Goal: Information Seeking & Learning: Learn about a topic

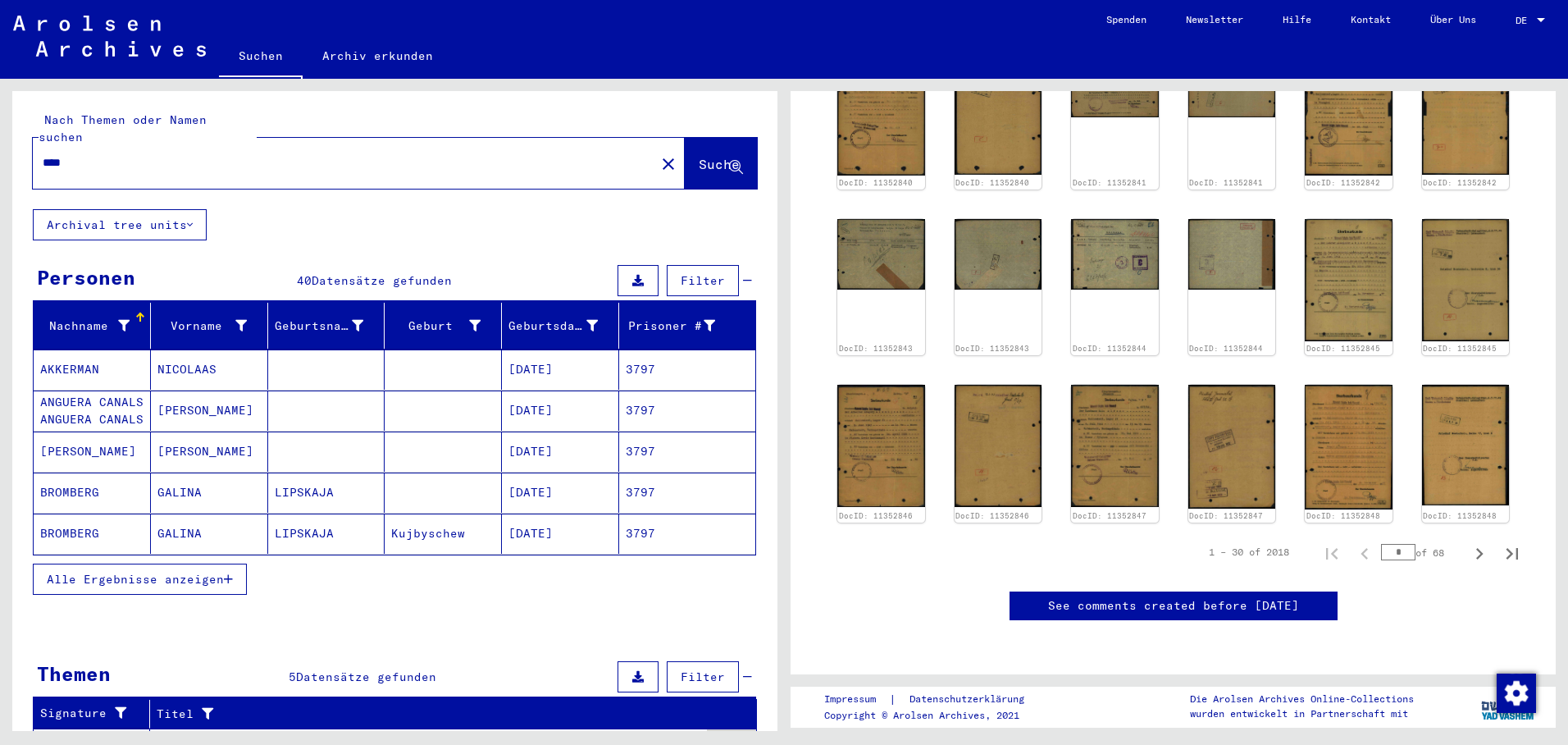
scroll to position [1067, 0]
click at [1357, 536] on div "1 – 30 of 2018 * of 68" at bounding box center [1358, 553] width 339 height 33
type input "**"
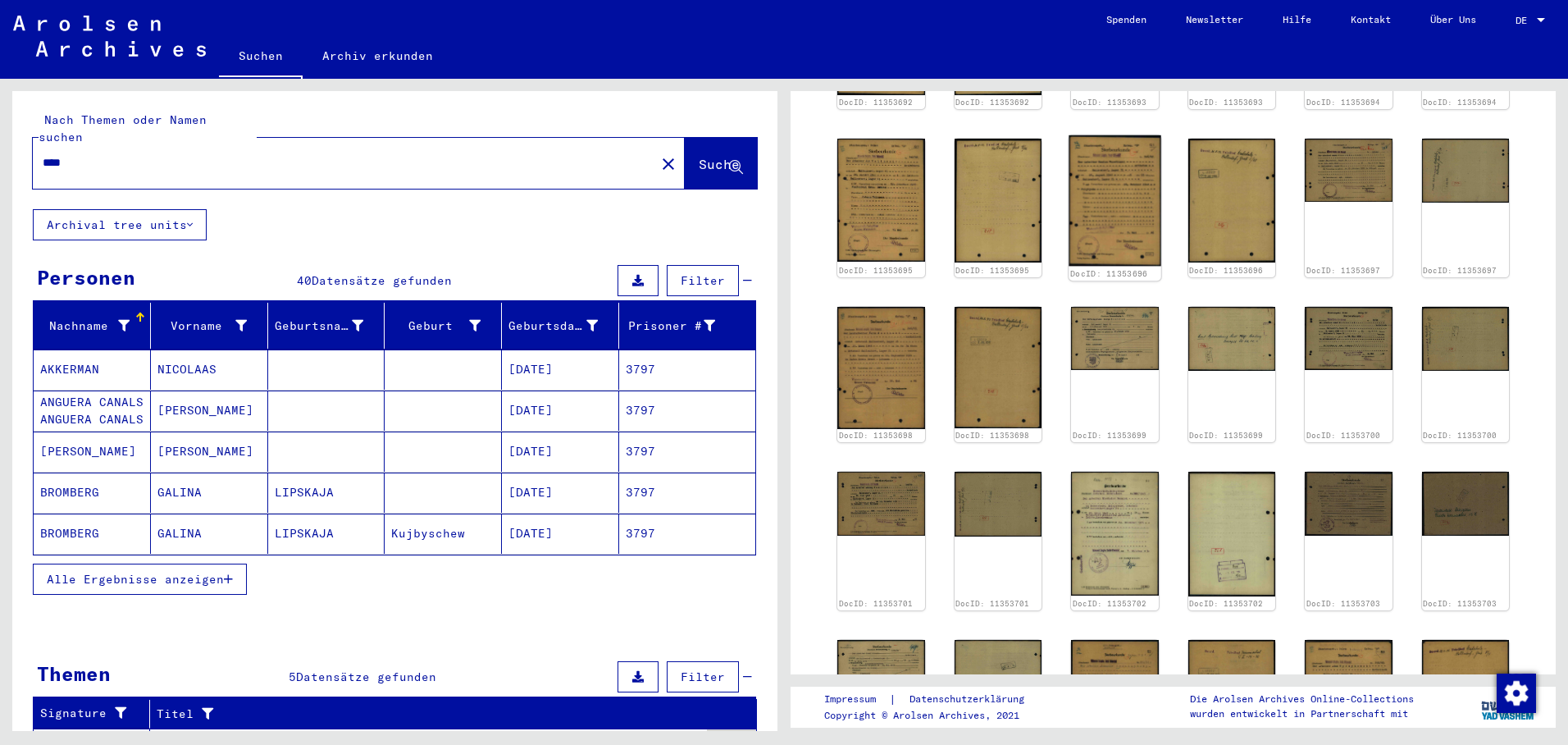
scroll to position [473, 0]
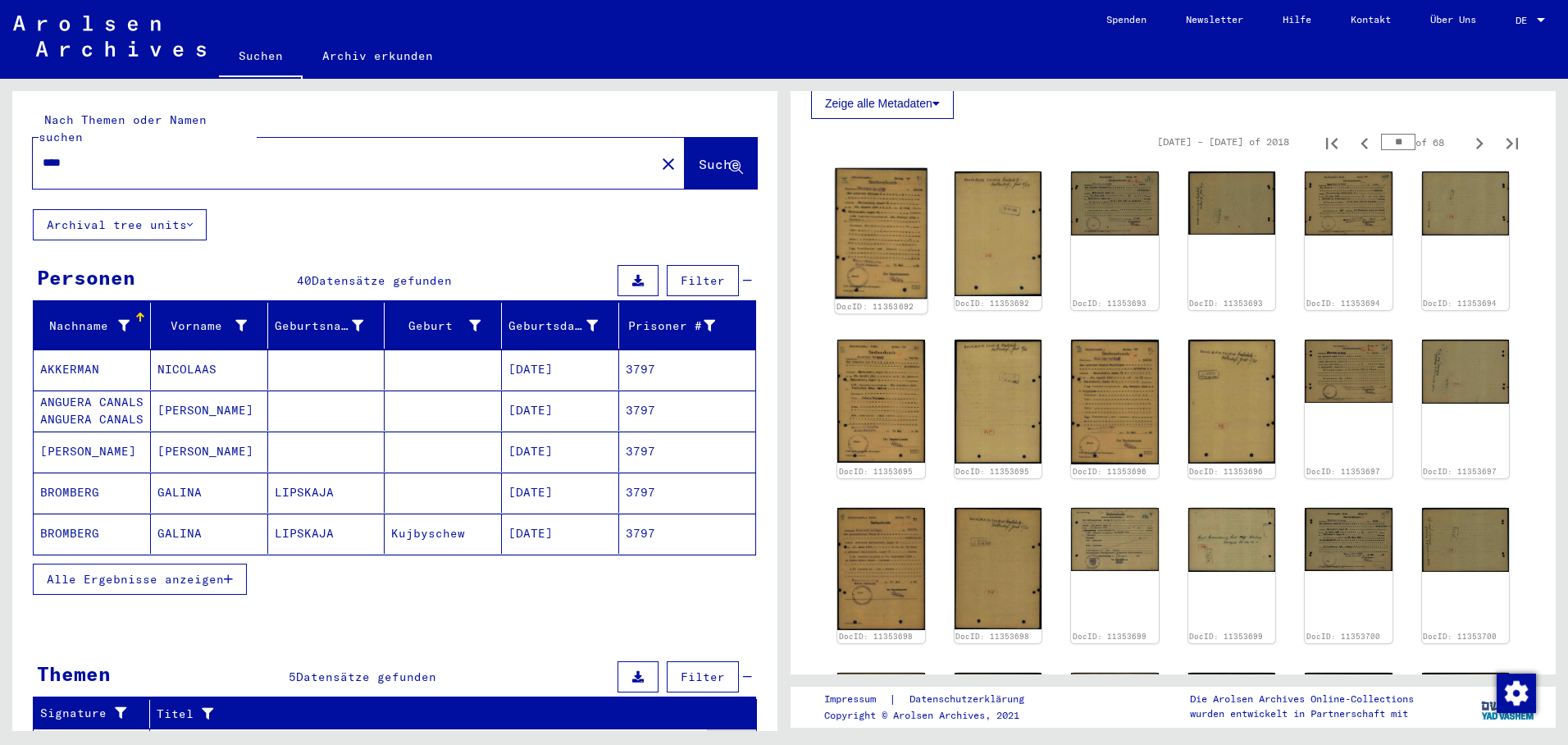
click at [907, 245] on img at bounding box center [881, 233] width 92 height 130
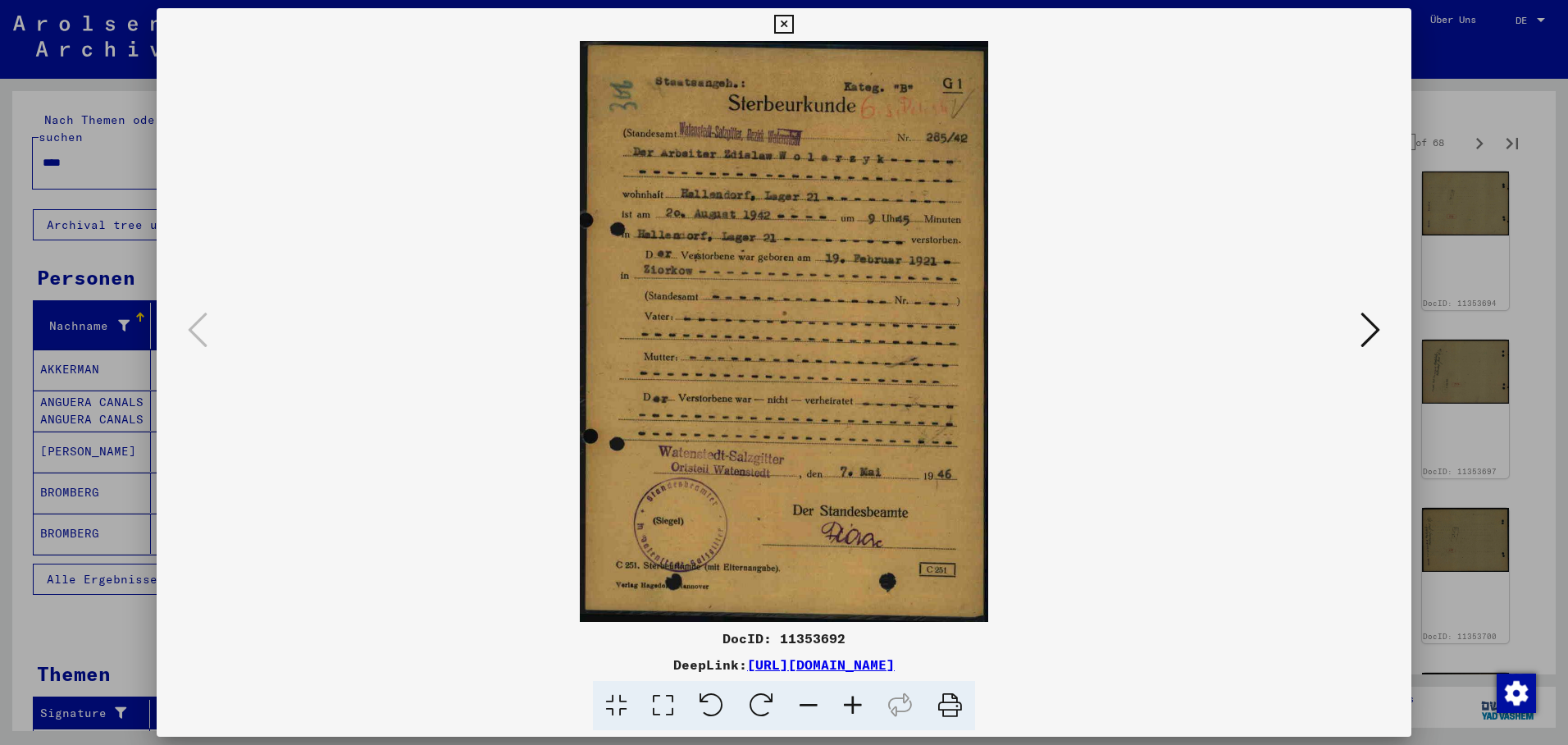
drag, startPoint x: 1394, startPoint y: 19, endPoint x: 1388, endPoint y: 28, distance: 10.8
click at [793, 20] on icon at bounding box center [784, 25] width 19 height 20
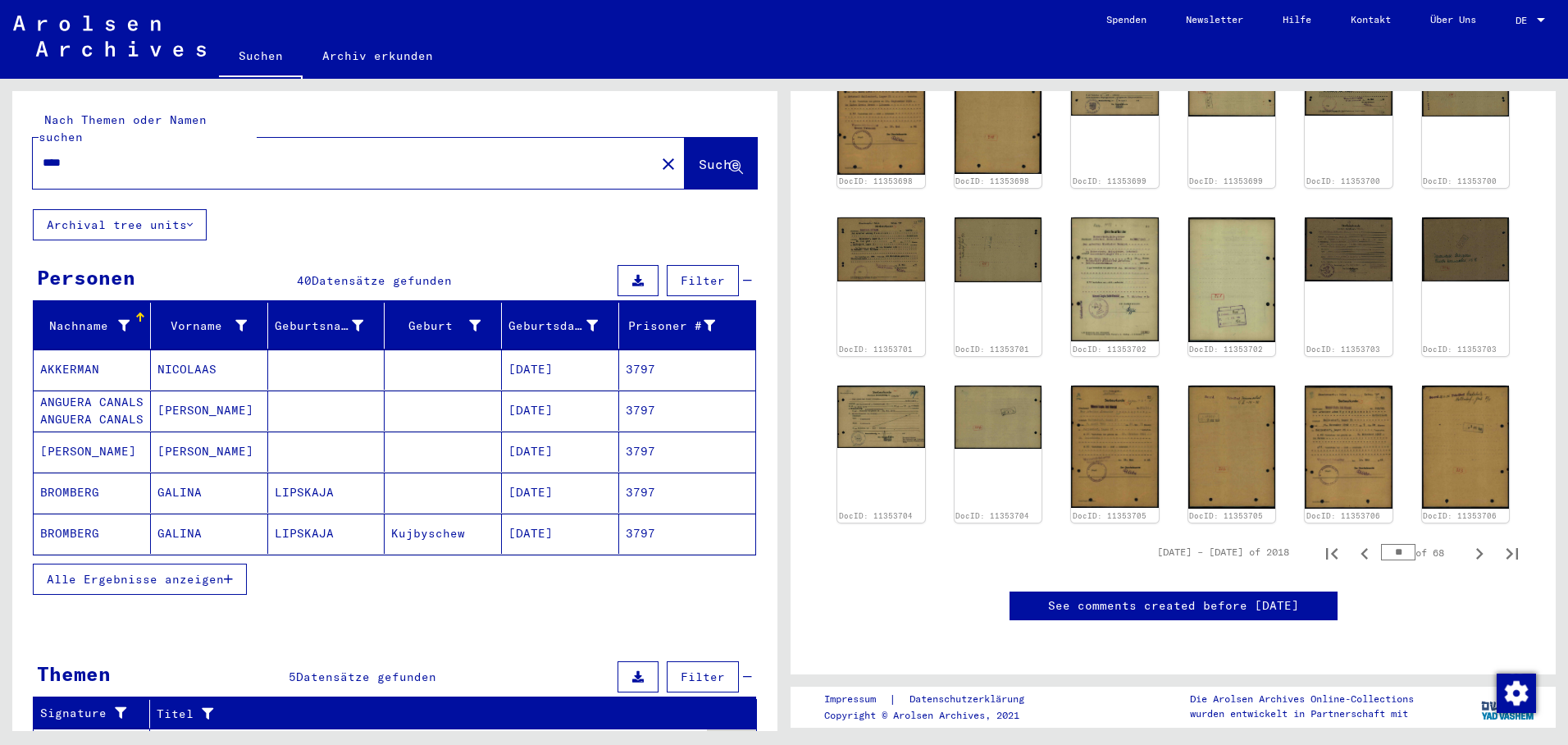
scroll to position [1047, 0]
click at [1394, 544] on input "**" at bounding box center [1399, 553] width 35 height 17
type input "**"
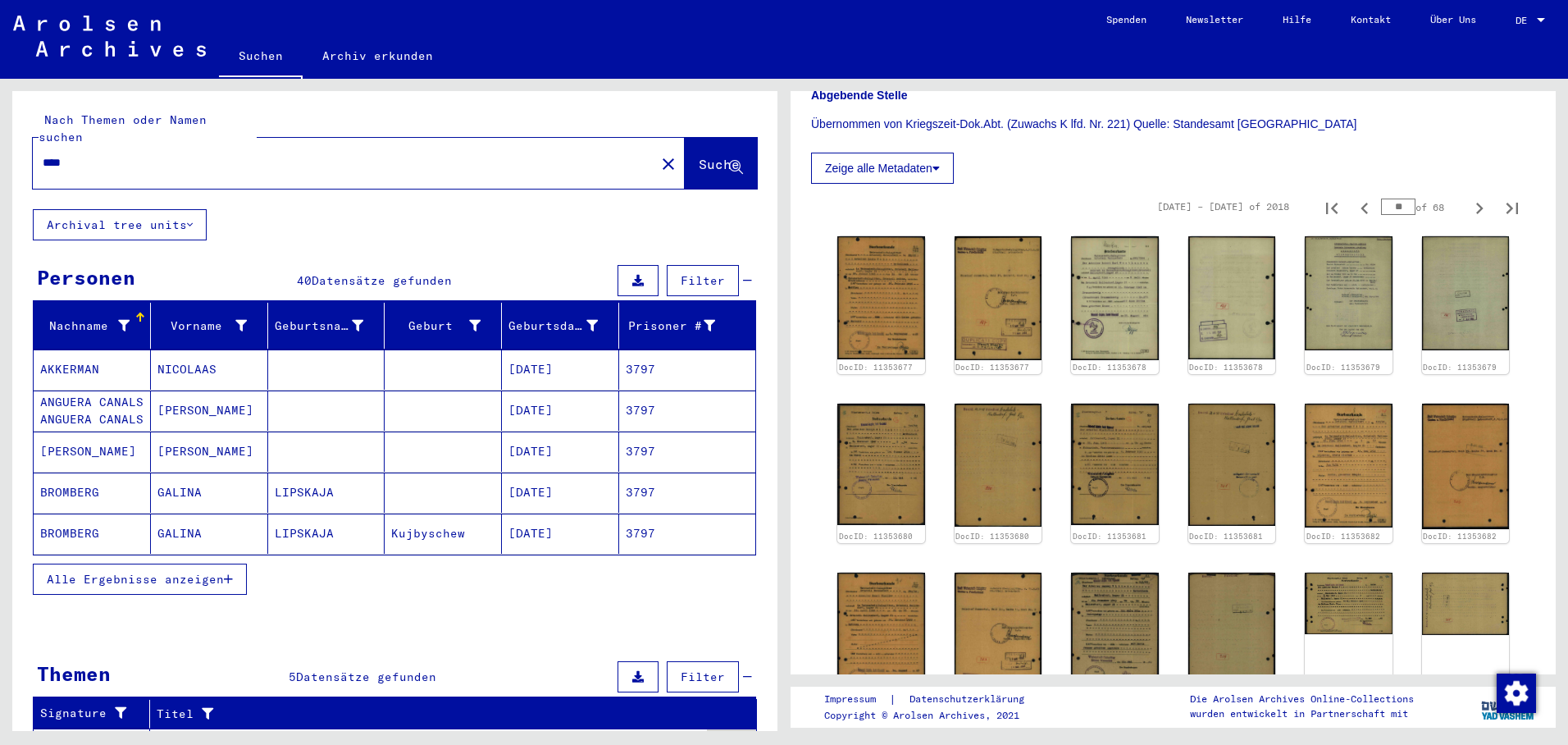
scroll to position [397, 0]
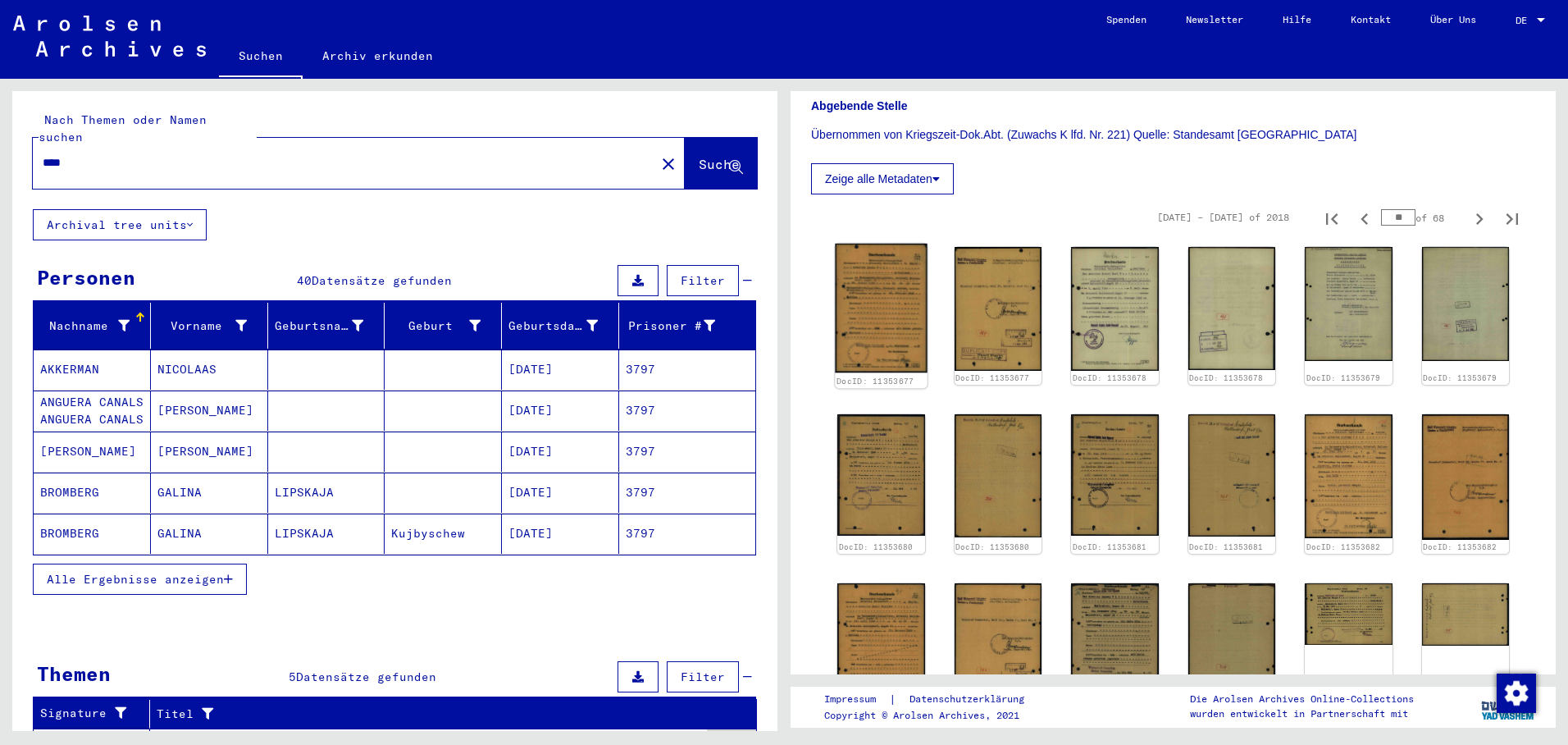
click at [843, 303] on img at bounding box center [881, 309] width 92 height 129
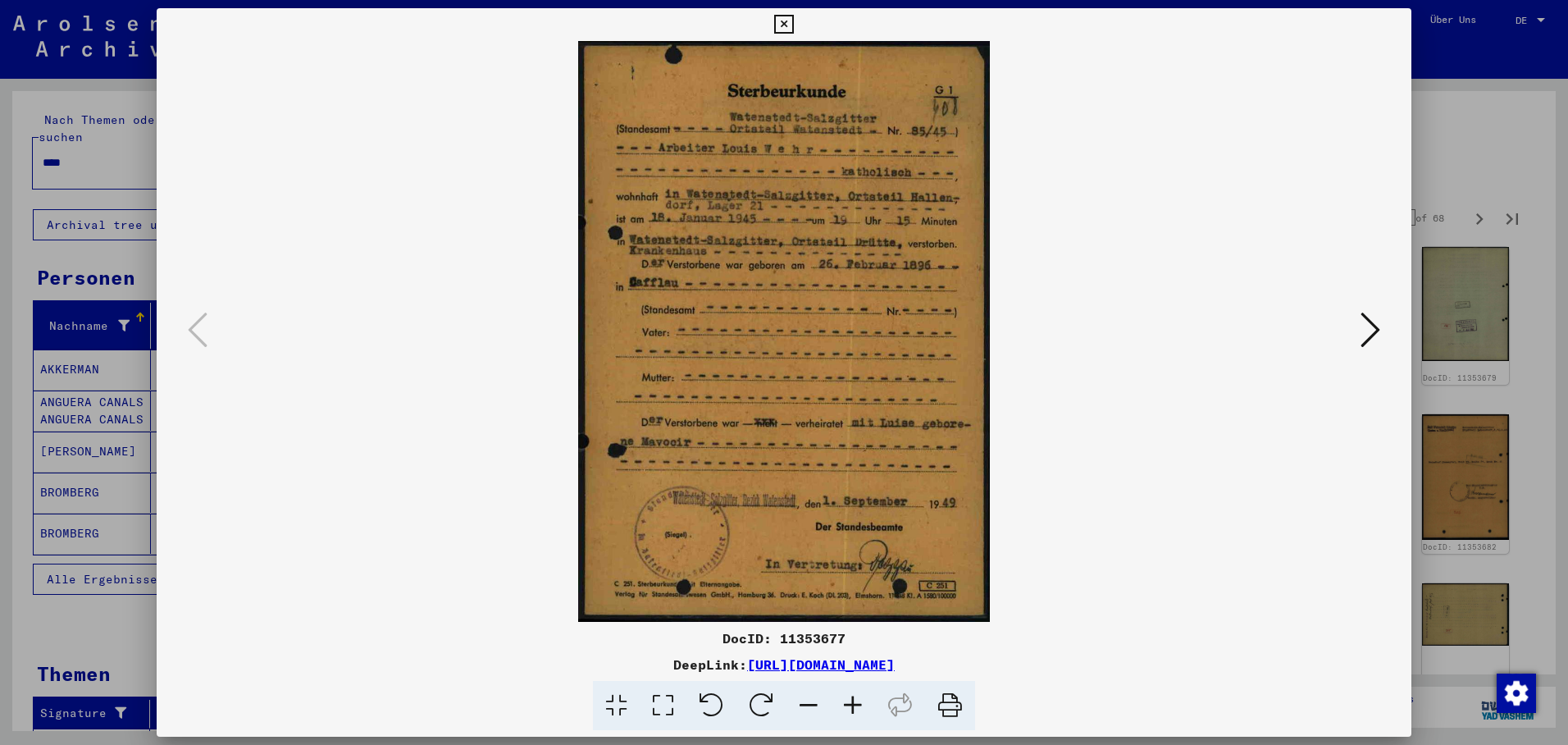
click at [793, 27] on icon at bounding box center [784, 25] width 19 height 20
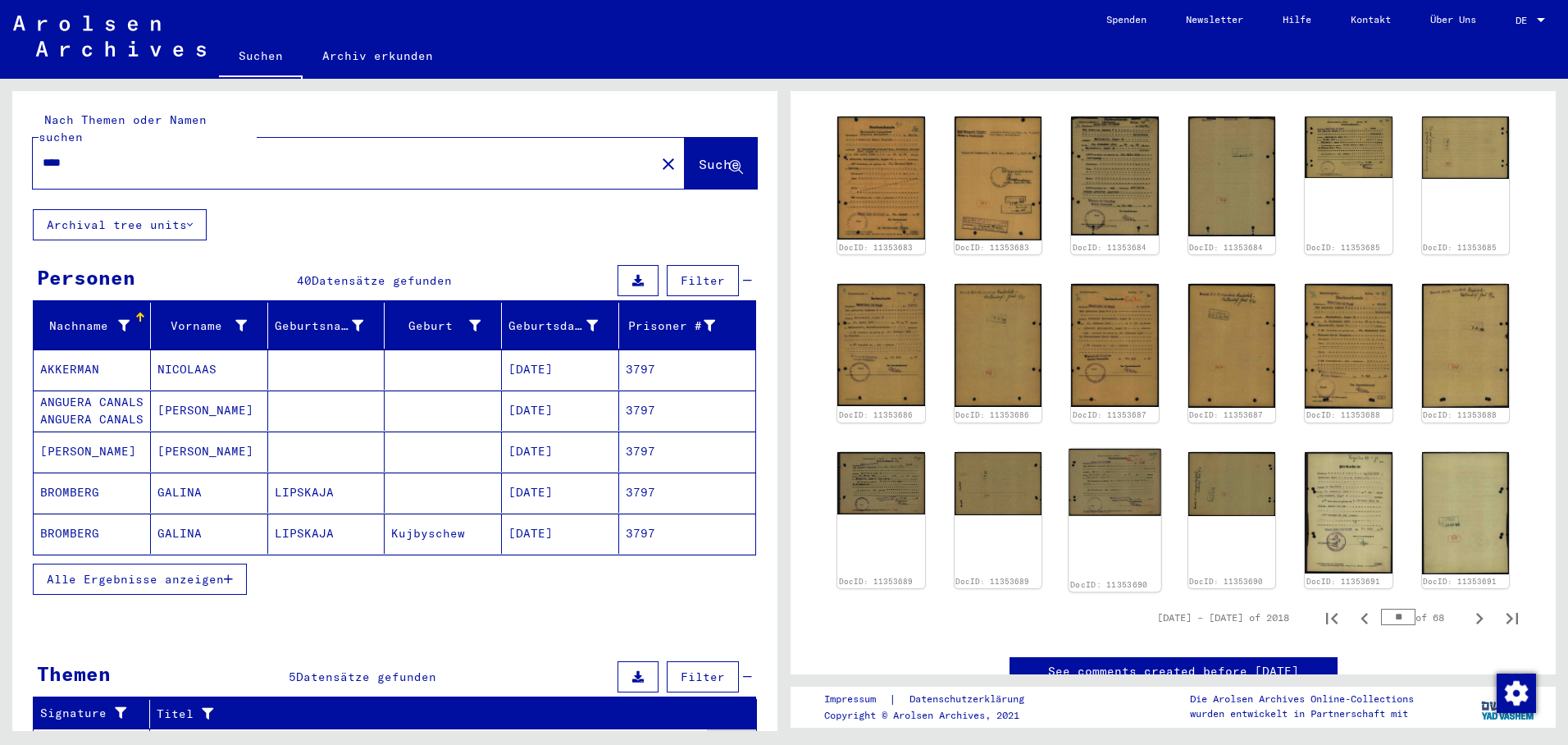
scroll to position [1054, 0]
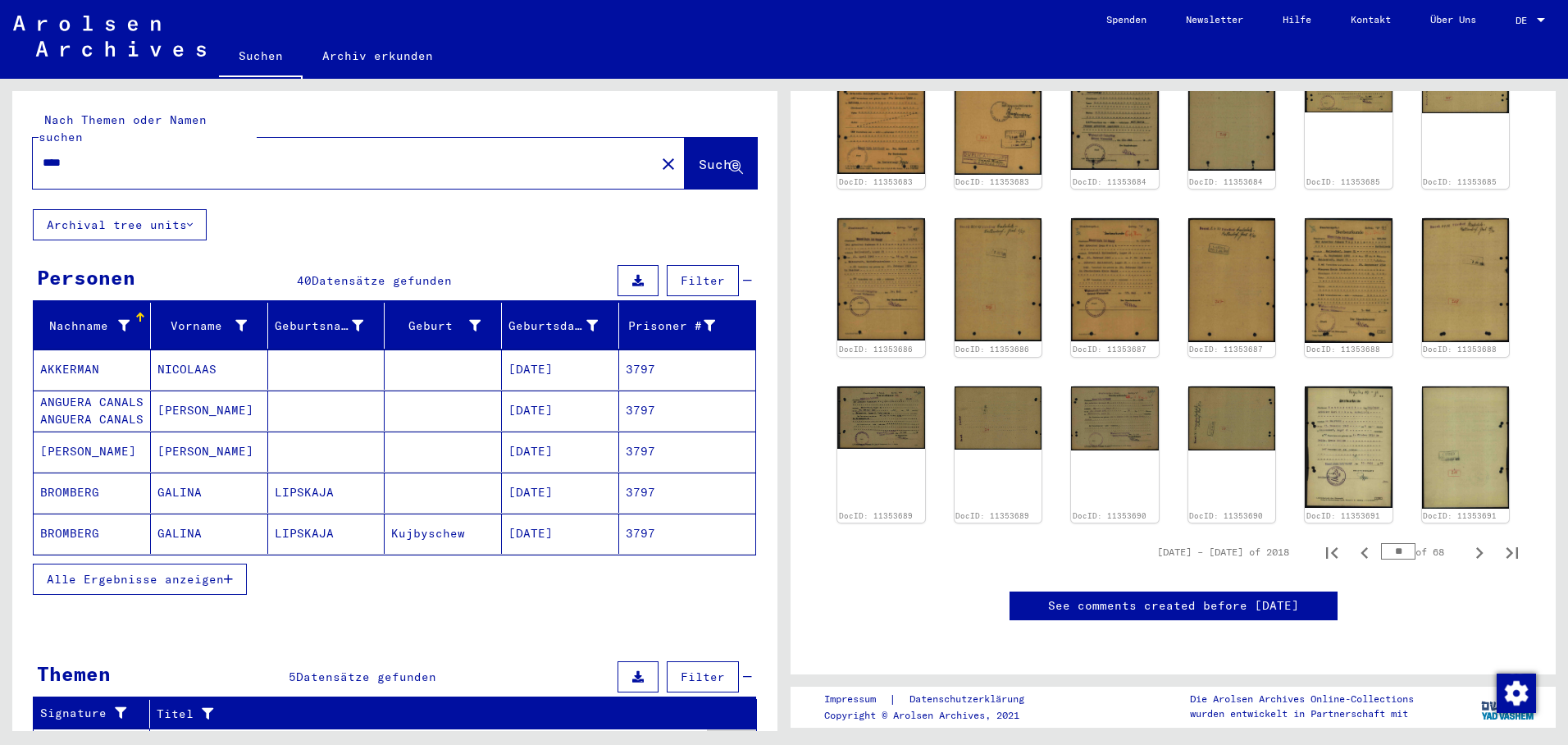
click at [1396, 543] on input "**" at bounding box center [1399, 552] width 35 height 17
type input "**"
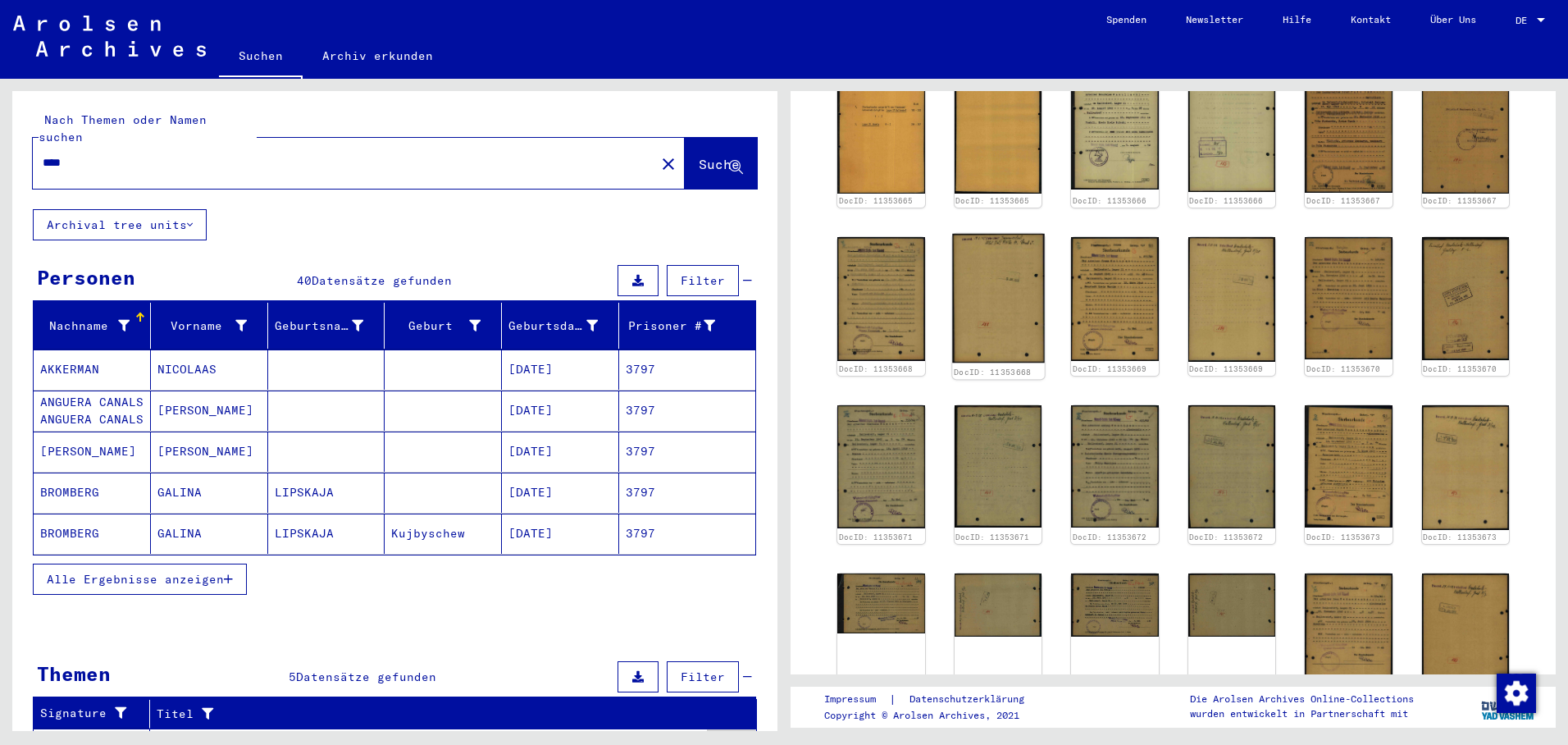
scroll to position [740, 0]
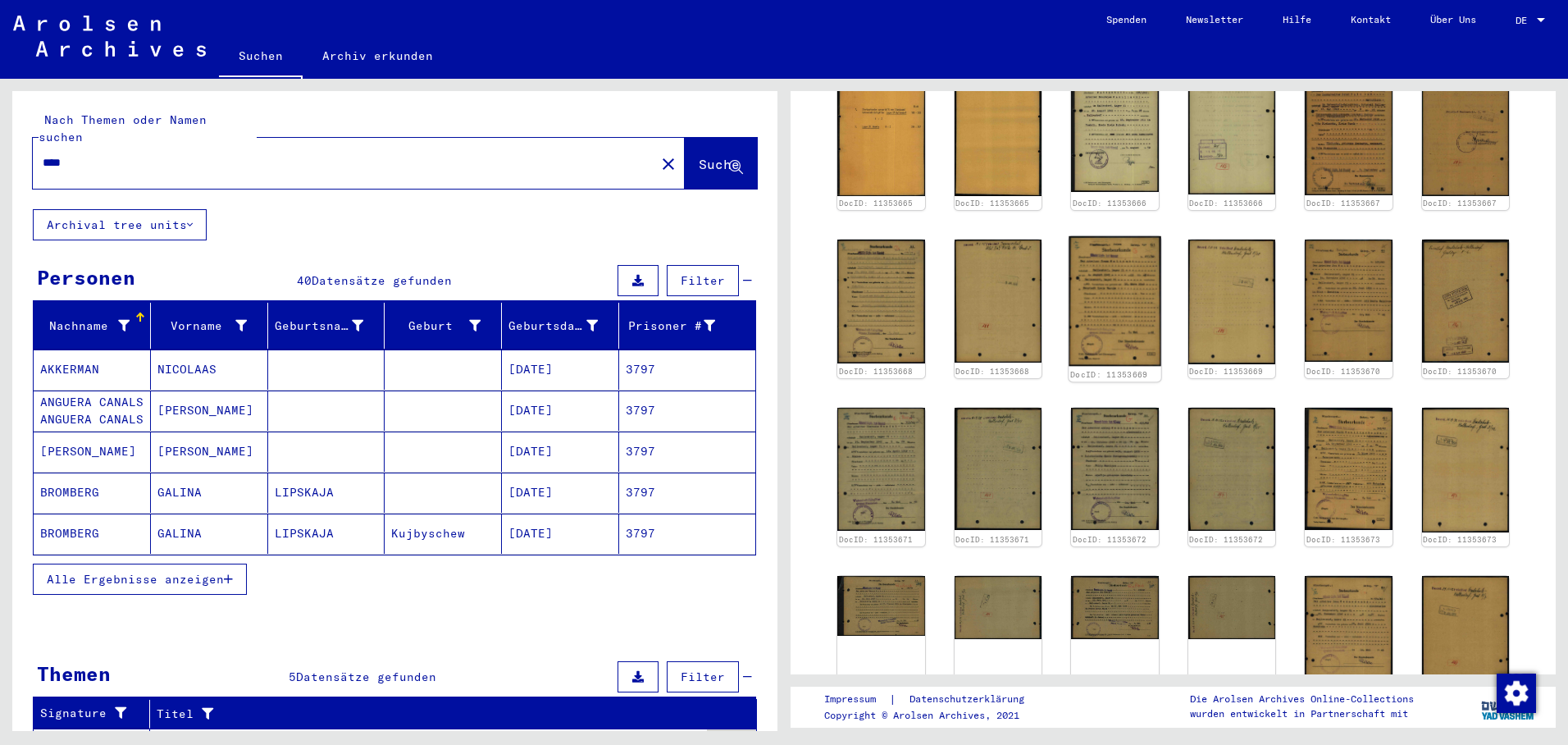
click at [1097, 280] on img at bounding box center [1114, 301] width 92 height 130
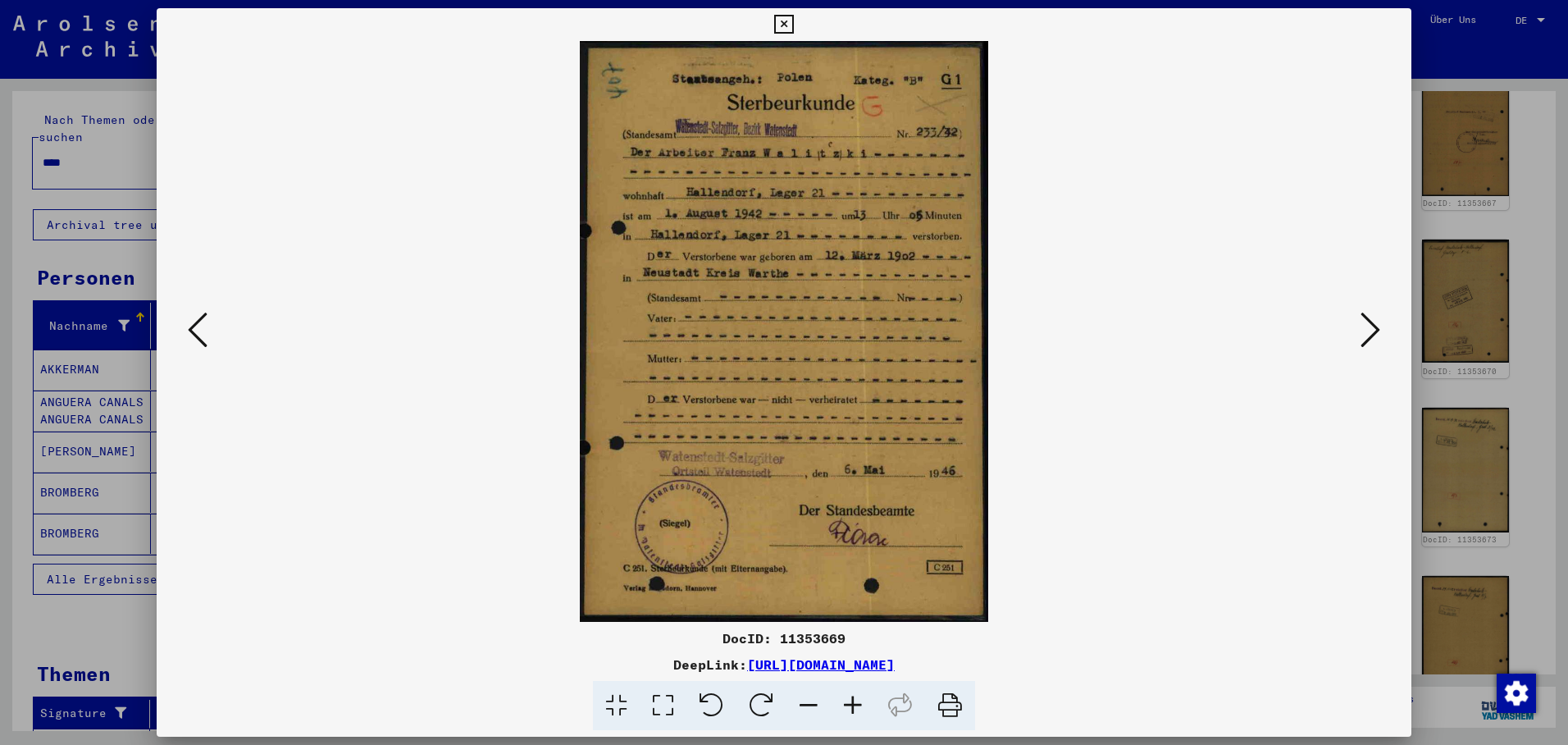
click at [188, 336] on icon at bounding box center [198, 329] width 20 height 39
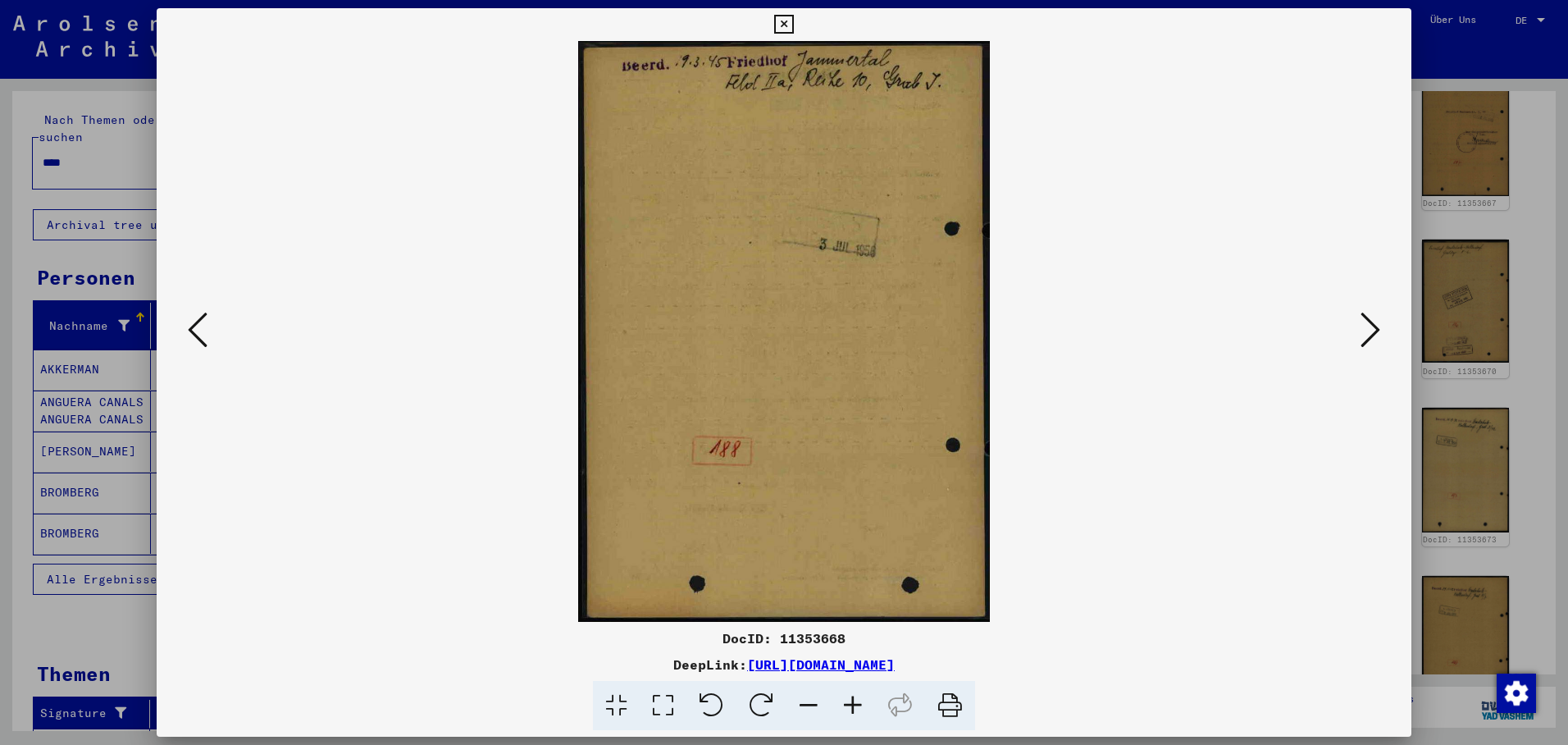
click at [192, 335] on icon at bounding box center [198, 329] width 20 height 39
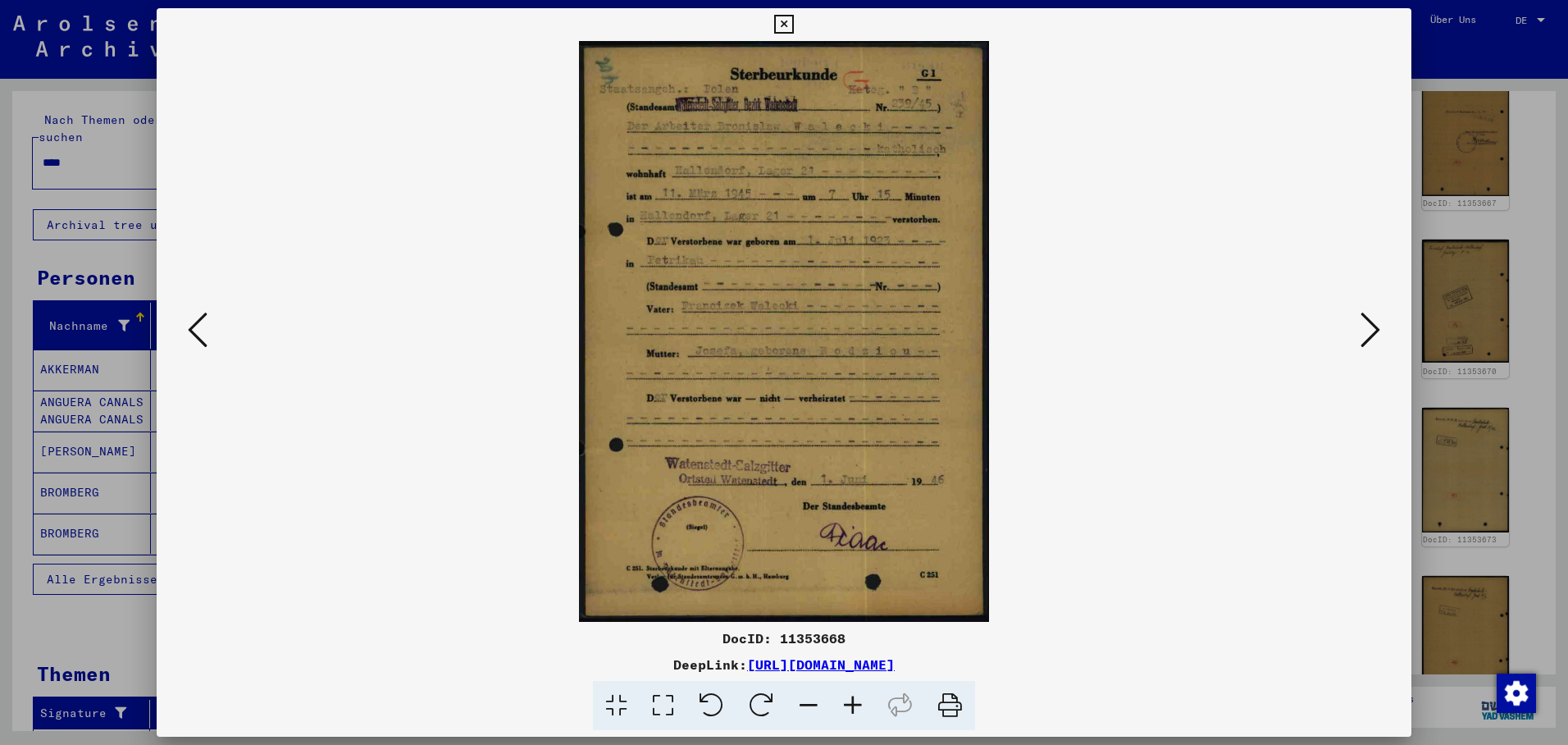
click at [195, 334] on icon at bounding box center [198, 329] width 20 height 39
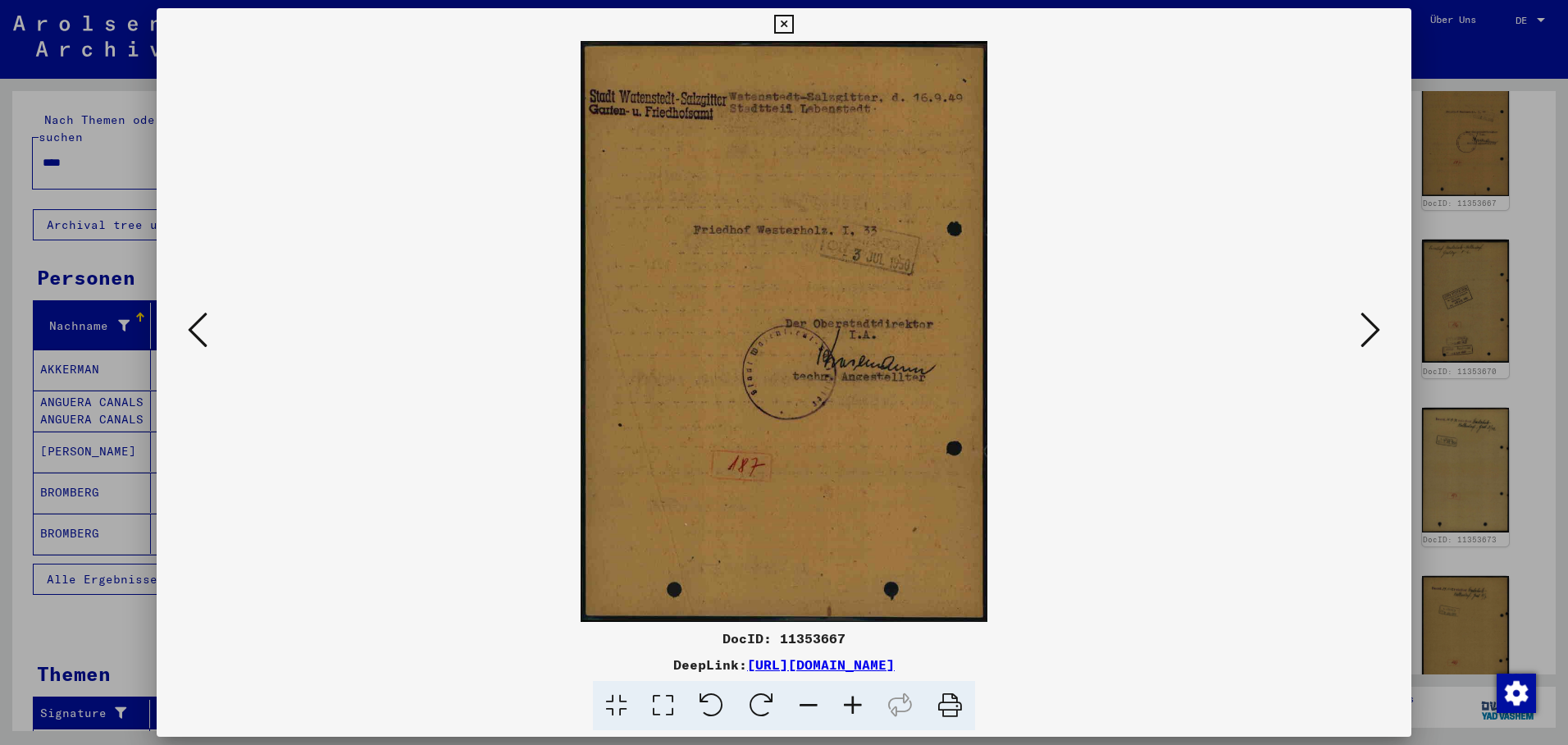
click at [195, 334] on icon at bounding box center [198, 329] width 20 height 39
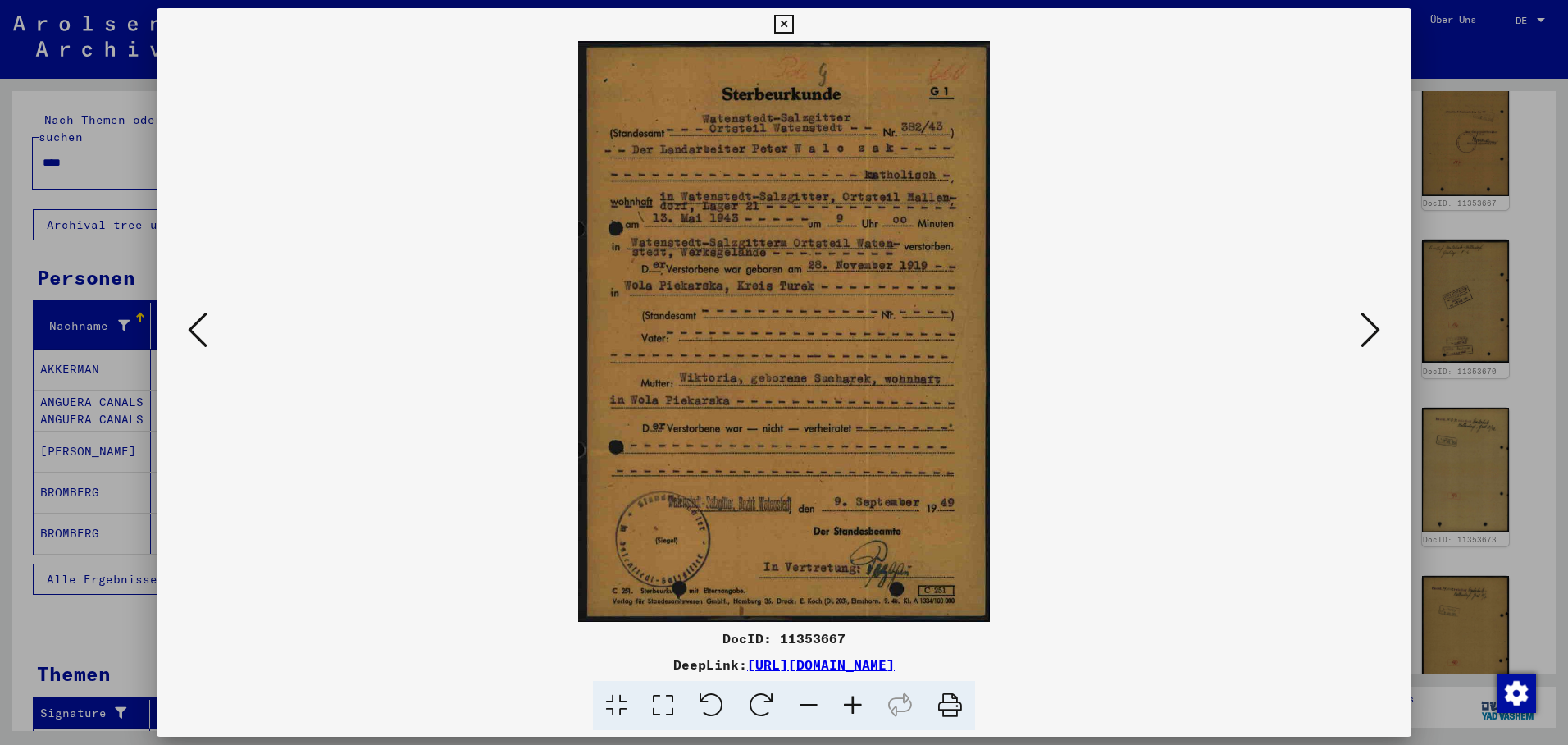
click at [198, 332] on icon at bounding box center [198, 329] width 20 height 39
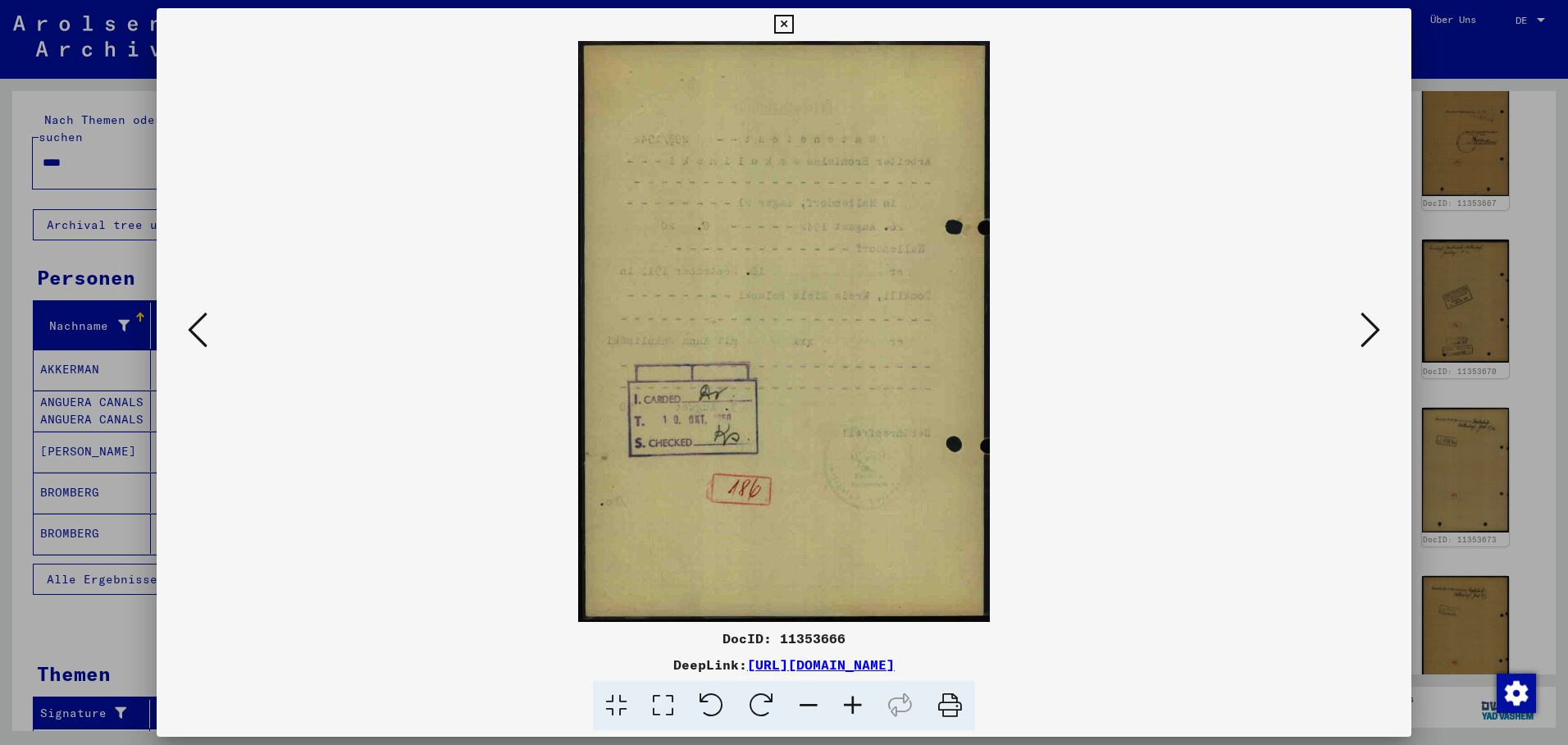
click at [200, 331] on icon at bounding box center [198, 329] width 20 height 39
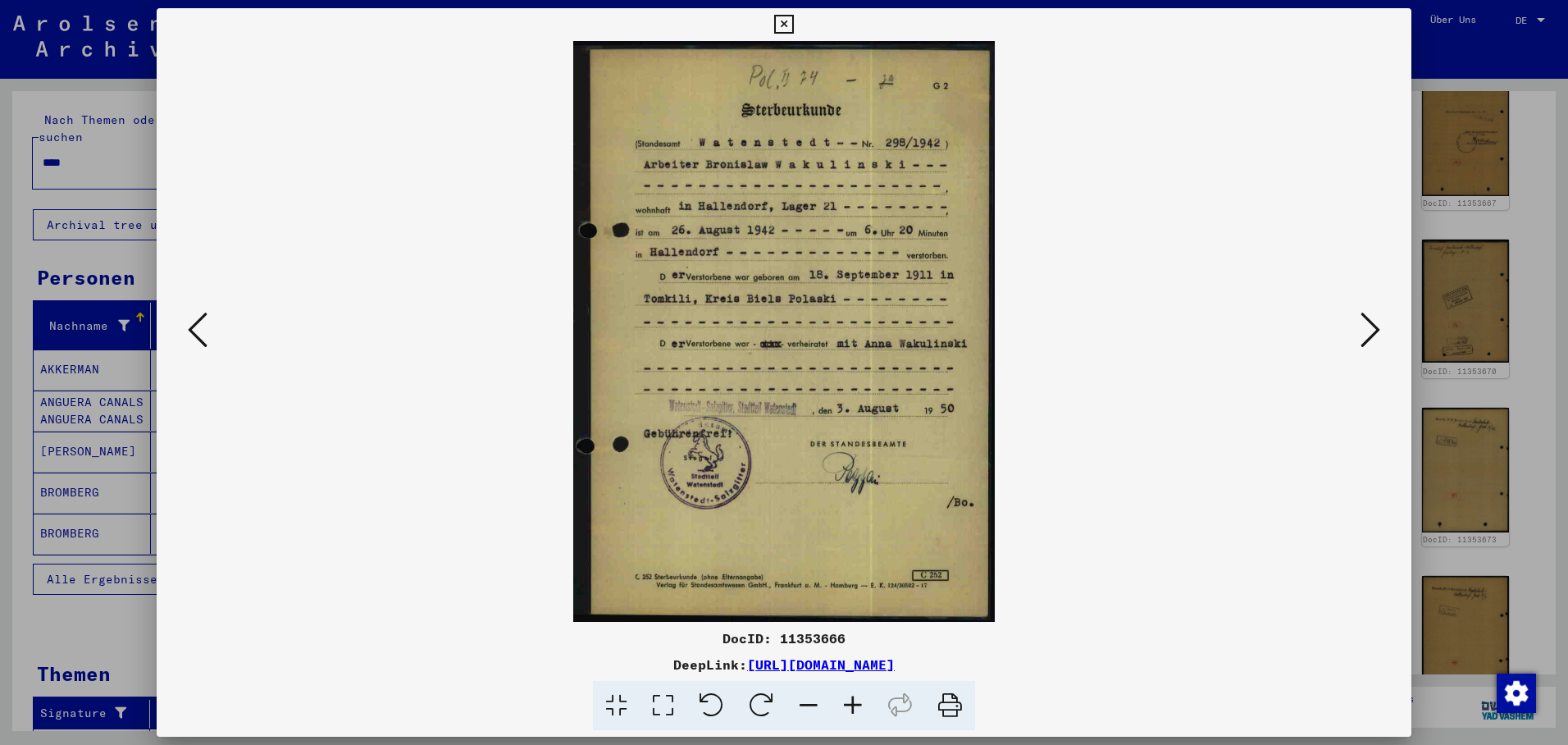
click at [200, 330] on icon at bounding box center [198, 329] width 20 height 39
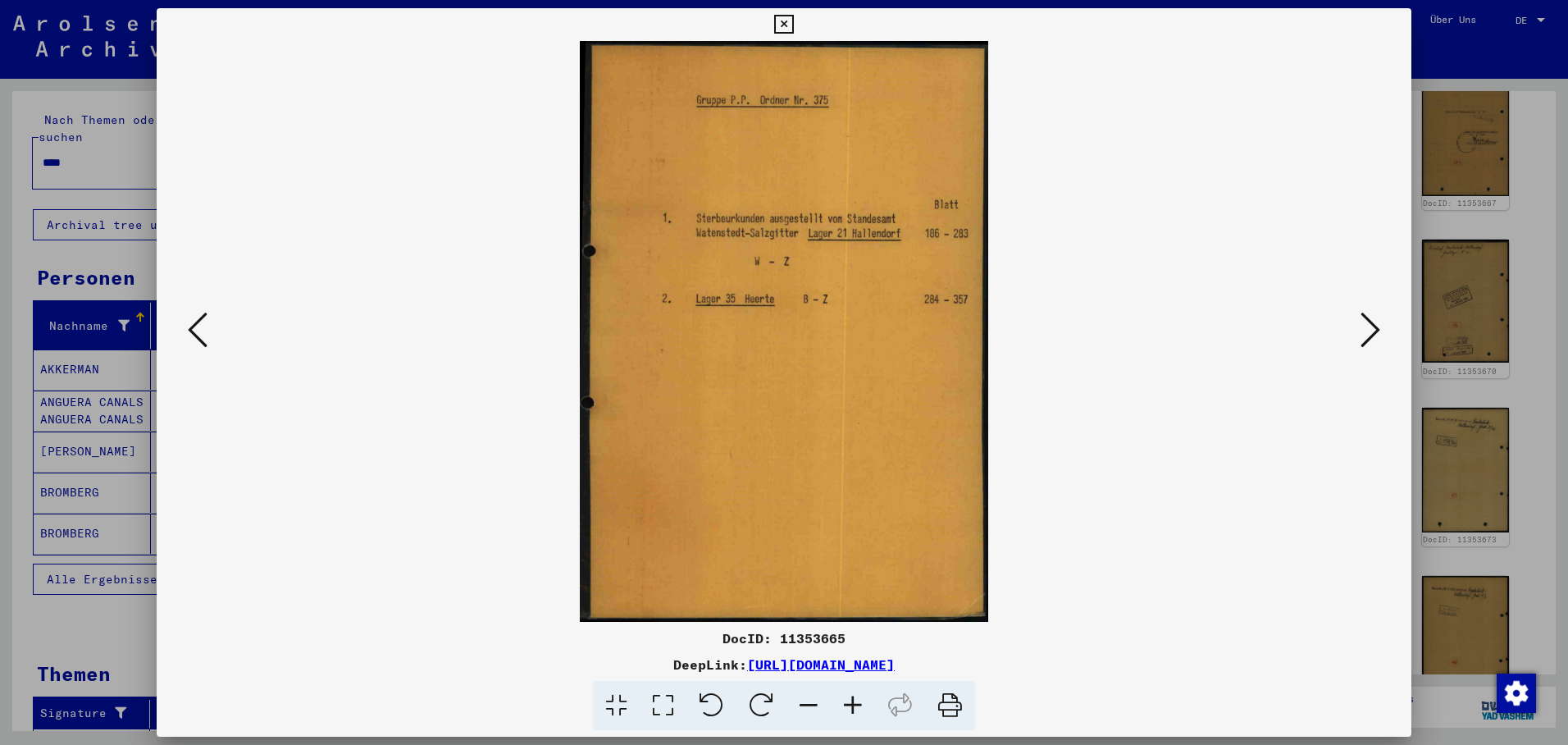
click at [200, 330] on icon at bounding box center [198, 329] width 20 height 39
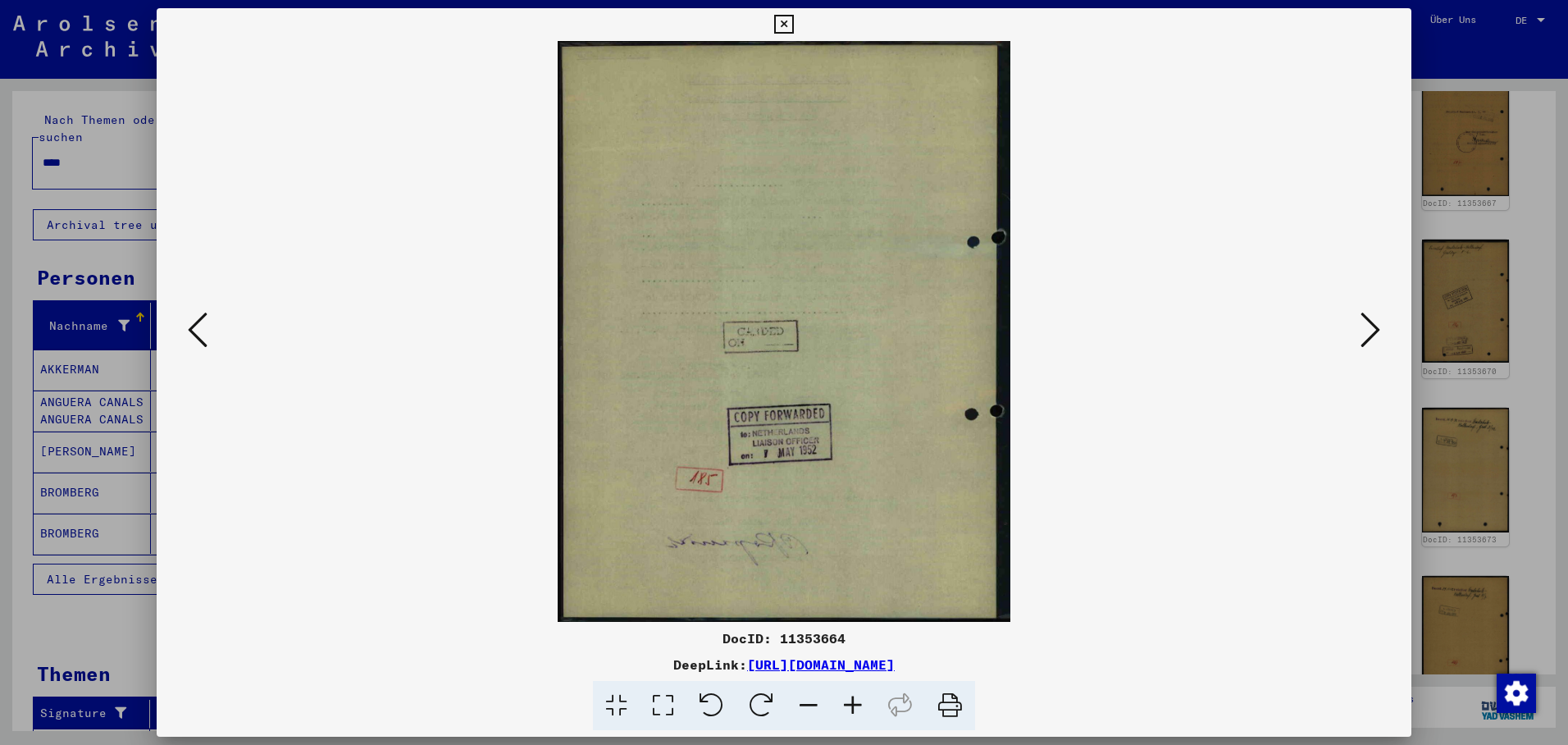
click at [200, 330] on icon at bounding box center [198, 329] width 20 height 39
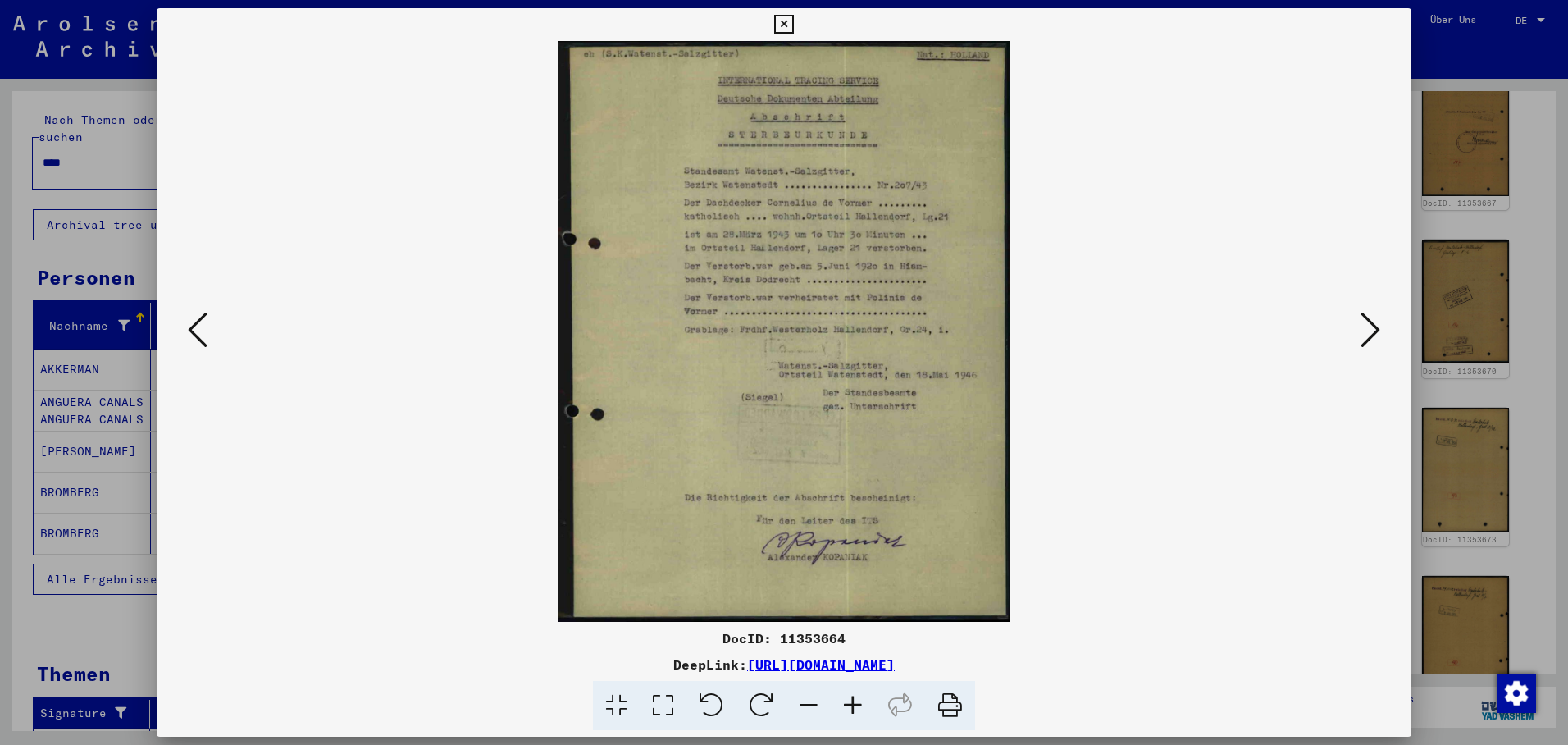
click at [200, 330] on icon at bounding box center [198, 329] width 20 height 39
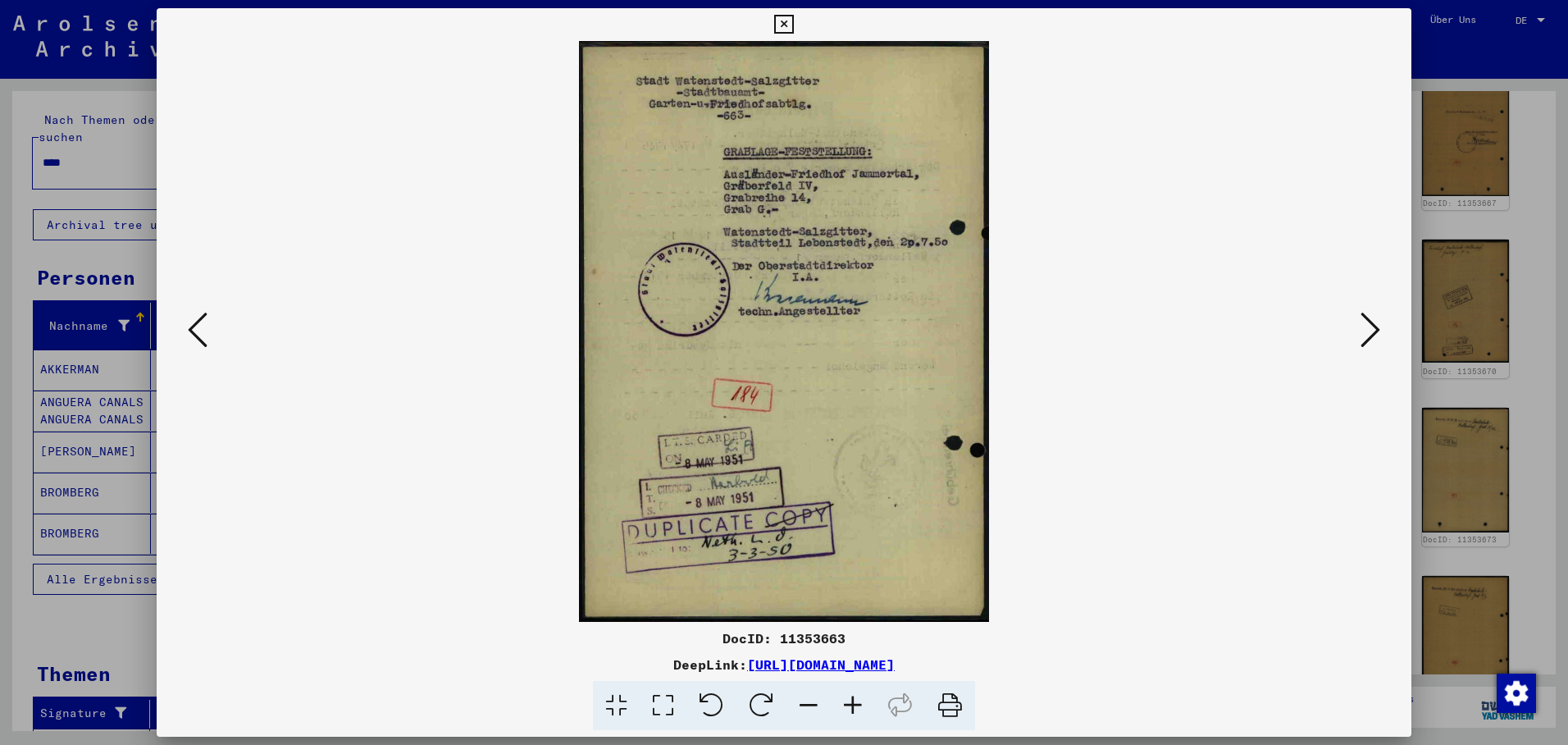
click at [200, 330] on icon at bounding box center [198, 329] width 20 height 39
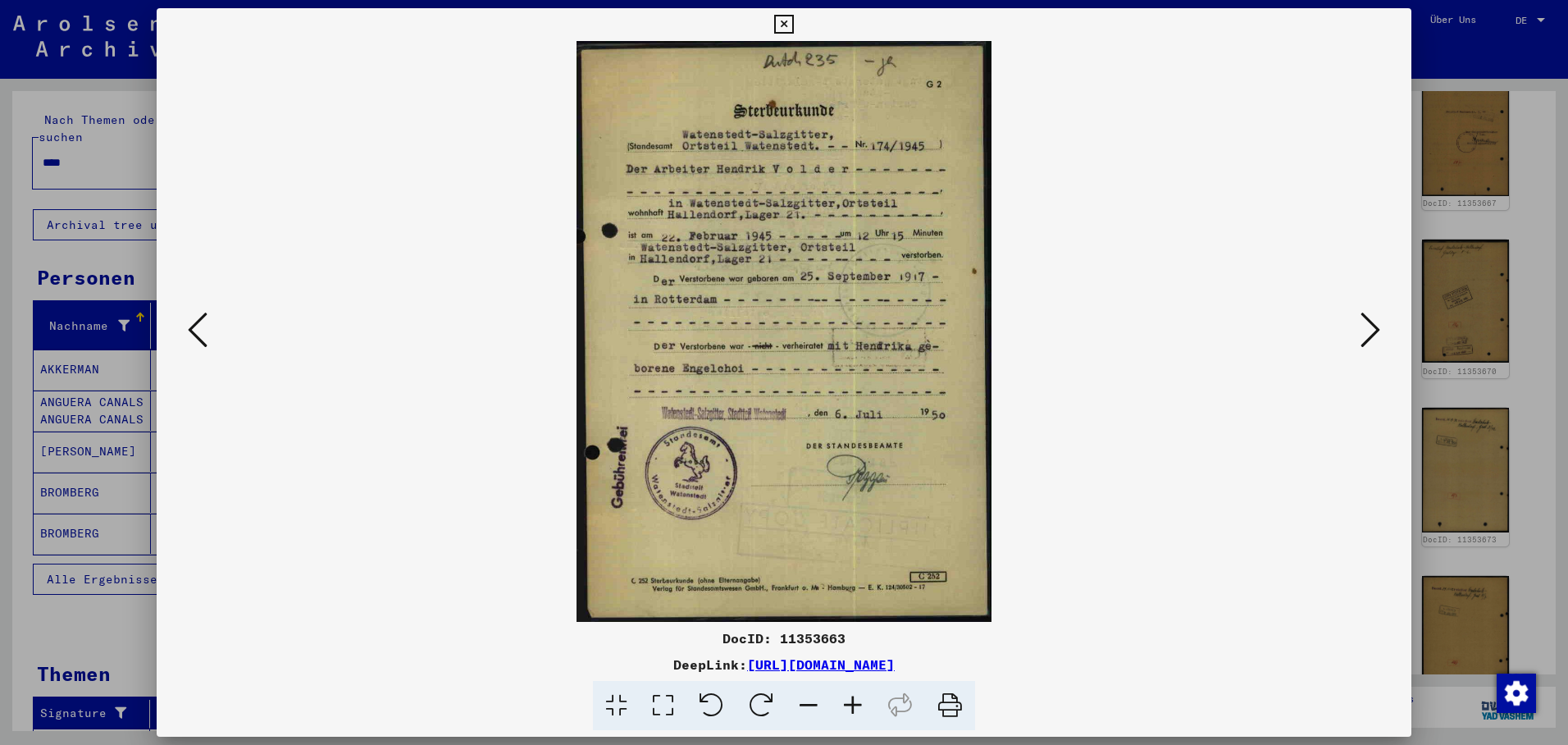
click at [201, 329] on icon at bounding box center [198, 329] width 20 height 39
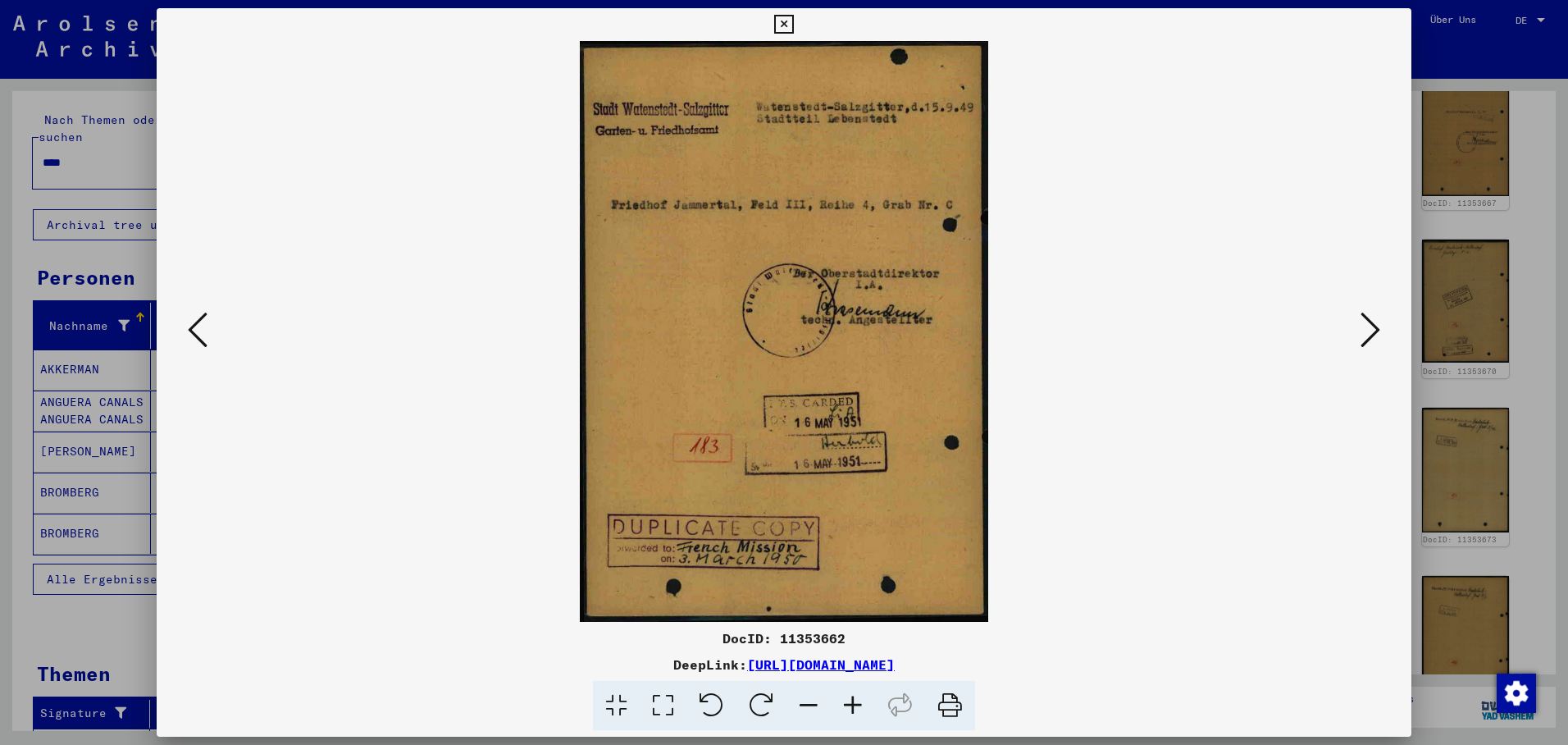
click at [201, 329] on icon at bounding box center [198, 329] width 20 height 39
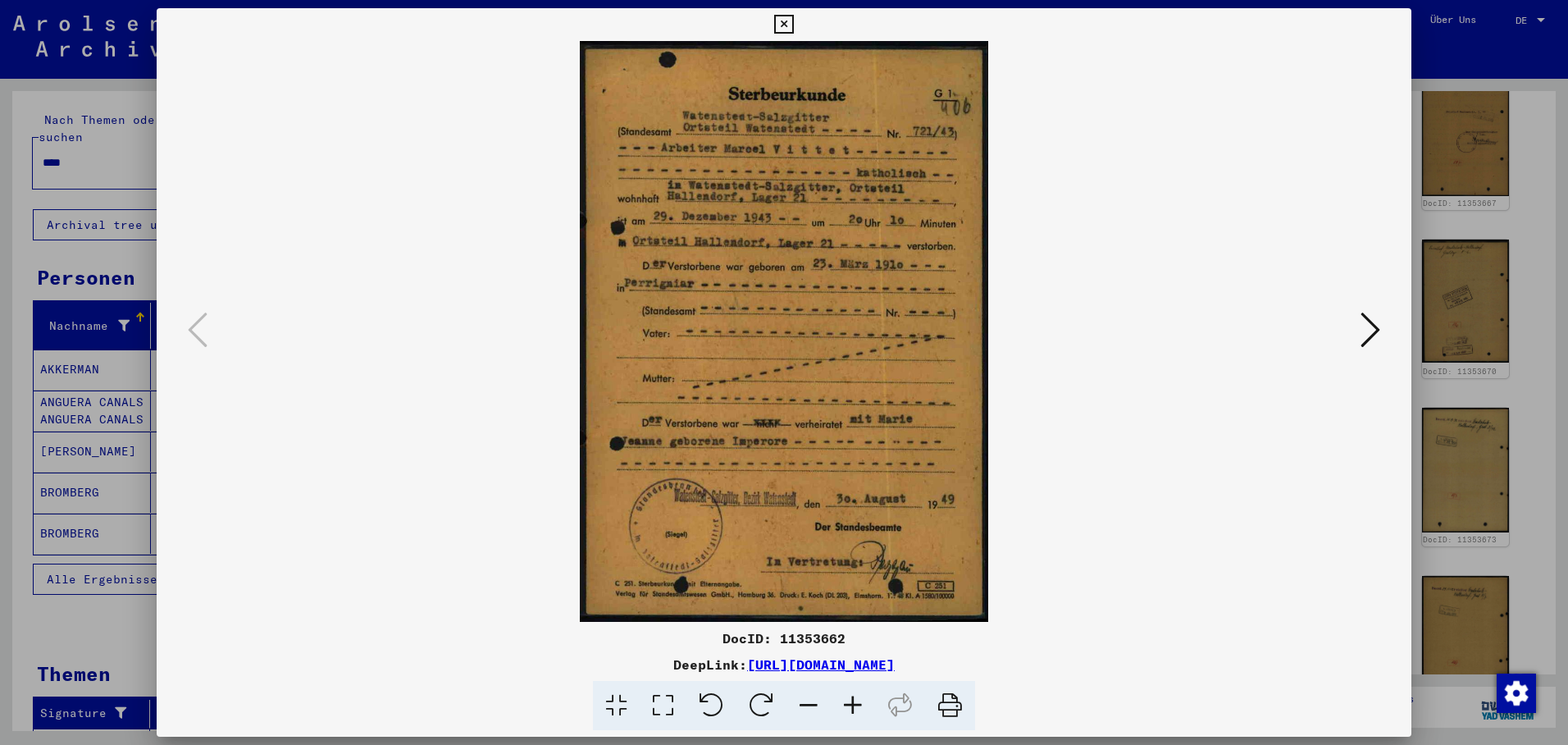
click at [793, 23] on icon at bounding box center [784, 25] width 19 height 20
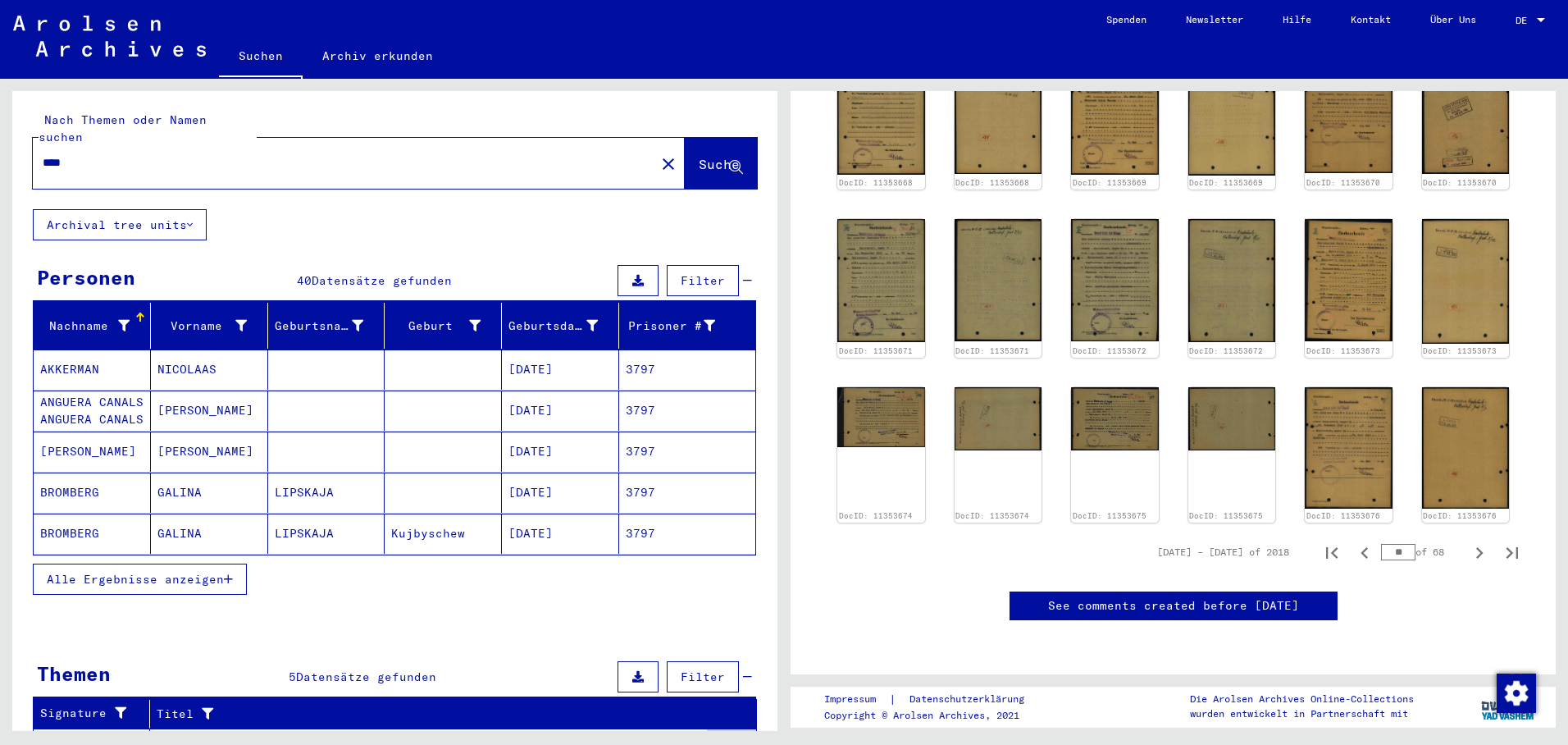
scroll to position [1151, 0]
drag, startPoint x: 1392, startPoint y: 312, endPoint x: 1408, endPoint y: 335, distance: 28.0
click at [1392, 544] on input "**" at bounding box center [1399, 553] width 35 height 17
type input "**"
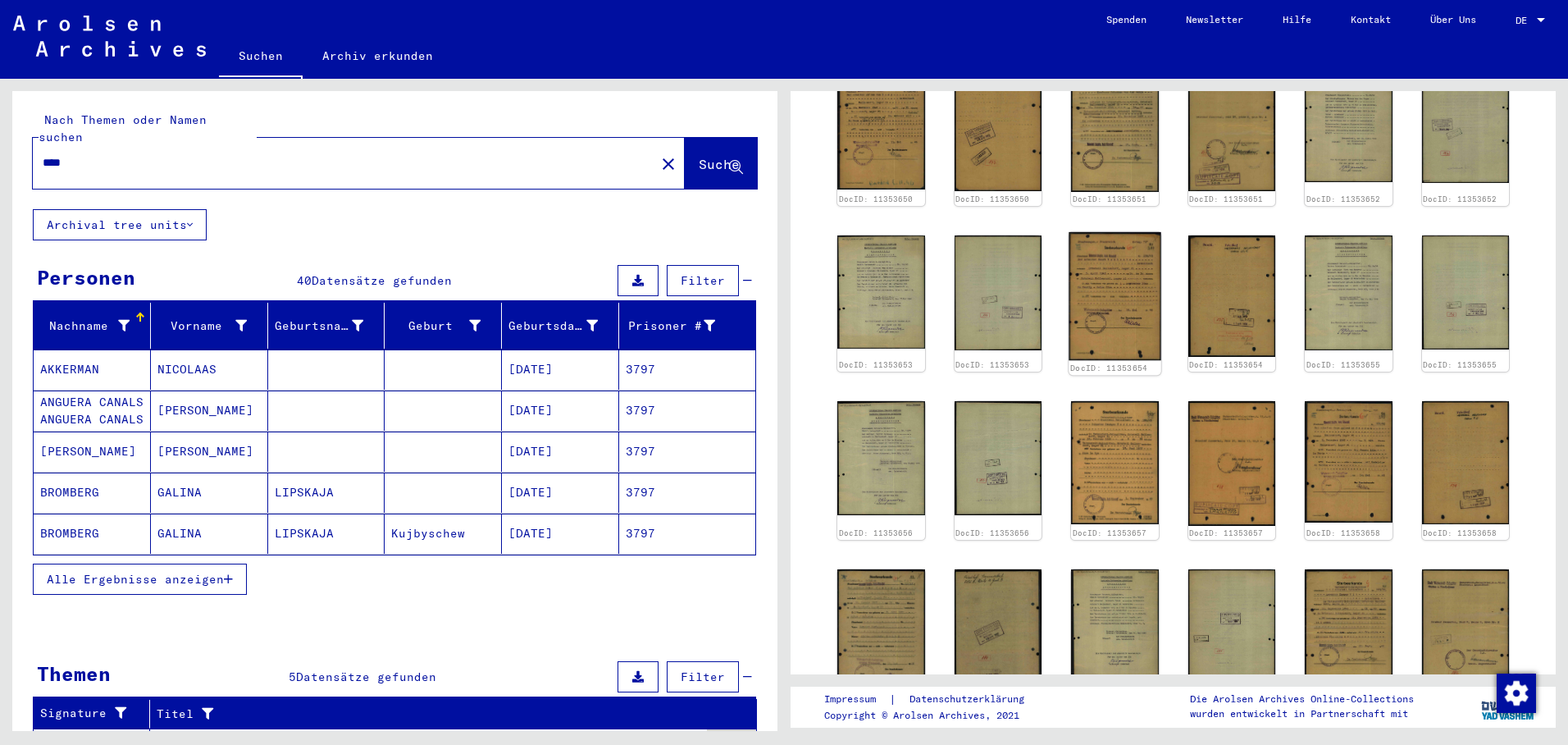
scroll to position [658, 0]
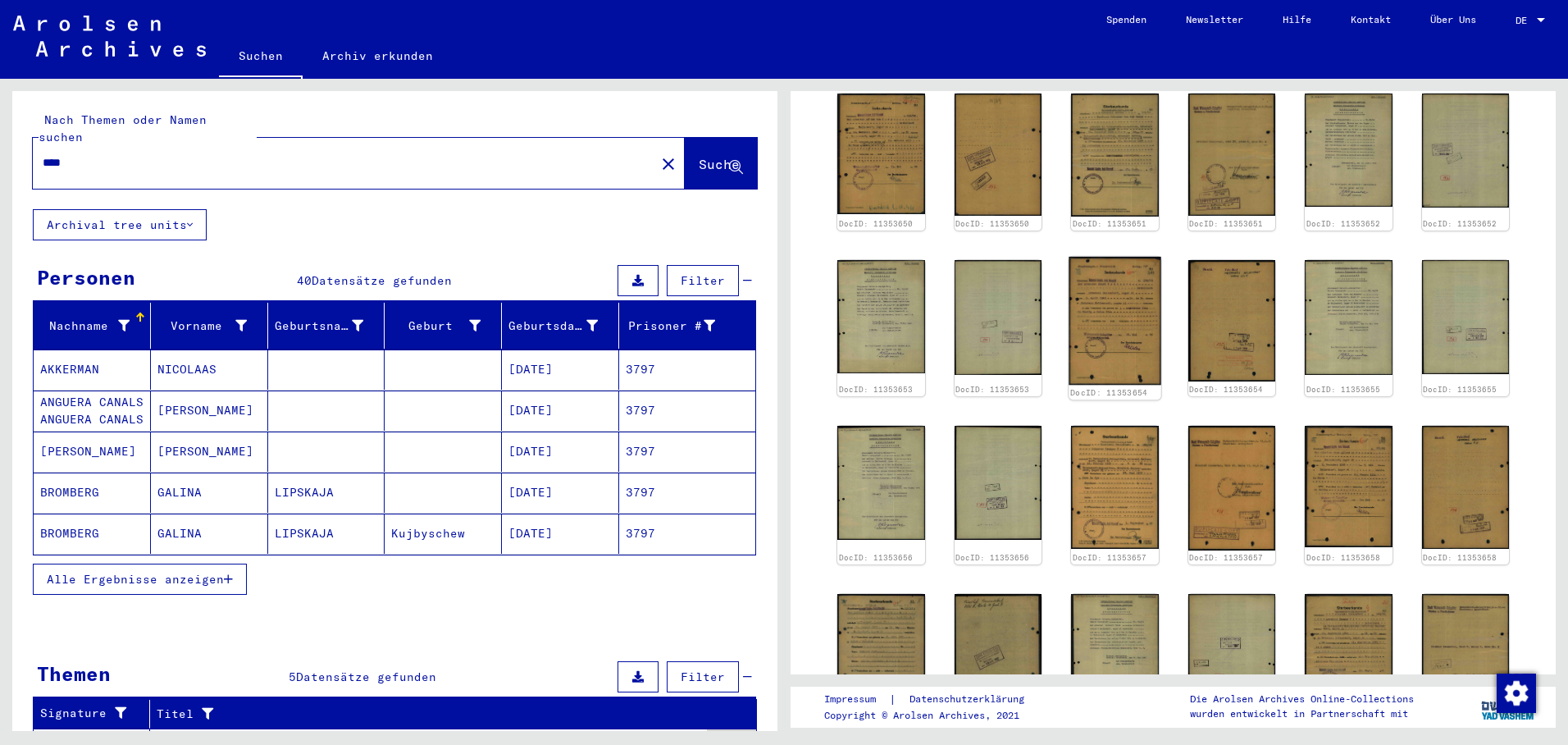
click at [1103, 332] on img at bounding box center [1114, 321] width 92 height 129
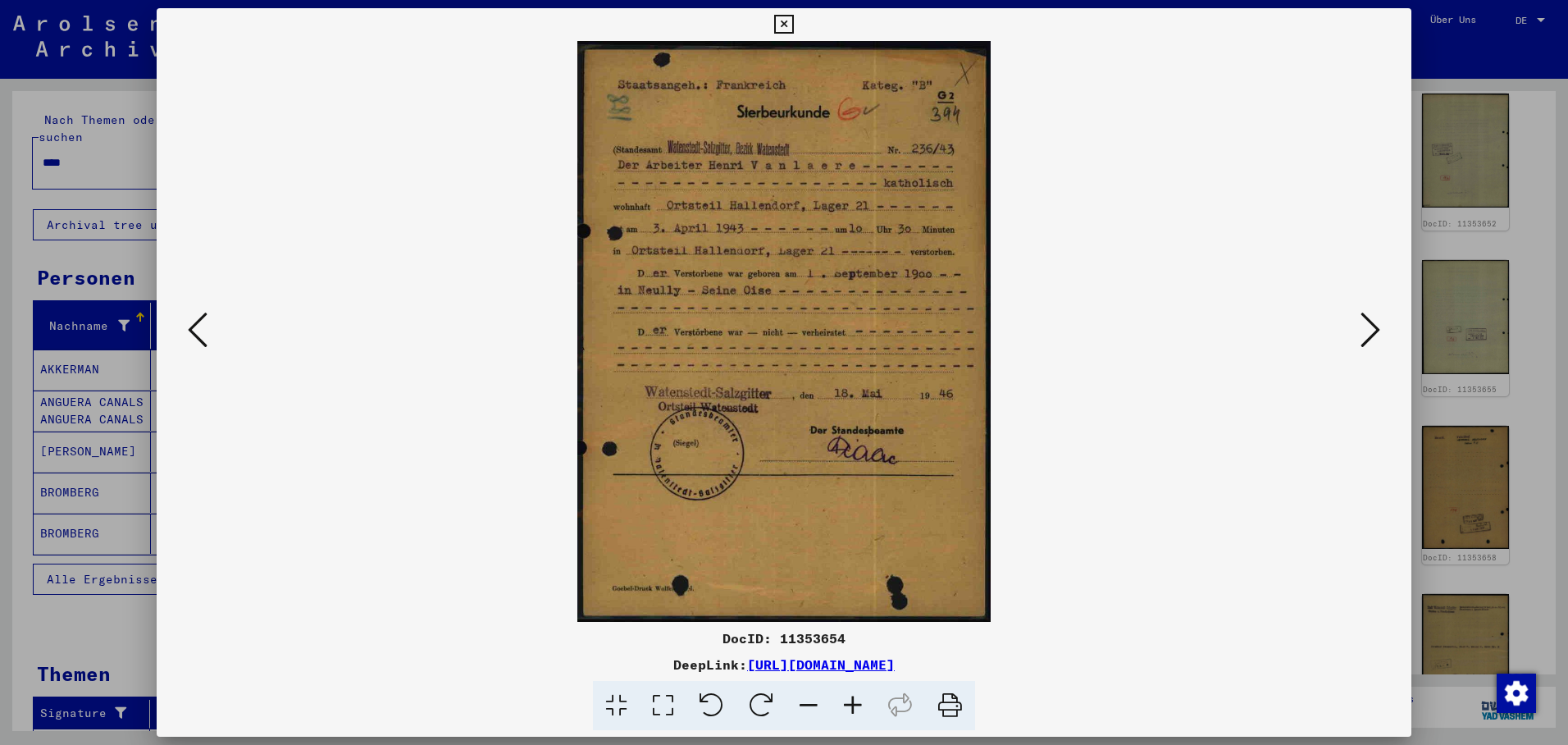
click at [192, 324] on icon at bounding box center [198, 329] width 20 height 39
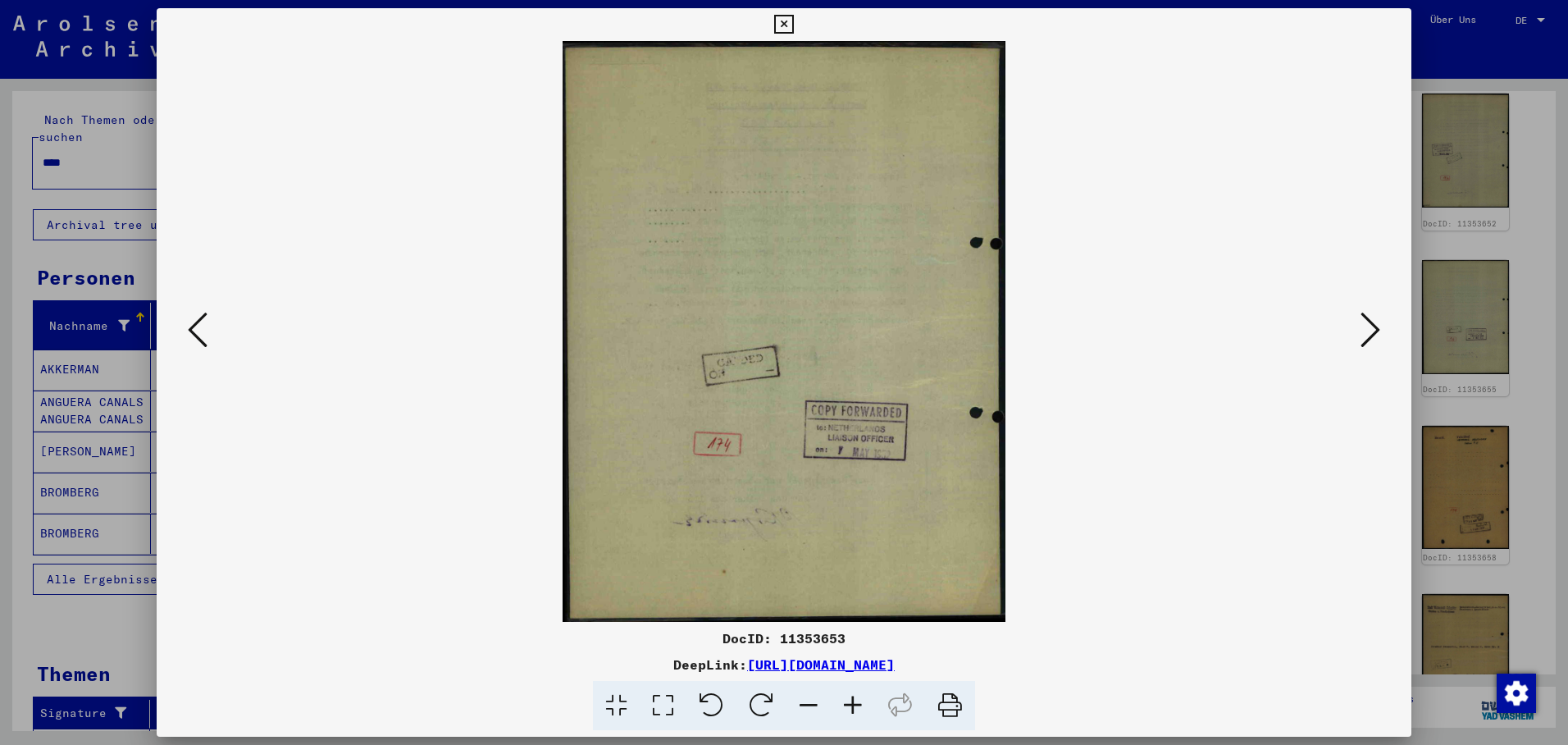
click at [195, 323] on icon at bounding box center [198, 329] width 20 height 39
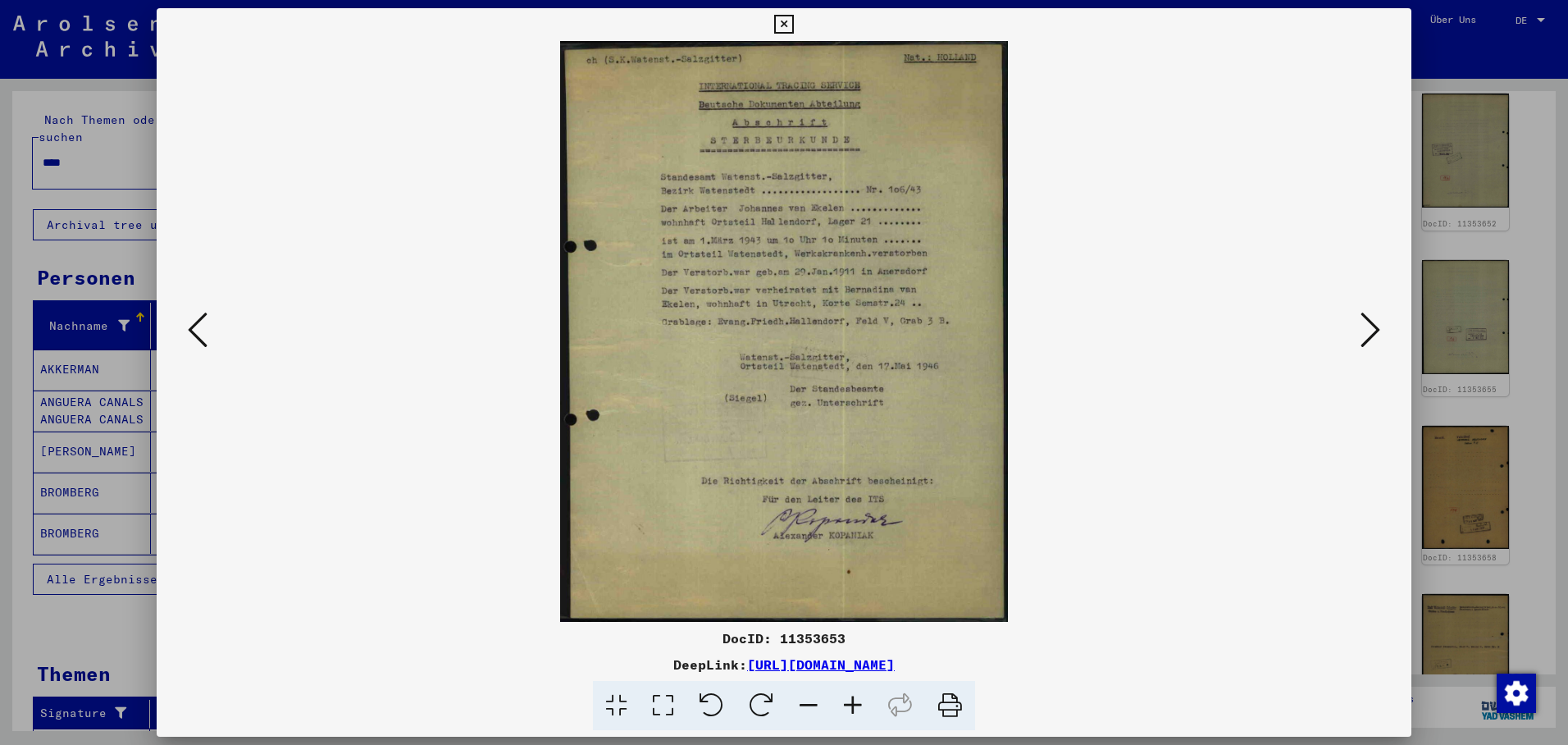
click at [196, 322] on icon at bounding box center [198, 329] width 20 height 39
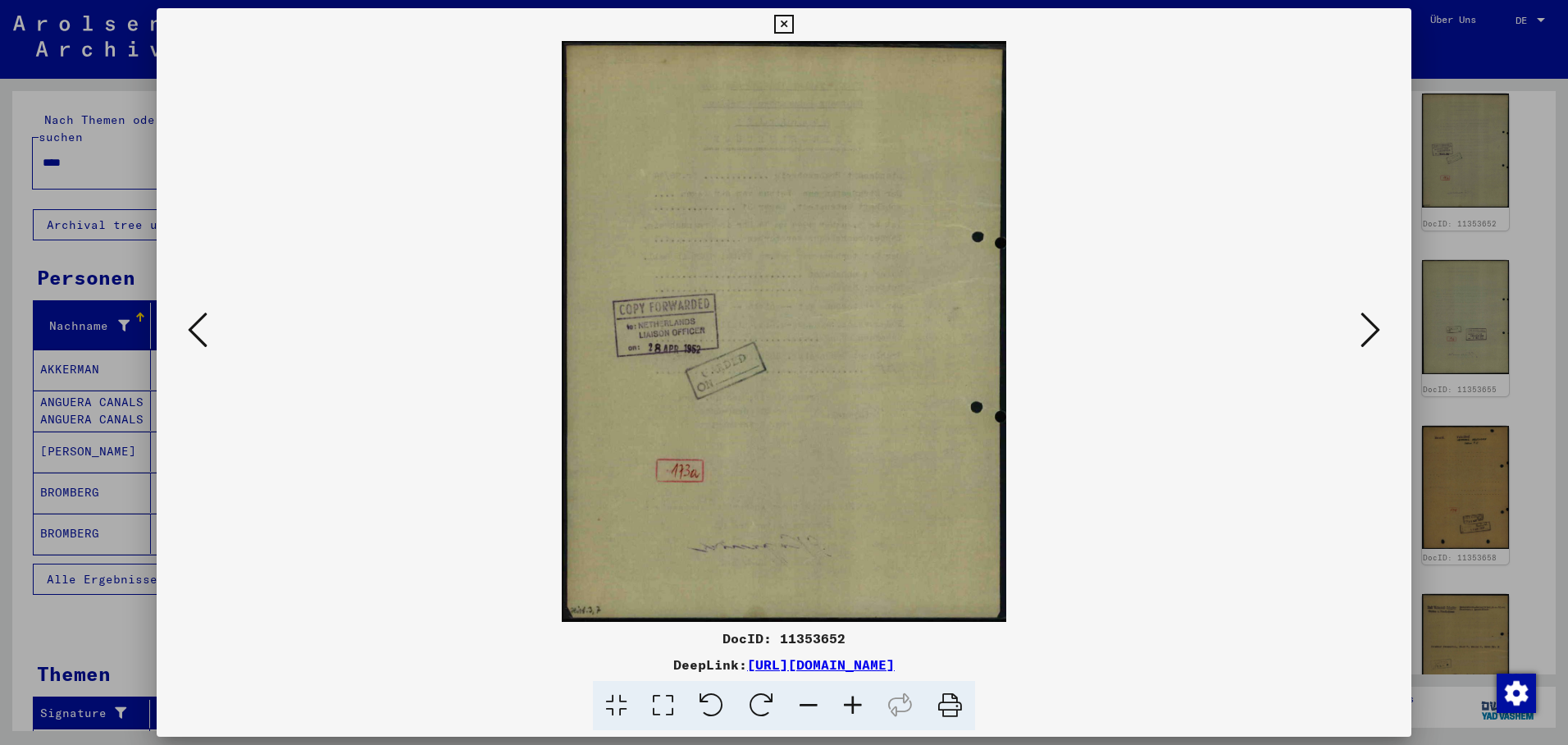
click at [198, 319] on icon at bounding box center [198, 329] width 20 height 39
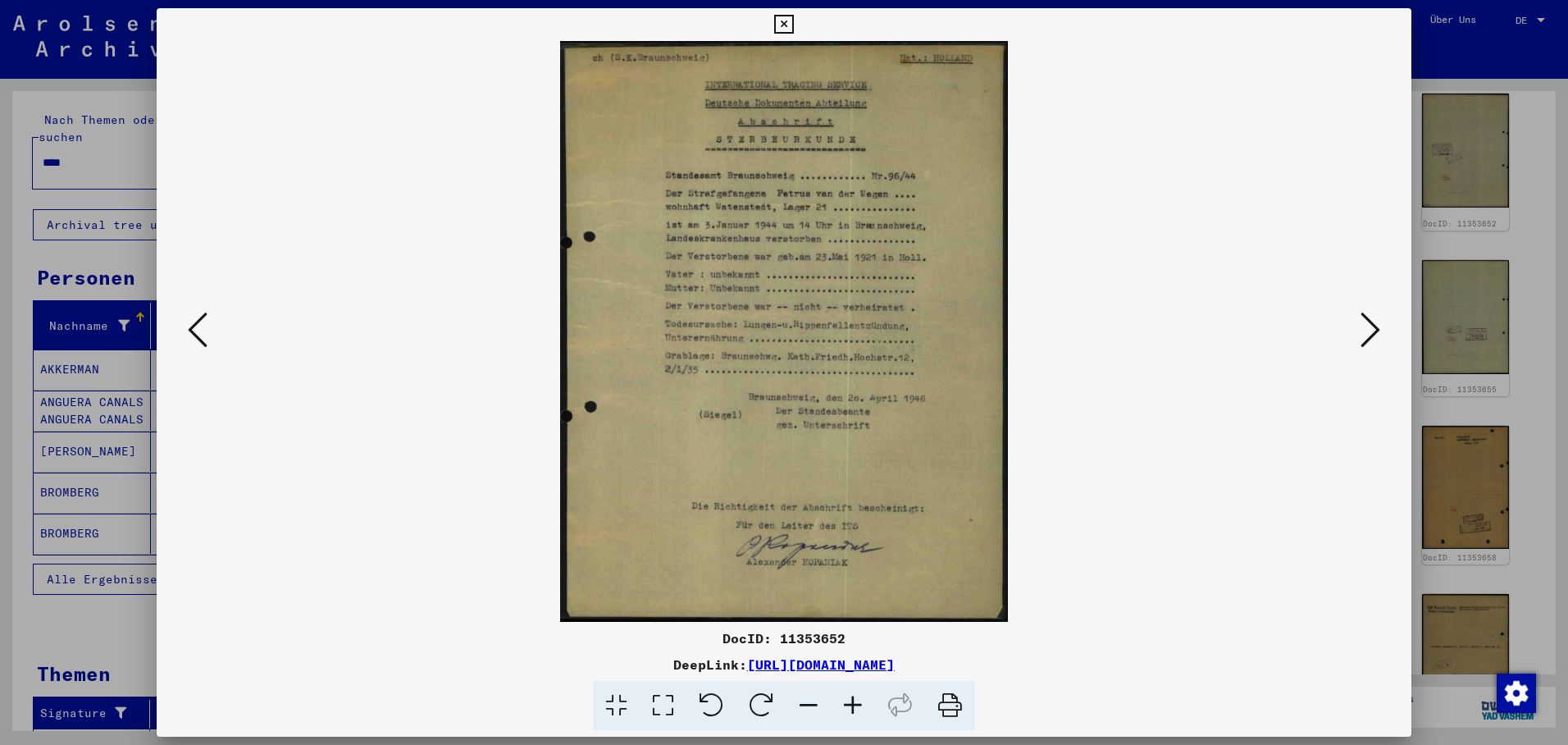
click at [212, 307] on img at bounding box center [784, 331] width 1143 height 581
click at [192, 312] on icon at bounding box center [198, 329] width 20 height 39
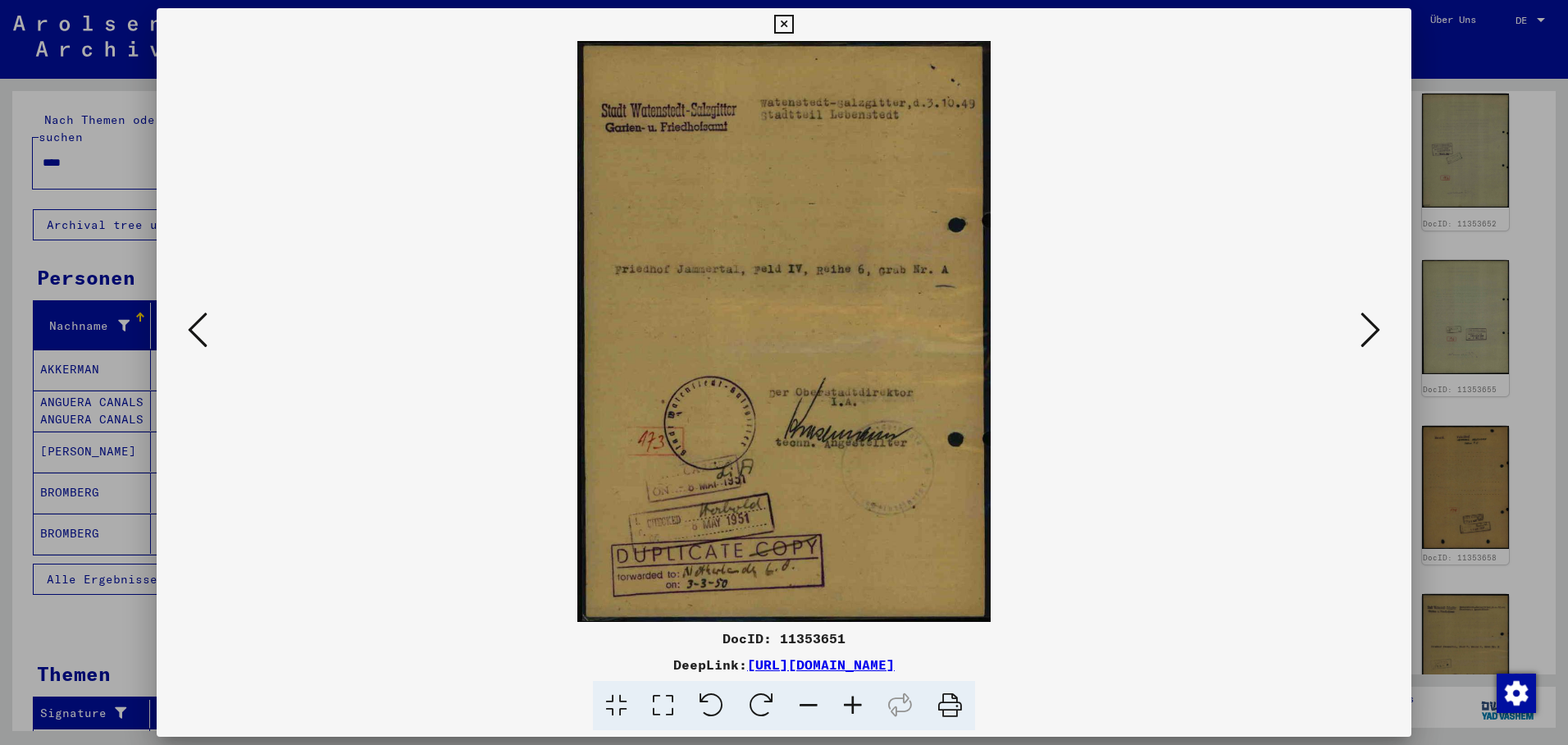
click at [191, 320] on icon at bounding box center [198, 329] width 20 height 39
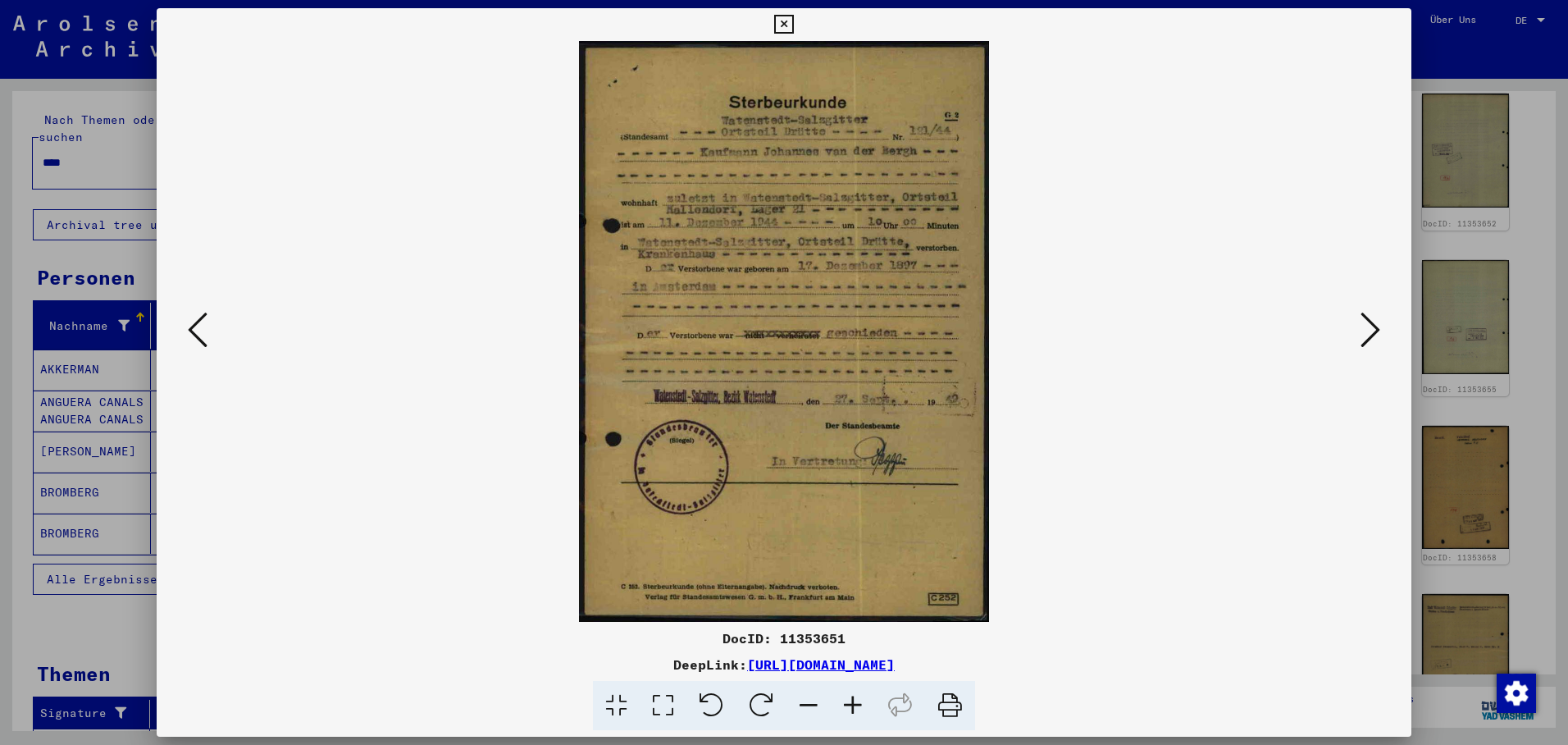
click at [193, 320] on icon at bounding box center [198, 329] width 20 height 39
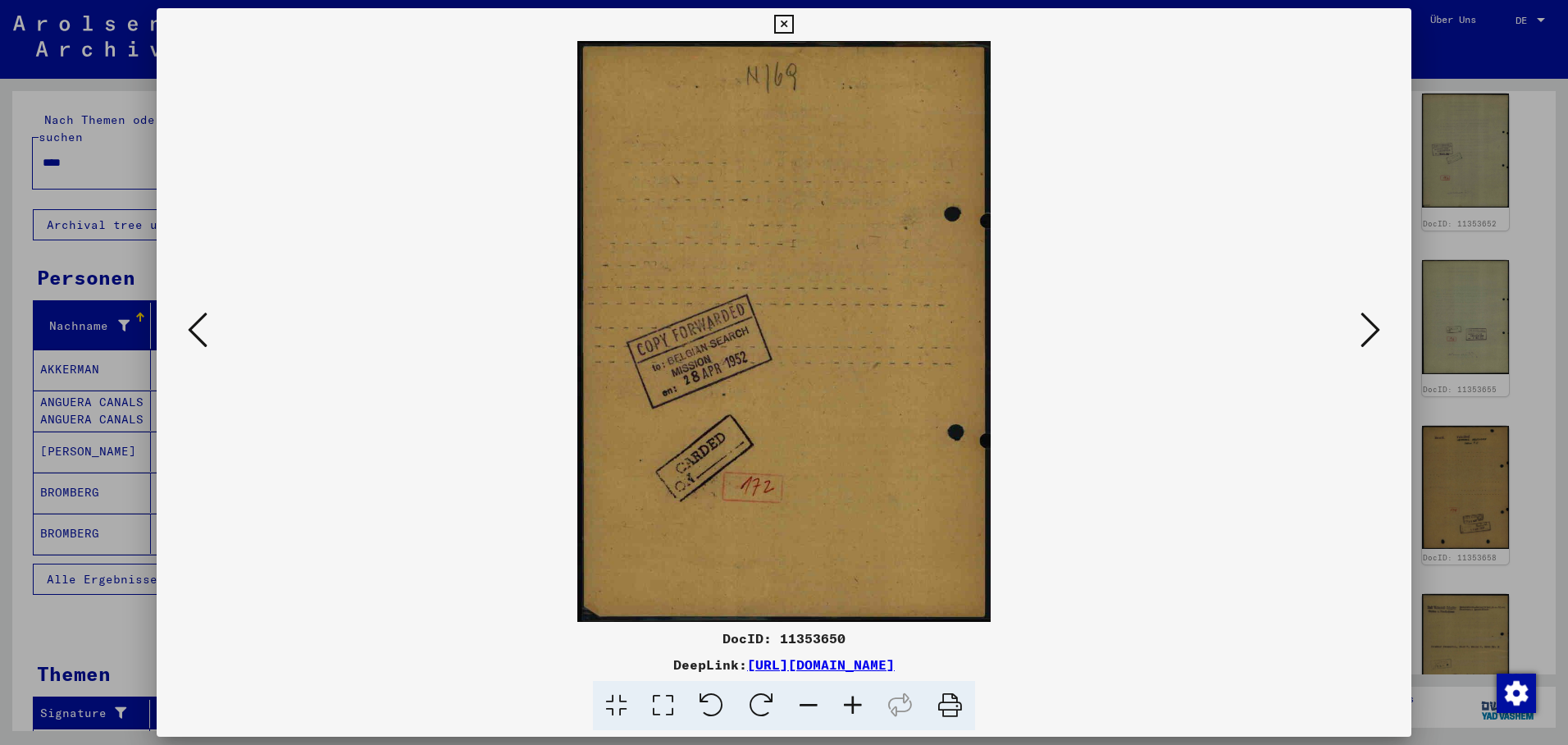
click at [193, 320] on icon at bounding box center [198, 329] width 20 height 39
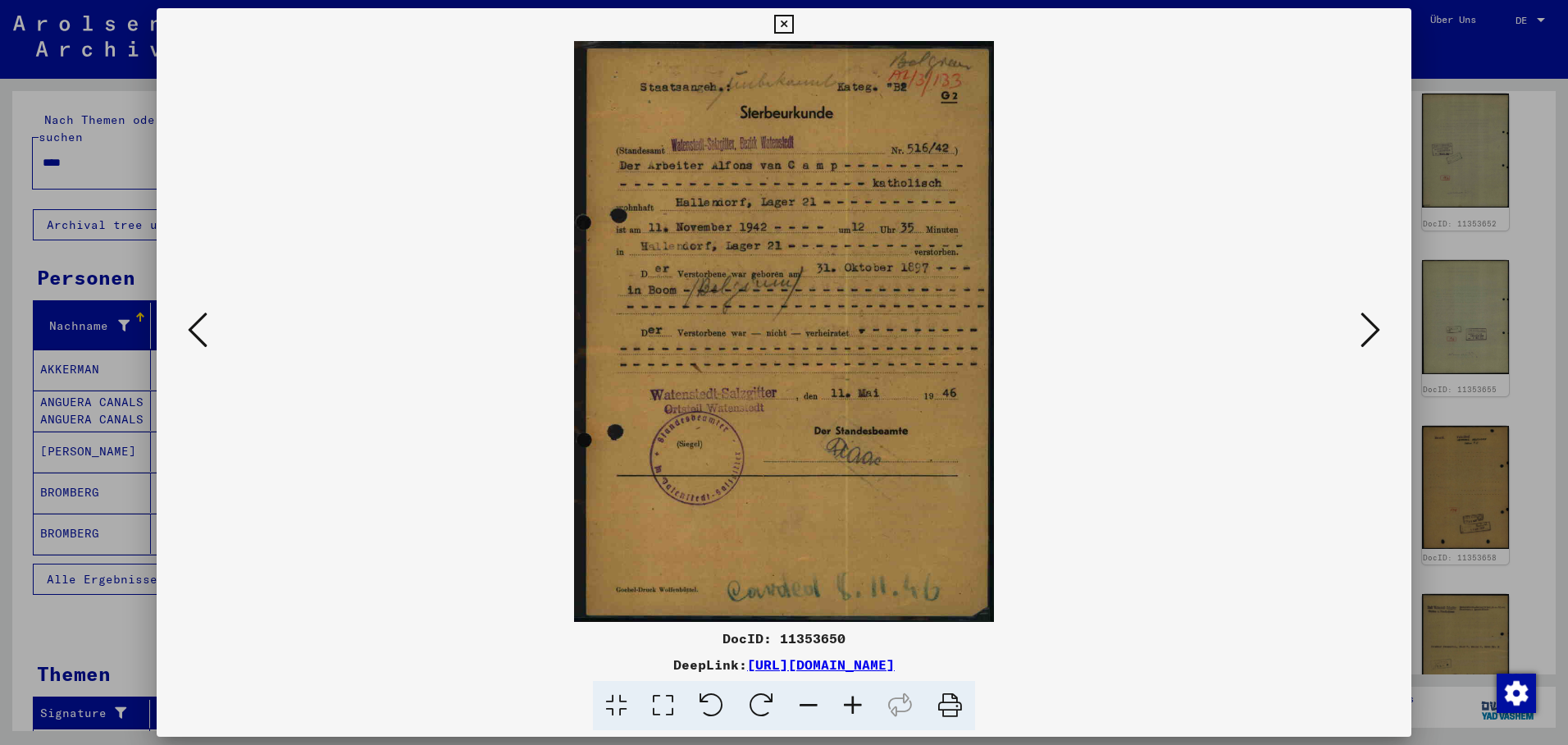
click at [194, 320] on icon at bounding box center [198, 329] width 20 height 39
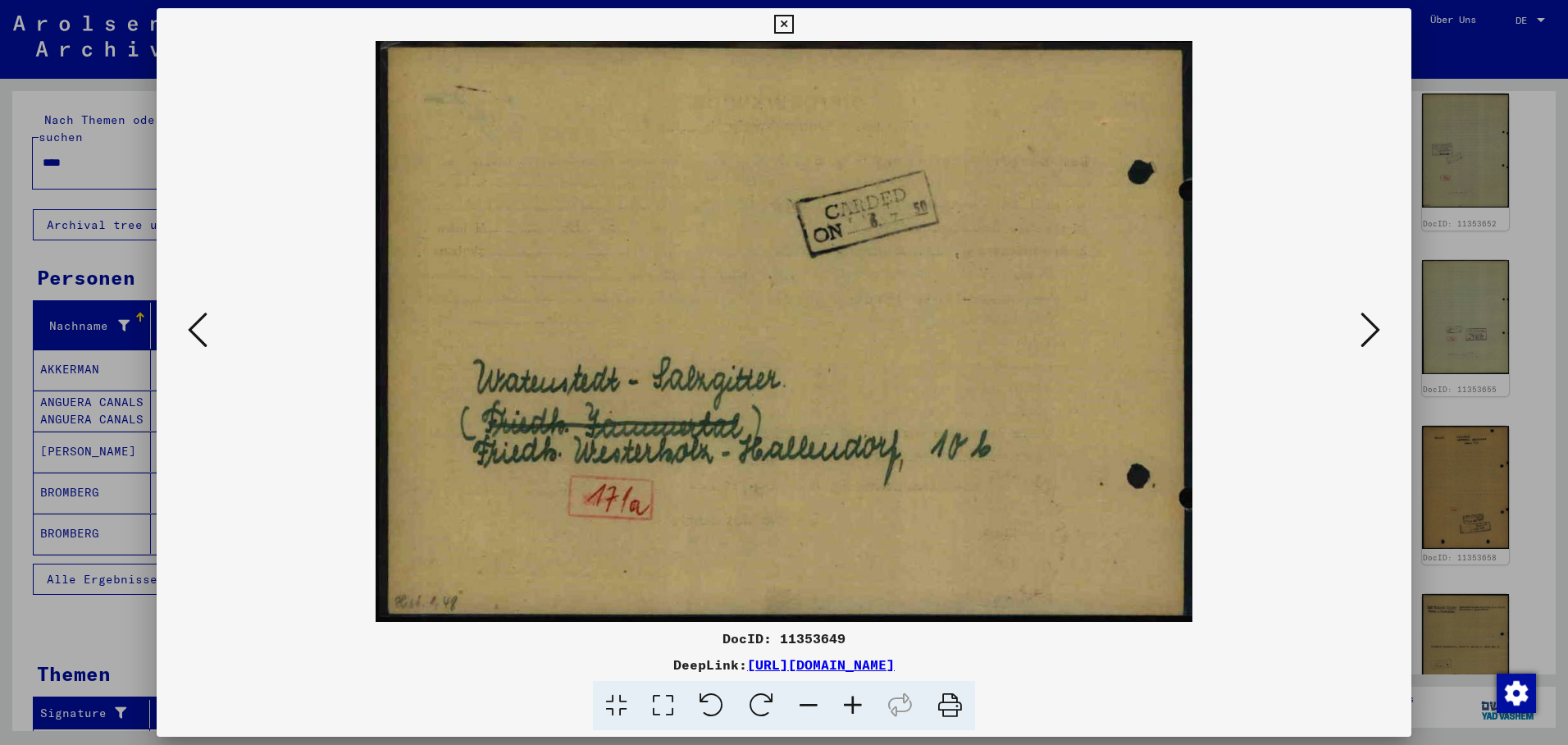
click at [194, 320] on icon at bounding box center [198, 329] width 20 height 39
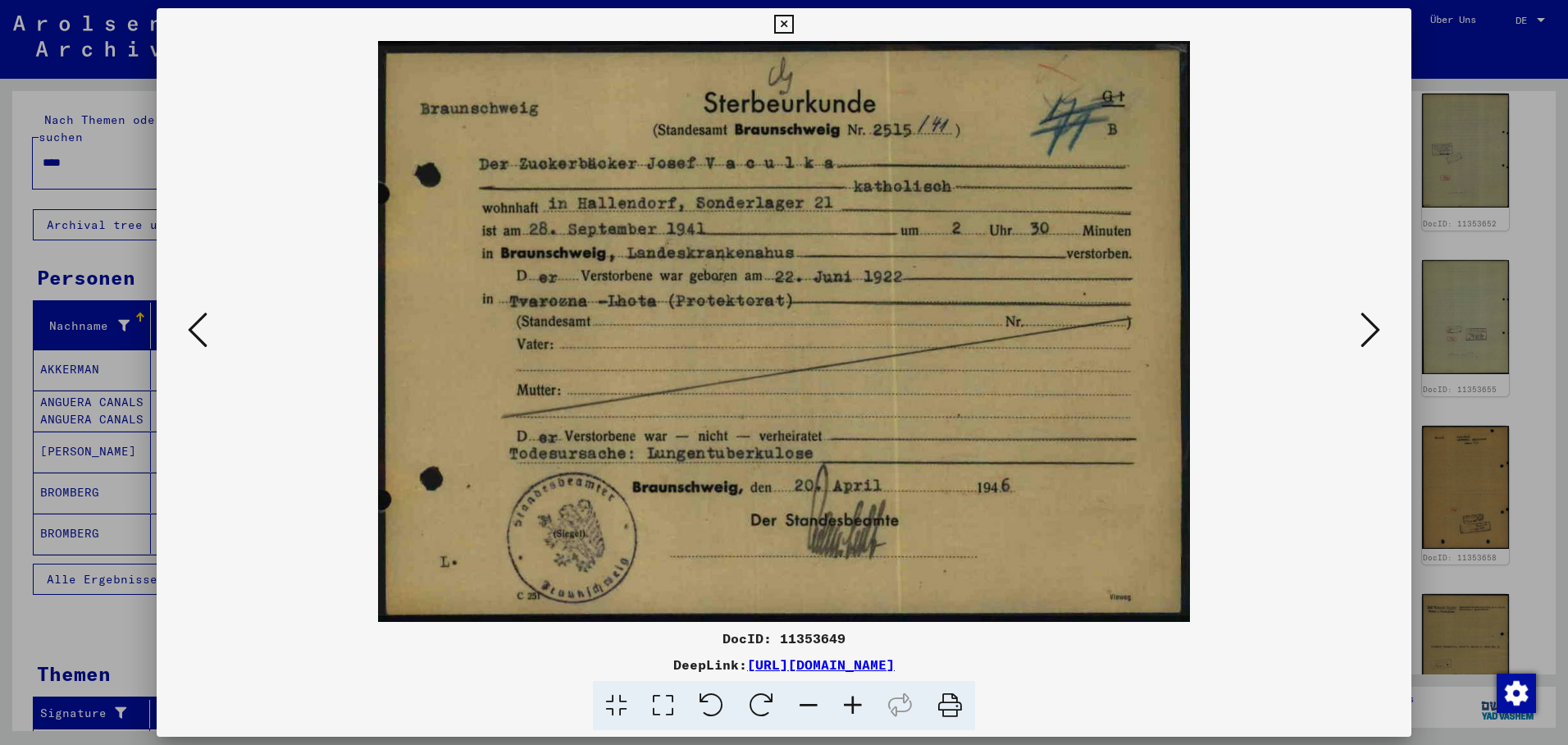
click at [194, 320] on icon at bounding box center [198, 329] width 20 height 39
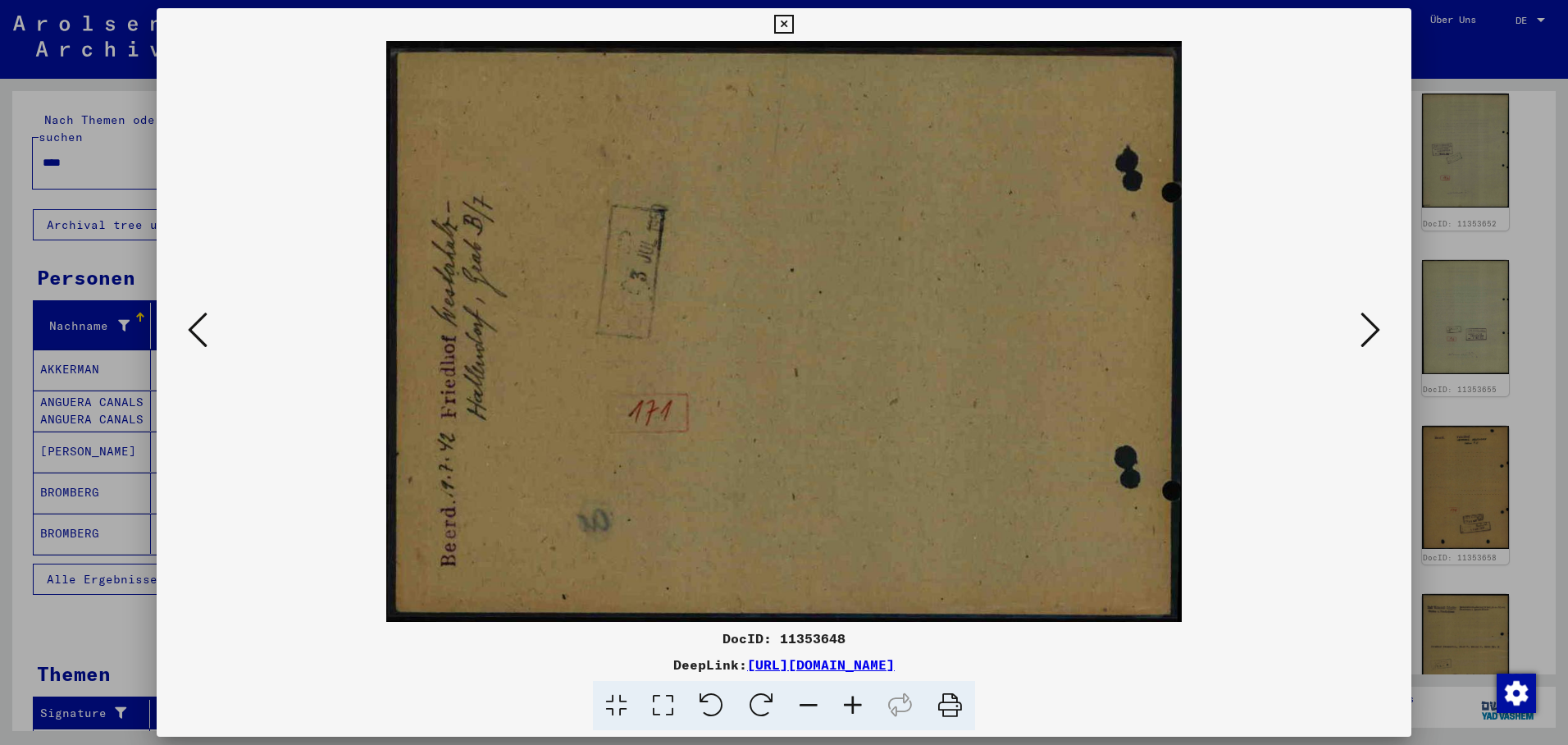
click at [194, 320] on icon at bounding box center [198, 329] width 20 height 39
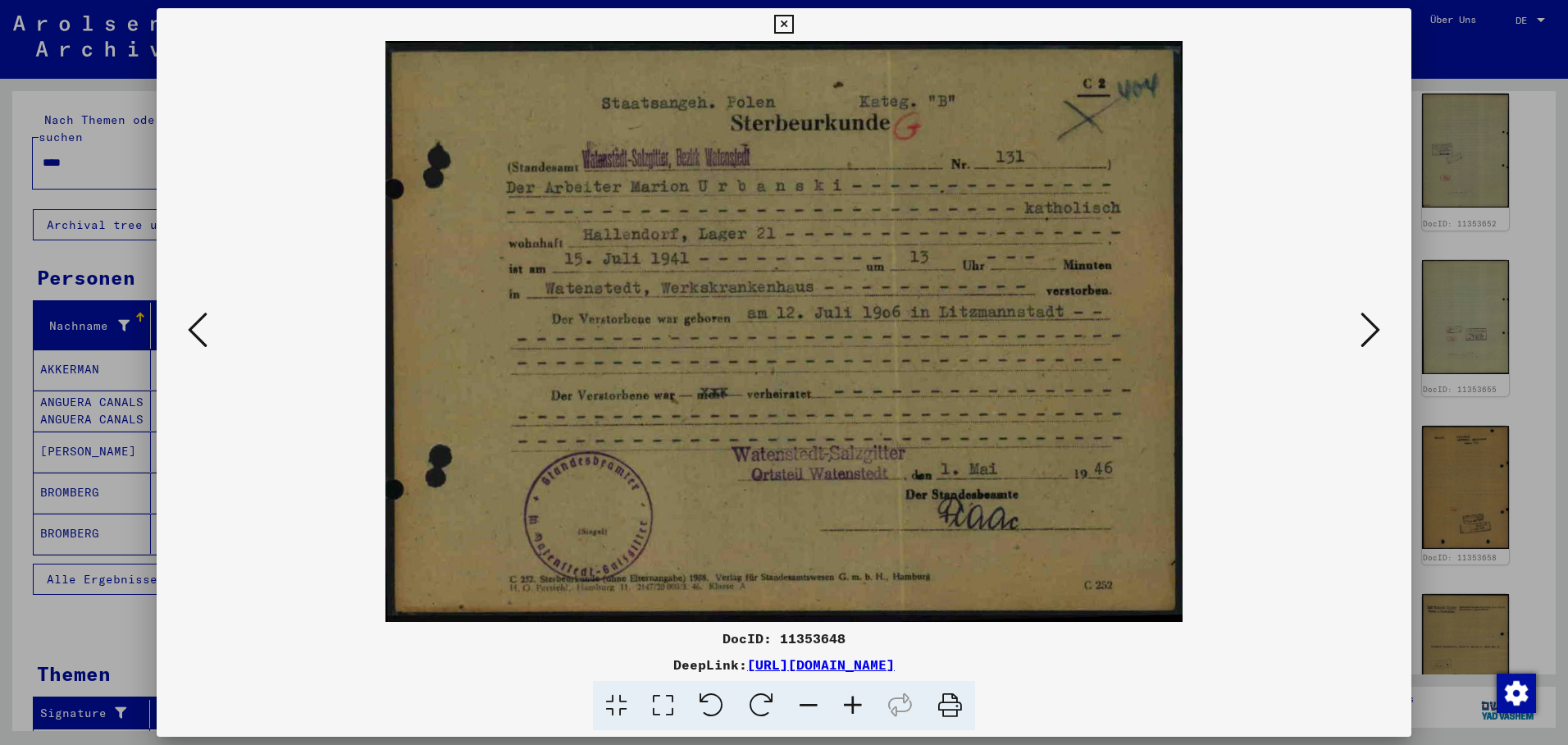
click at [194, 320] on icon at bounding box center [198, 329] width 20 height 39
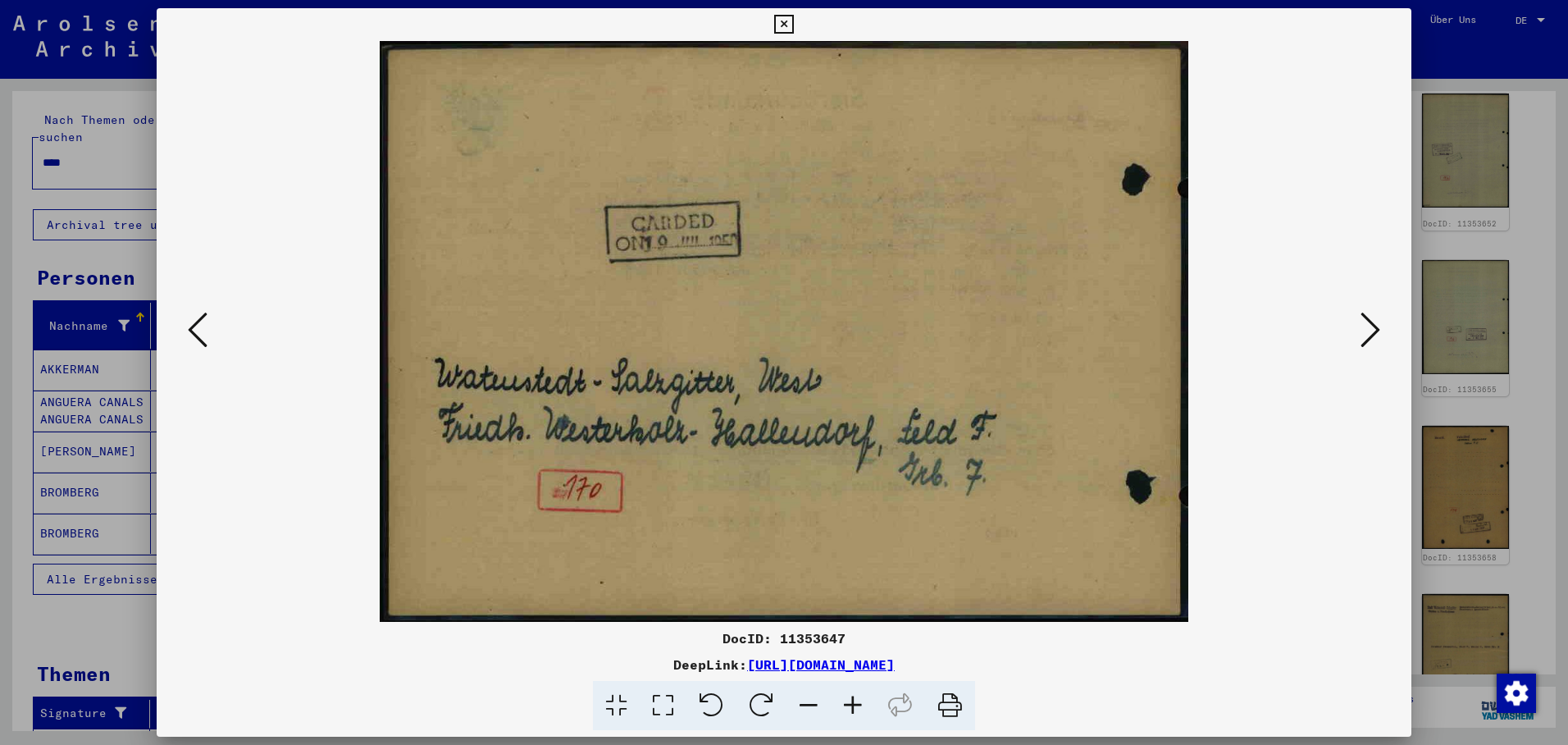
click at [195, 320] on icon at bounding box center [198, 329] width 20 height 39
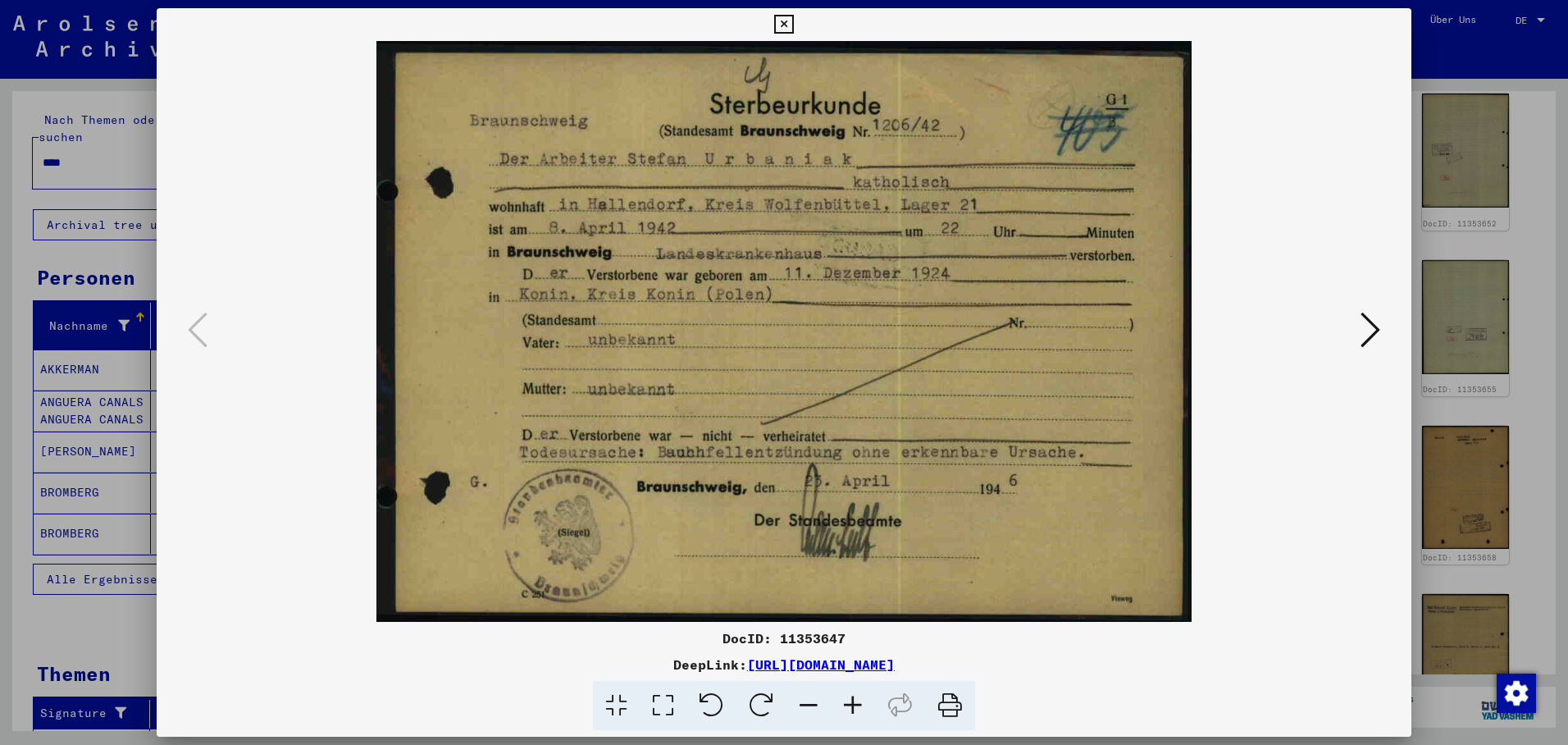
click at [793, 23] on icon at bounding box center [784, 25] width 19 height 20
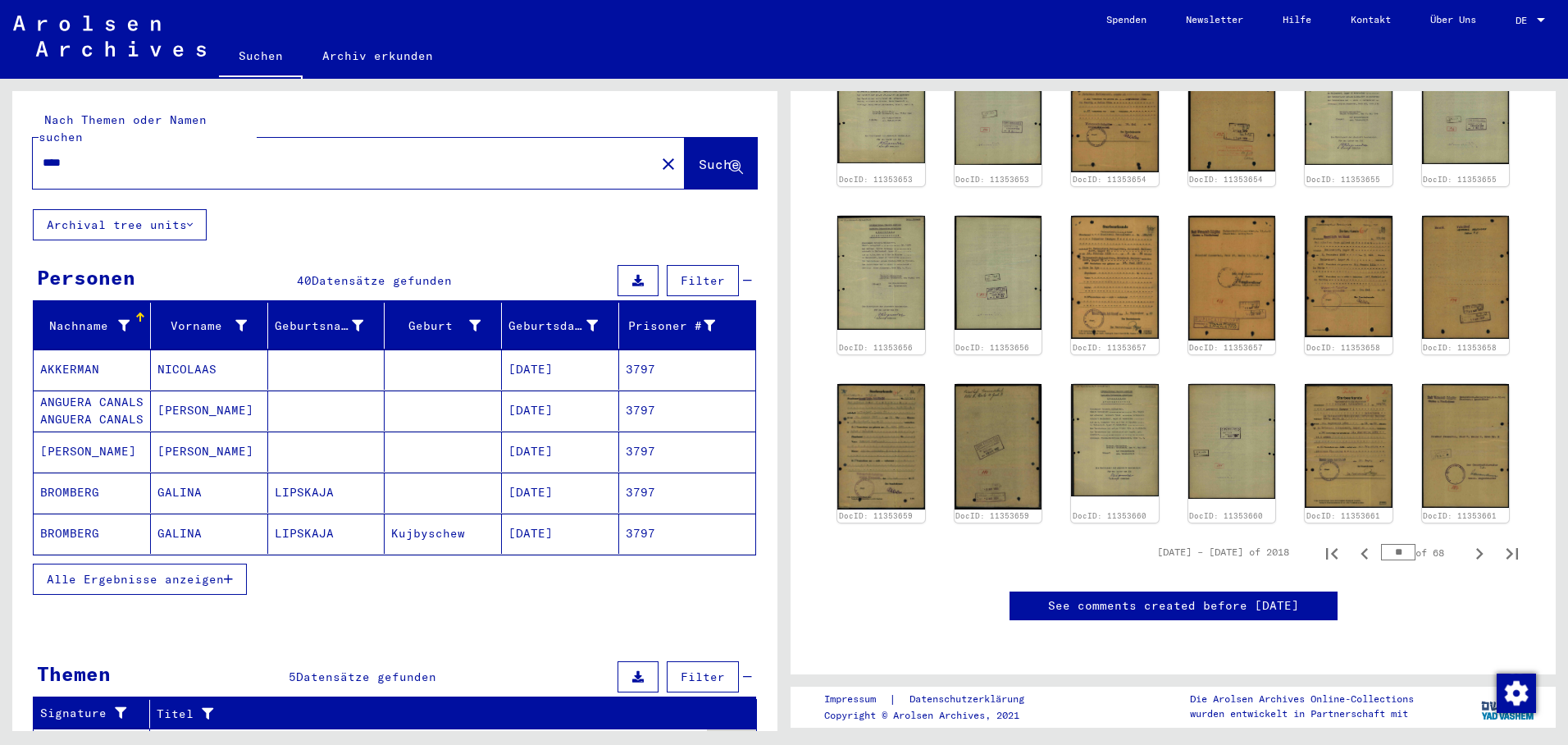
scroll to position [1069, 0]
click at [1396, 544] on input "**" at bounding box center [1399, 553] width 35 height 17
type input "**"
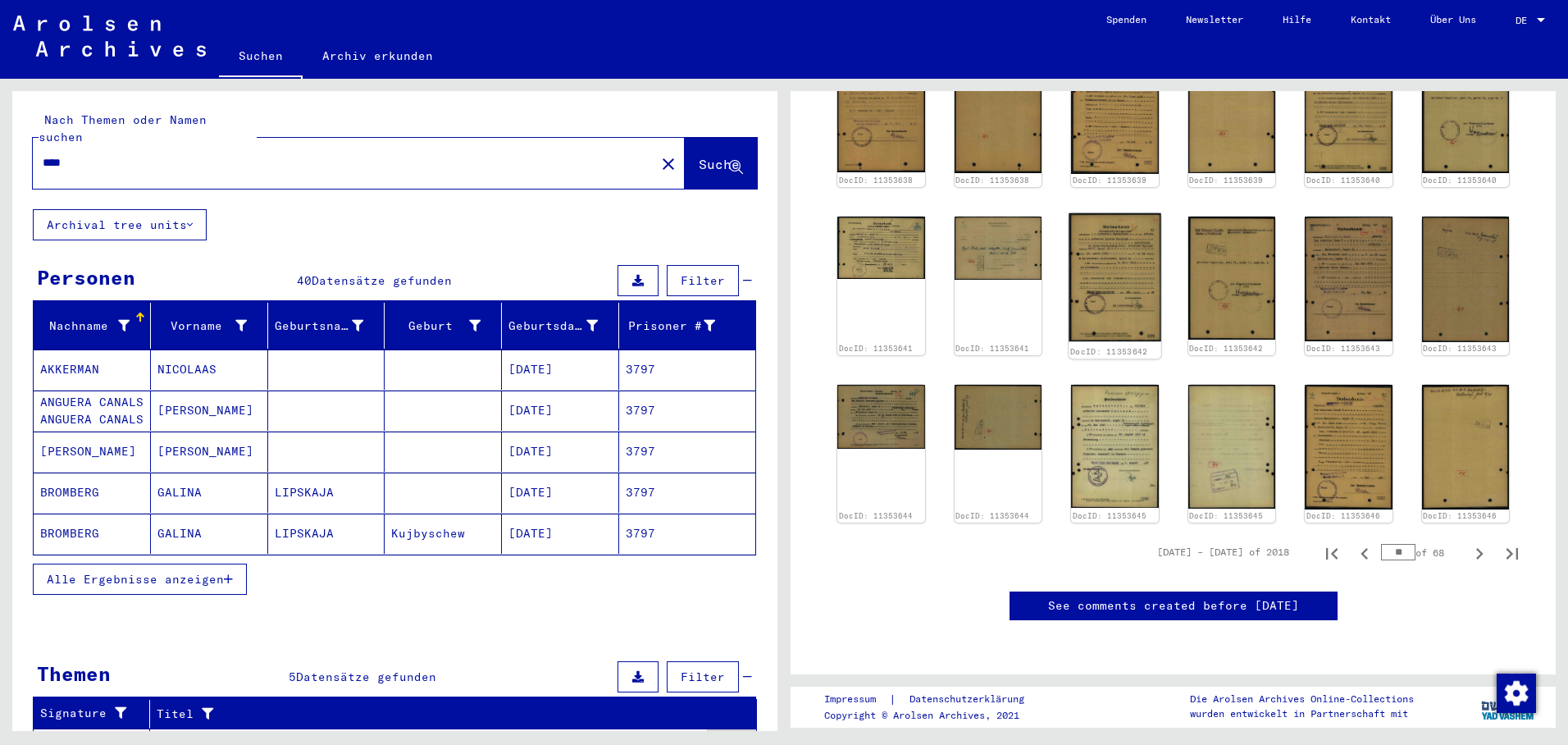
click at [1114, 213] on img at bounding box center [1114, 277] width 92 height 129
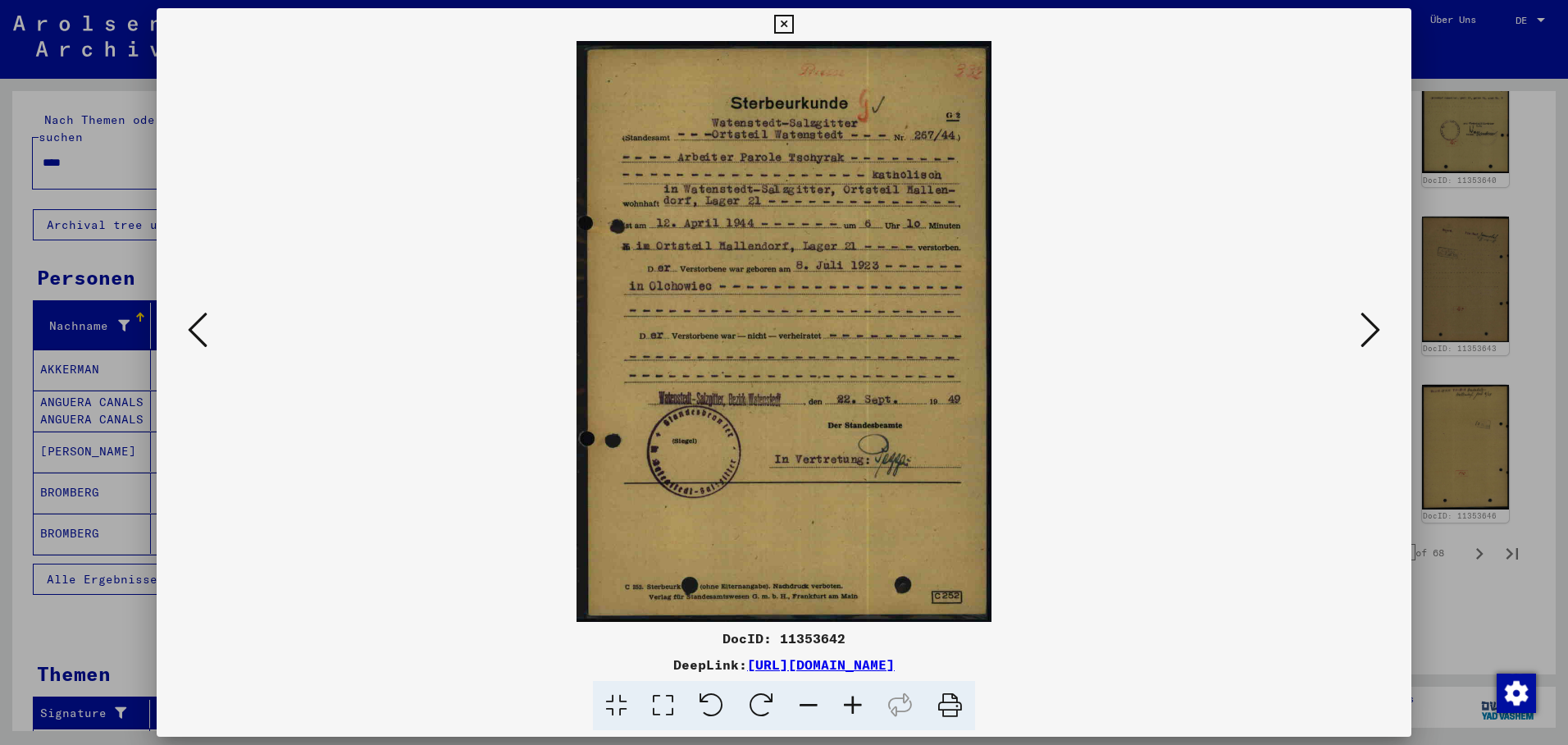
click at [1374, 323] on icon at bounding box center [1371, 329] width 20 height 39
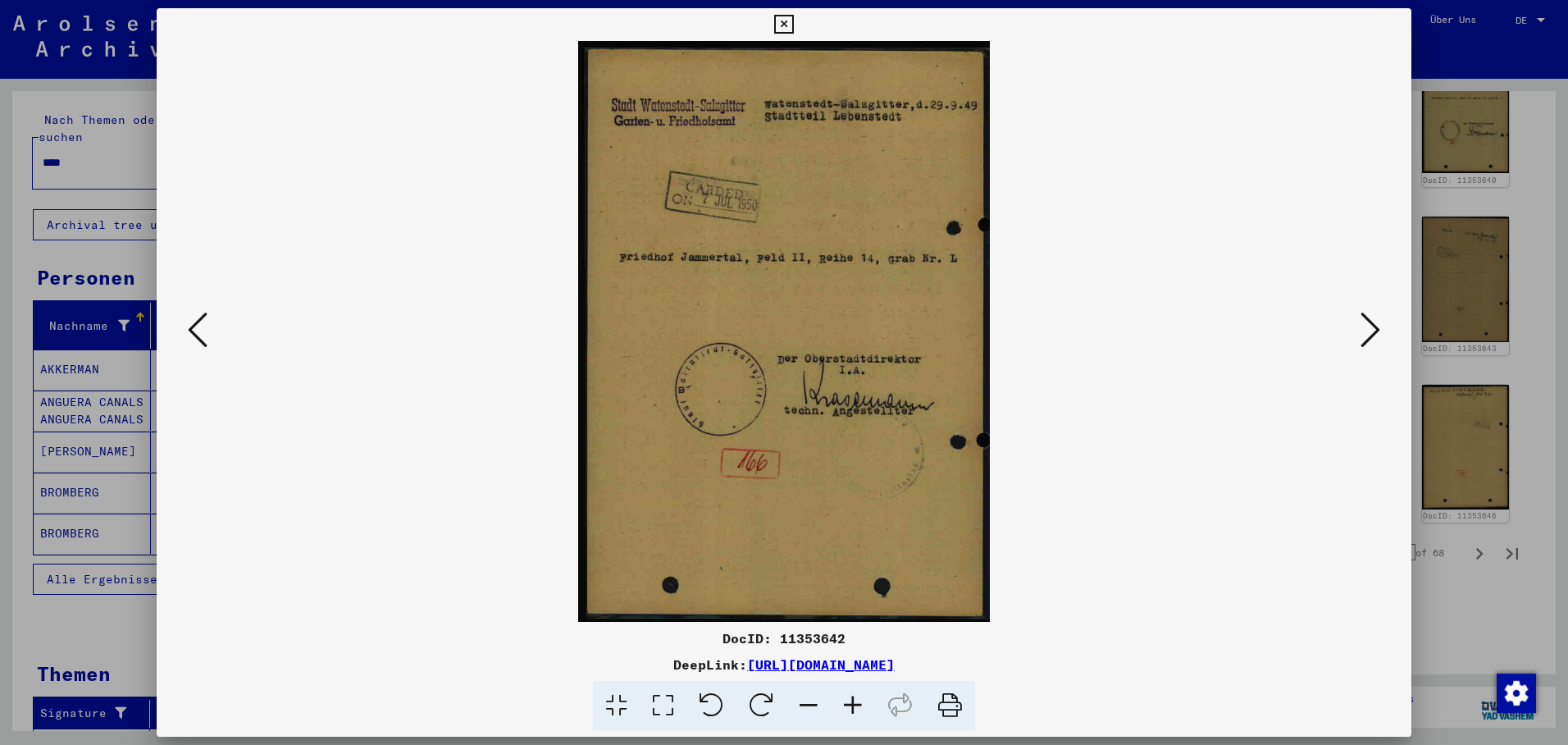
click at [1372, 327] on icon at bounding box center [1371, 329] width 20 height 39
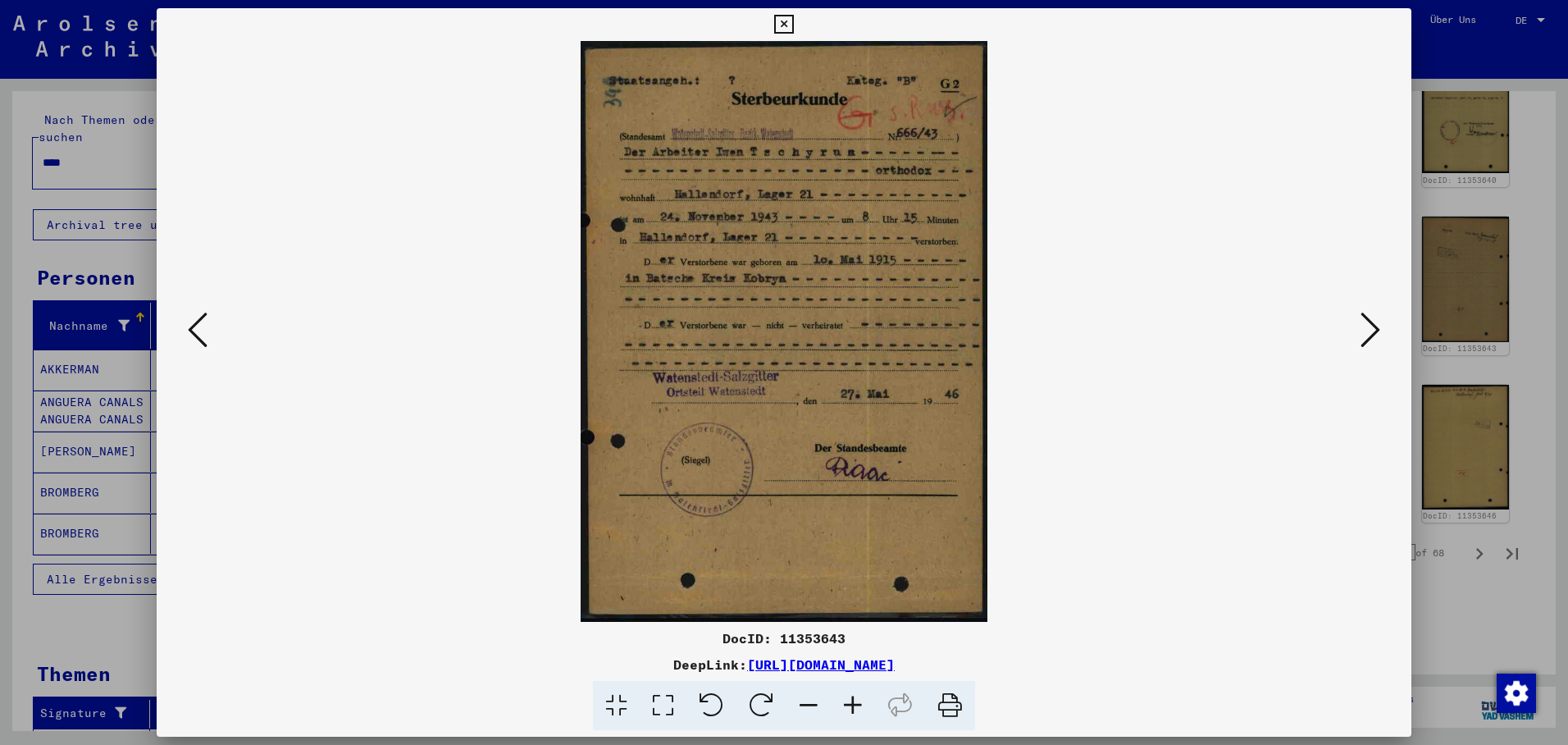
click at [1375, 324] on icon at bounding box center [1371, 329] width 20 height 39
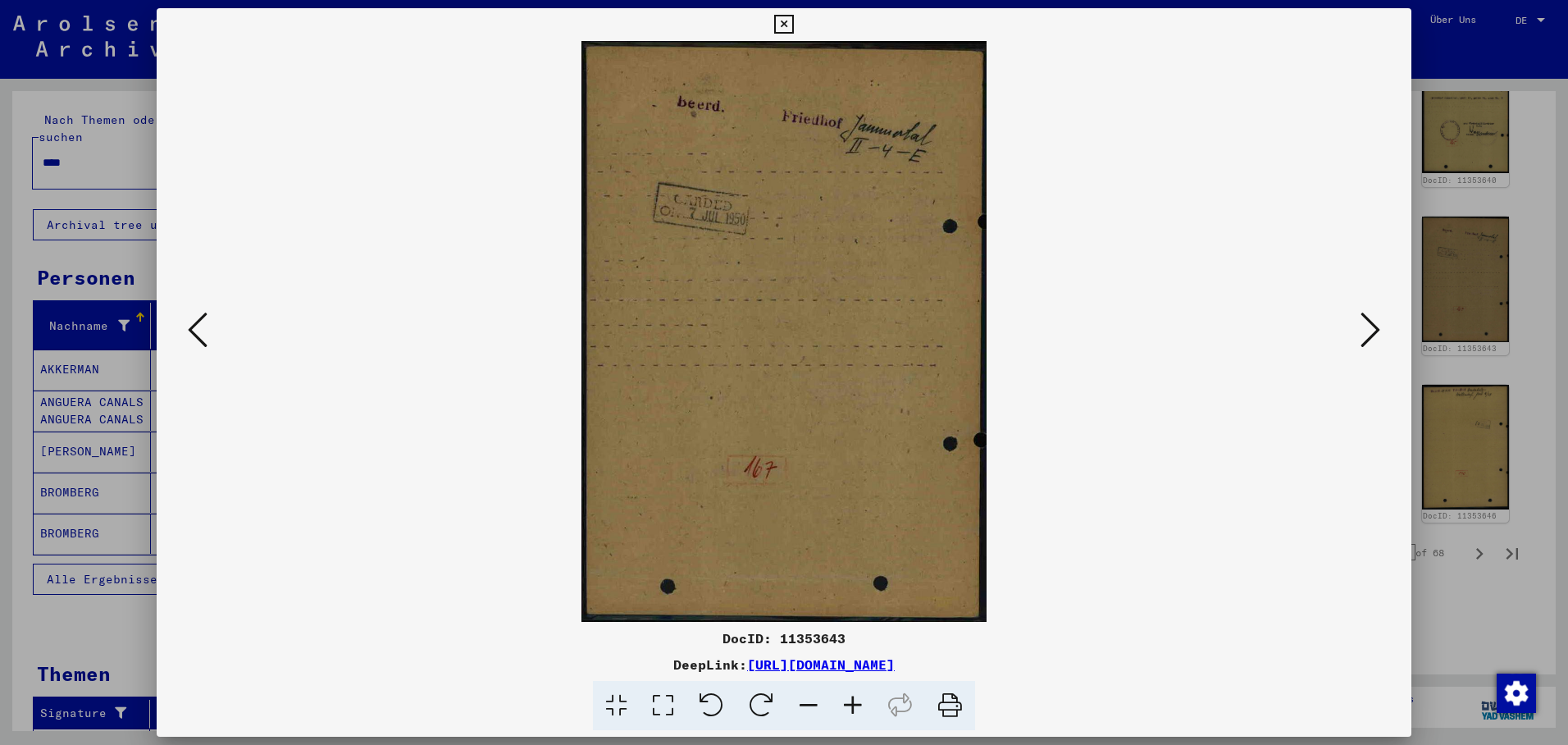
click at [1375, 324] on icon at bounding box center [1371, 329] width 20 height 39
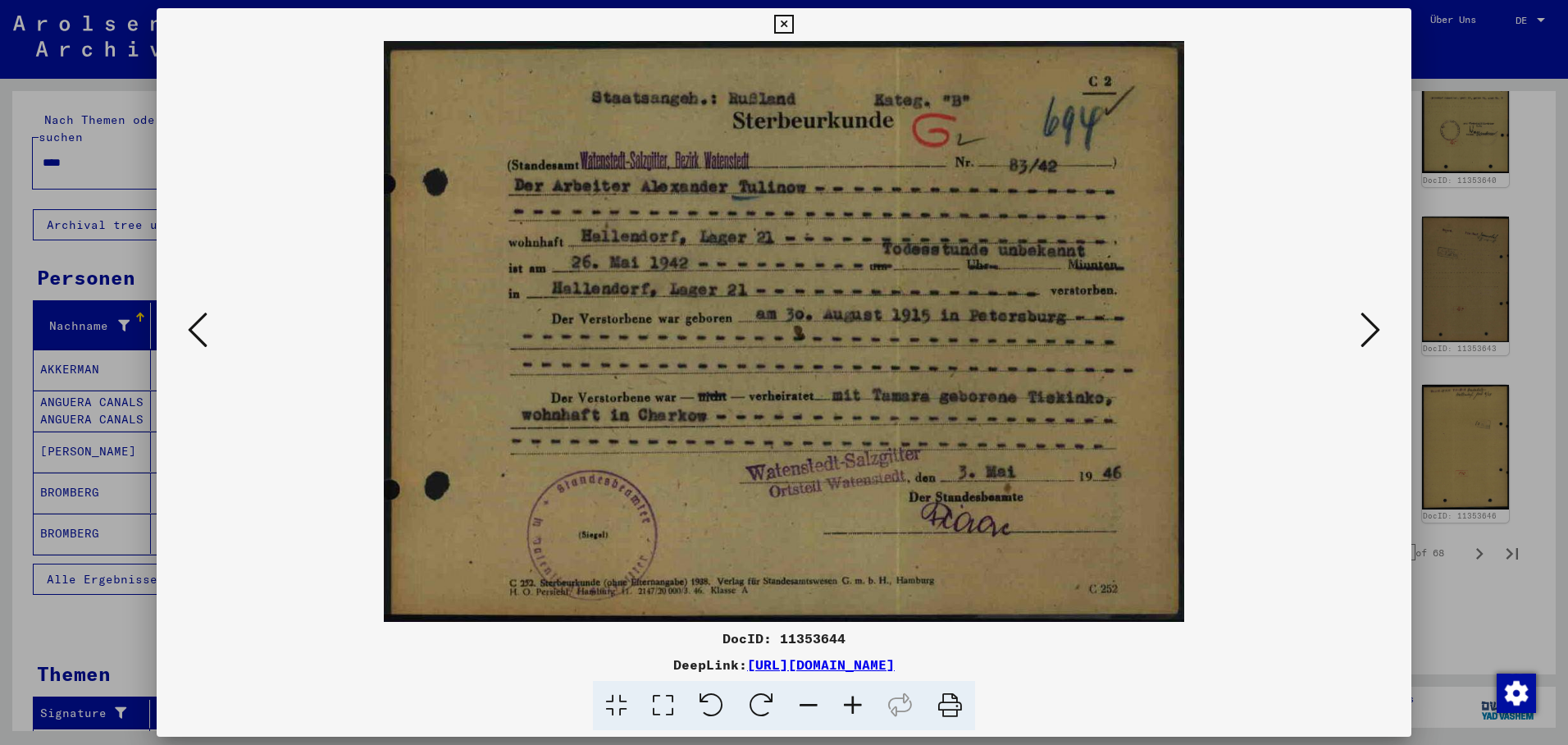
click at [1375, 324] on icon at bounding box center [1371, 329] width 20 height 39
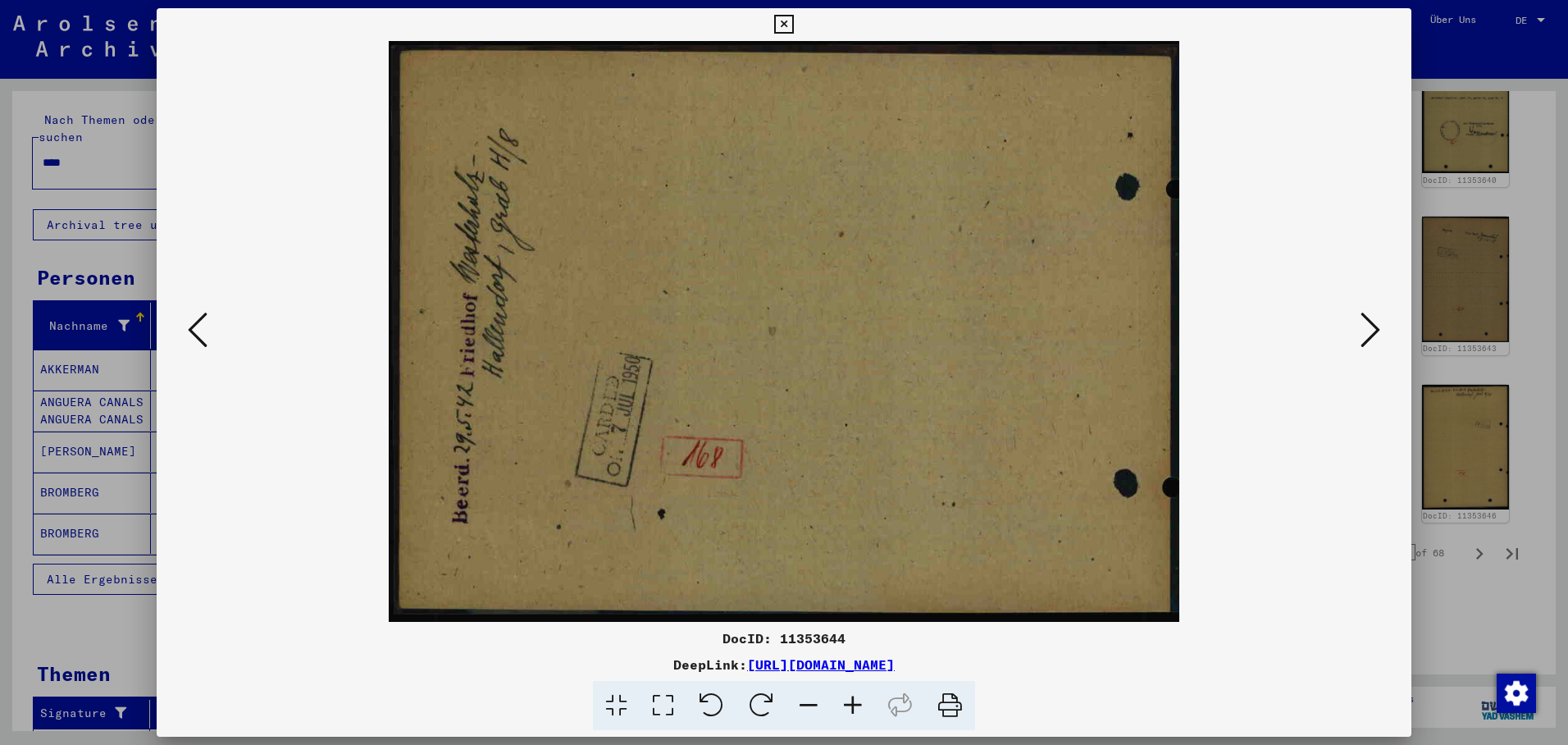
click at [1375, 324] on icon at bounding box center [1371, 329] width 20 height 39
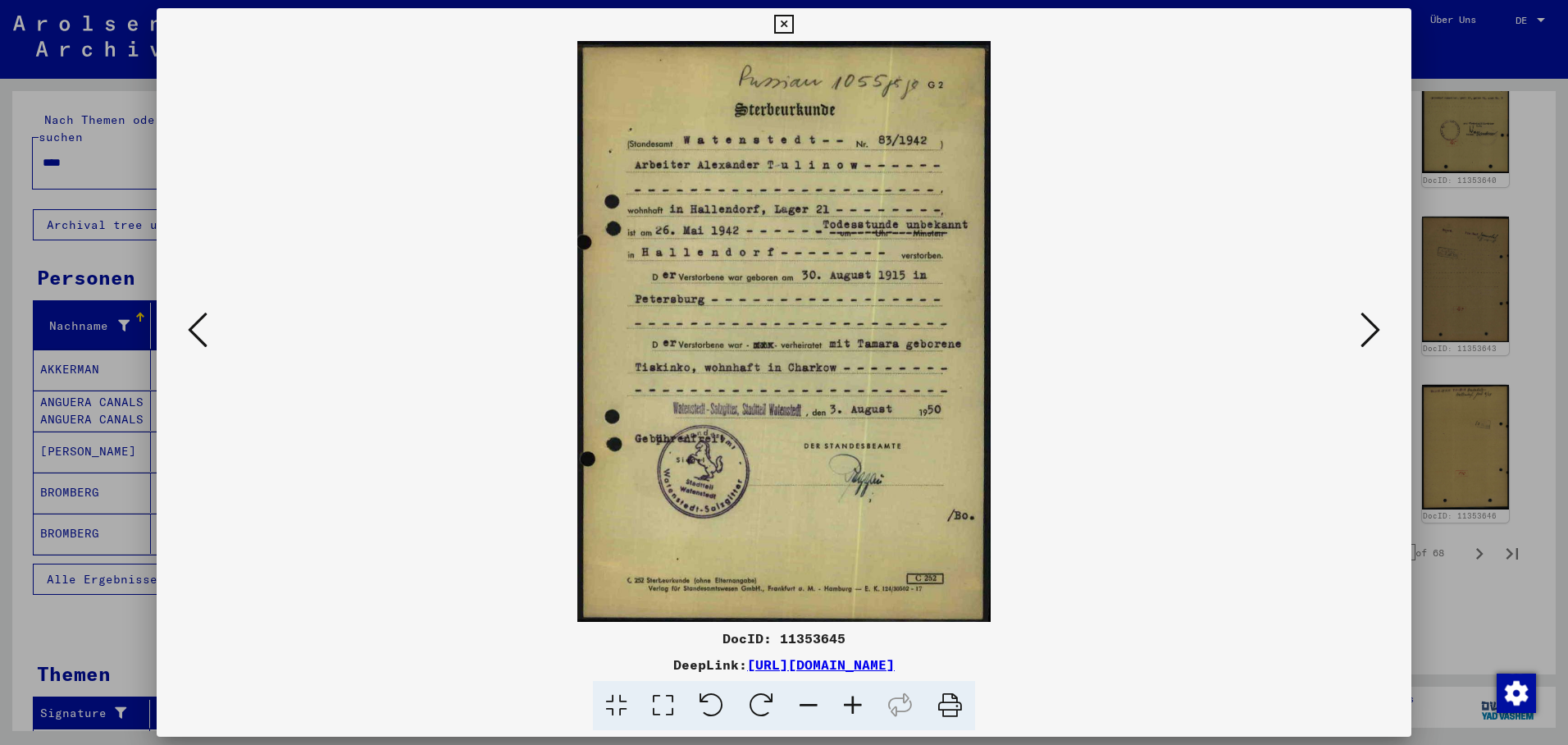
click at [1374, 324] on icon at bounding box center [1371, 329] width 20 height 39
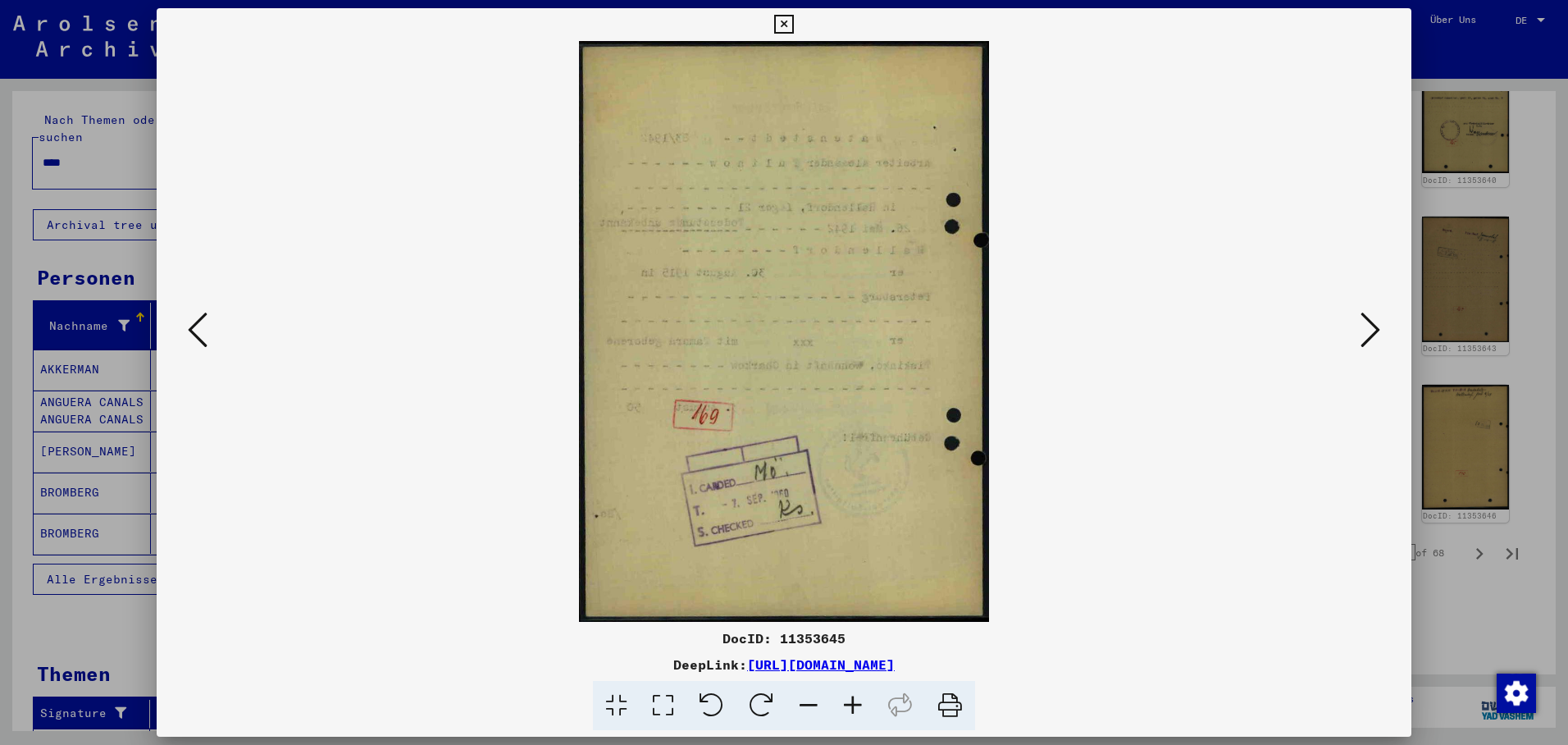
click at [1374, 324] on icon at bounding box center [1371, 329] width 20 height 39
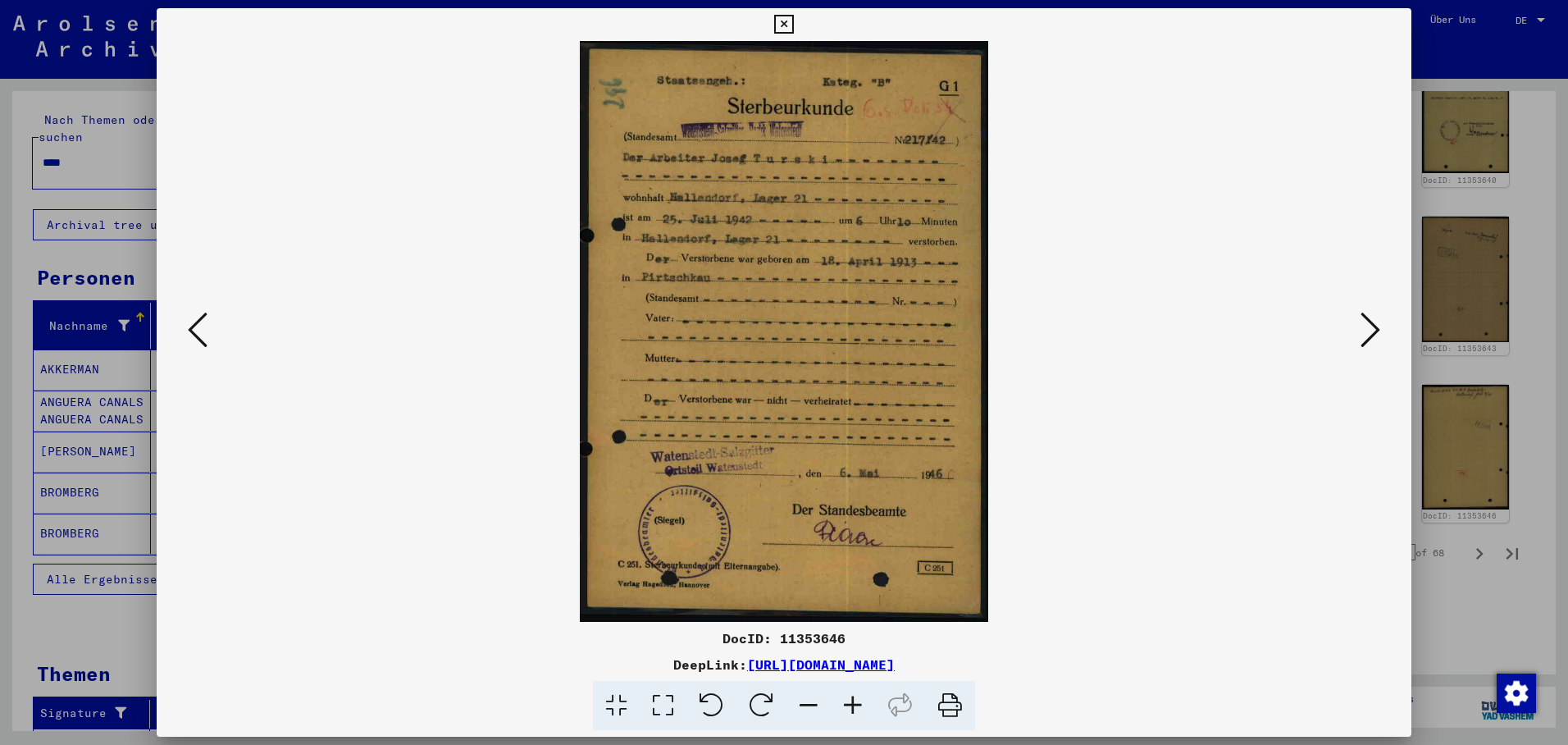
click at [1374, 324] on icon at bounding box center [1371, 329] width 20 height 39
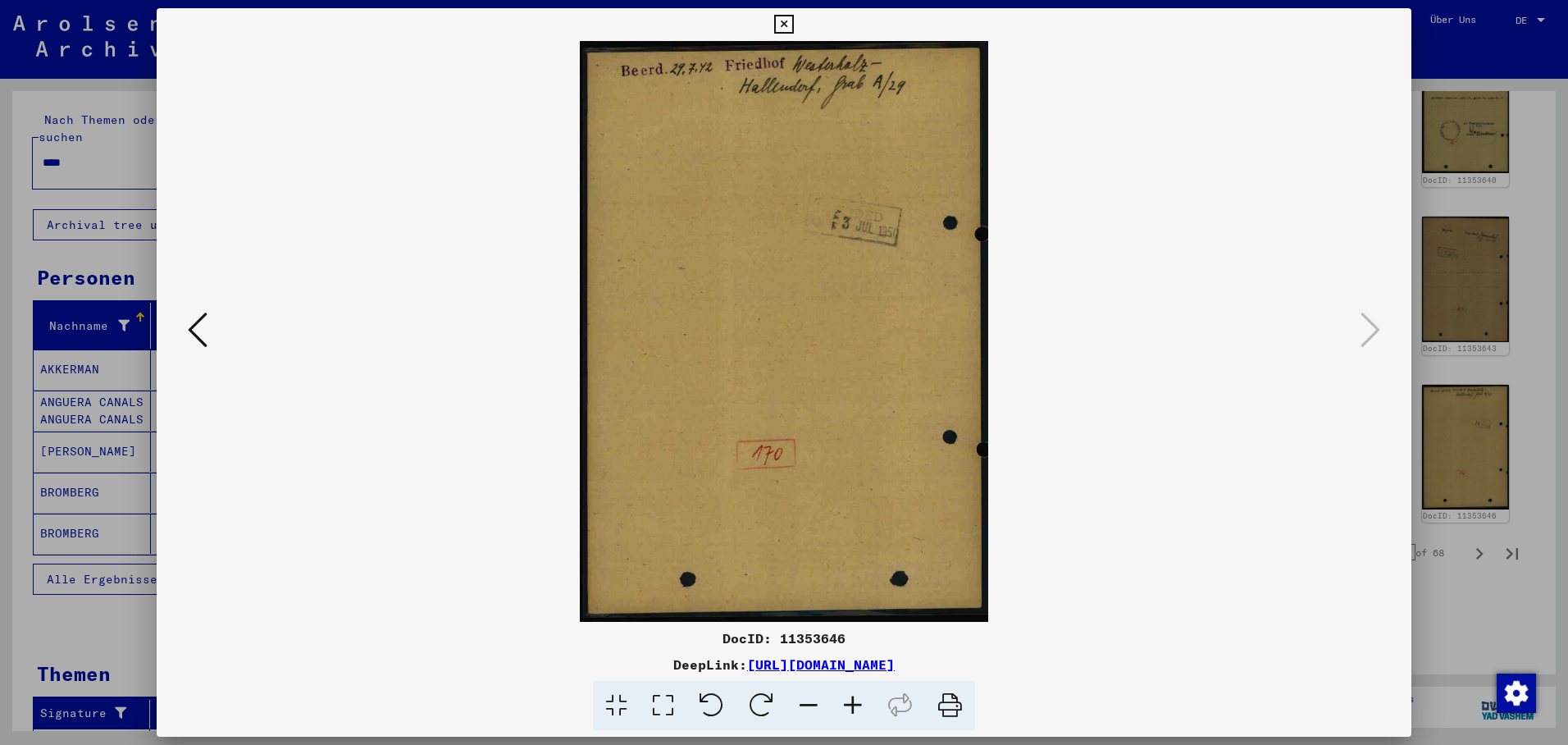
click at [793, 28] on icon at bounding box center [784, 25] width 19 height 20
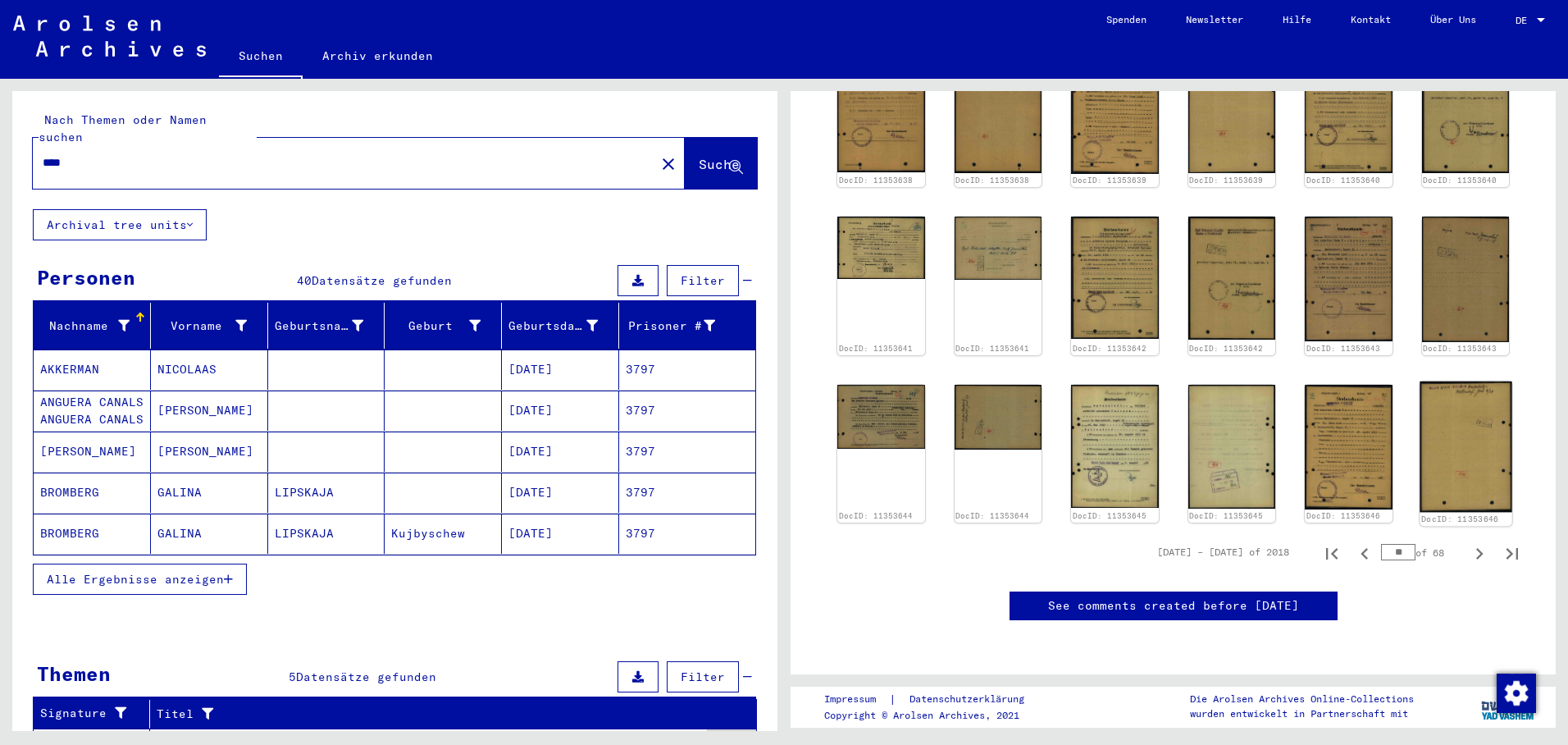
click at [1439, 382] on img at bounding box center [1465, 446] width 92 height 130
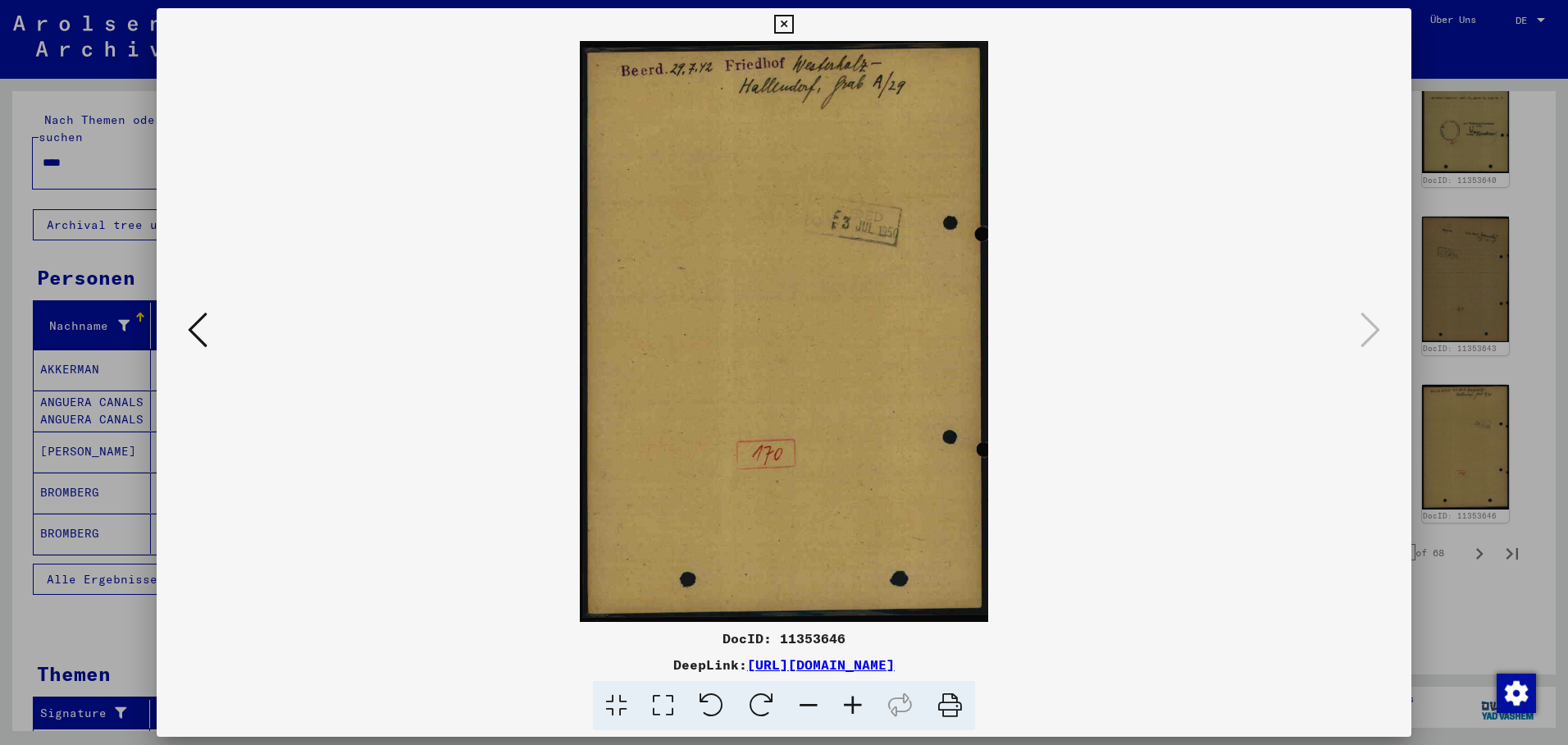
click at [1353, 299] on img at bounding box center [784, 331] width 1143 height 581
click at [205, 332] on icon at bounding box center [198, 329] width 20 height 39
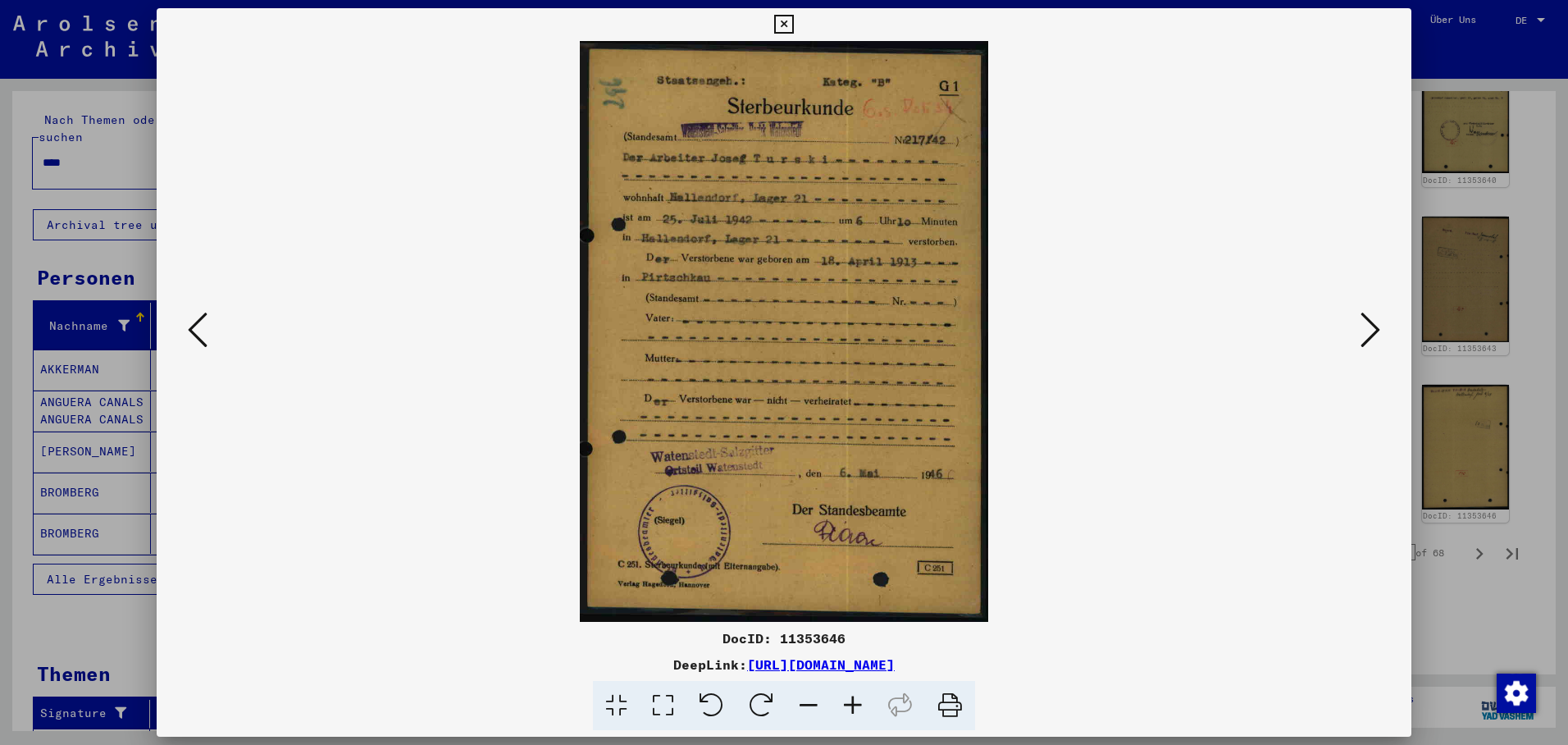
click at [205, 331] on icon at bounding box center [198, 329] width 20 height 39
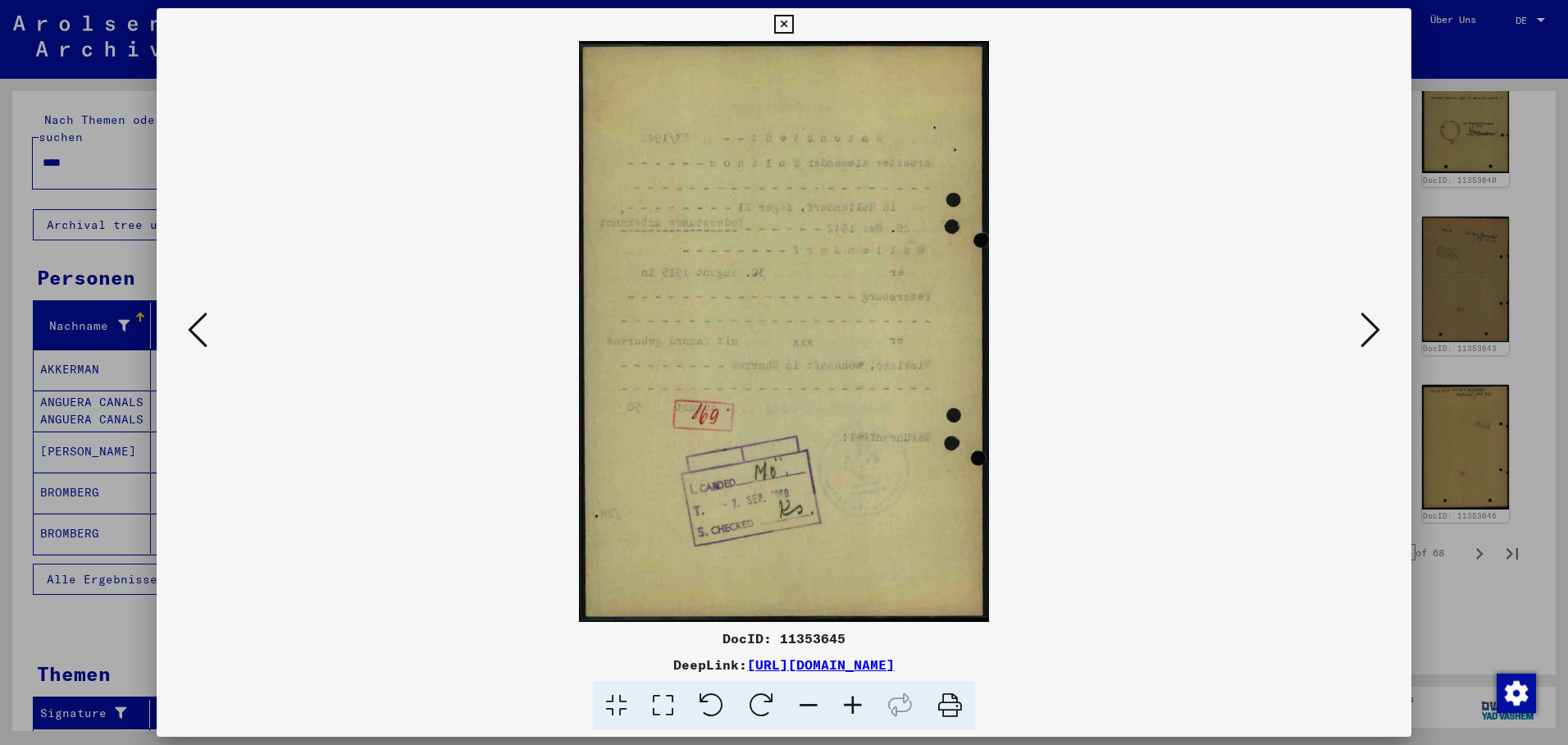
click at [793, 34] on icon at bounding box center [784, 25] width 19 height 20
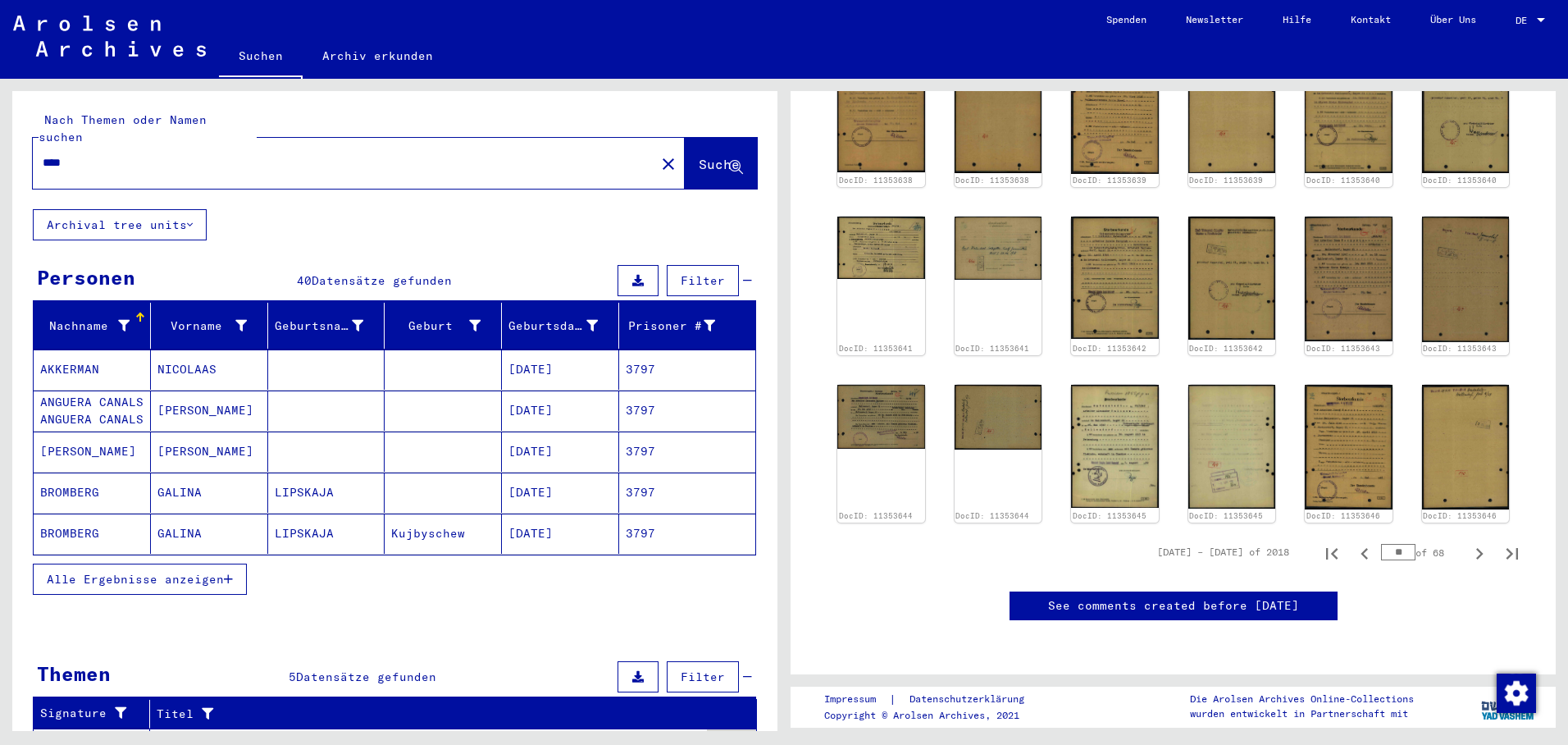
click at [1399, 544] on input "**" at bounding box center [1399, 553] width 35 height 17
type input "**"
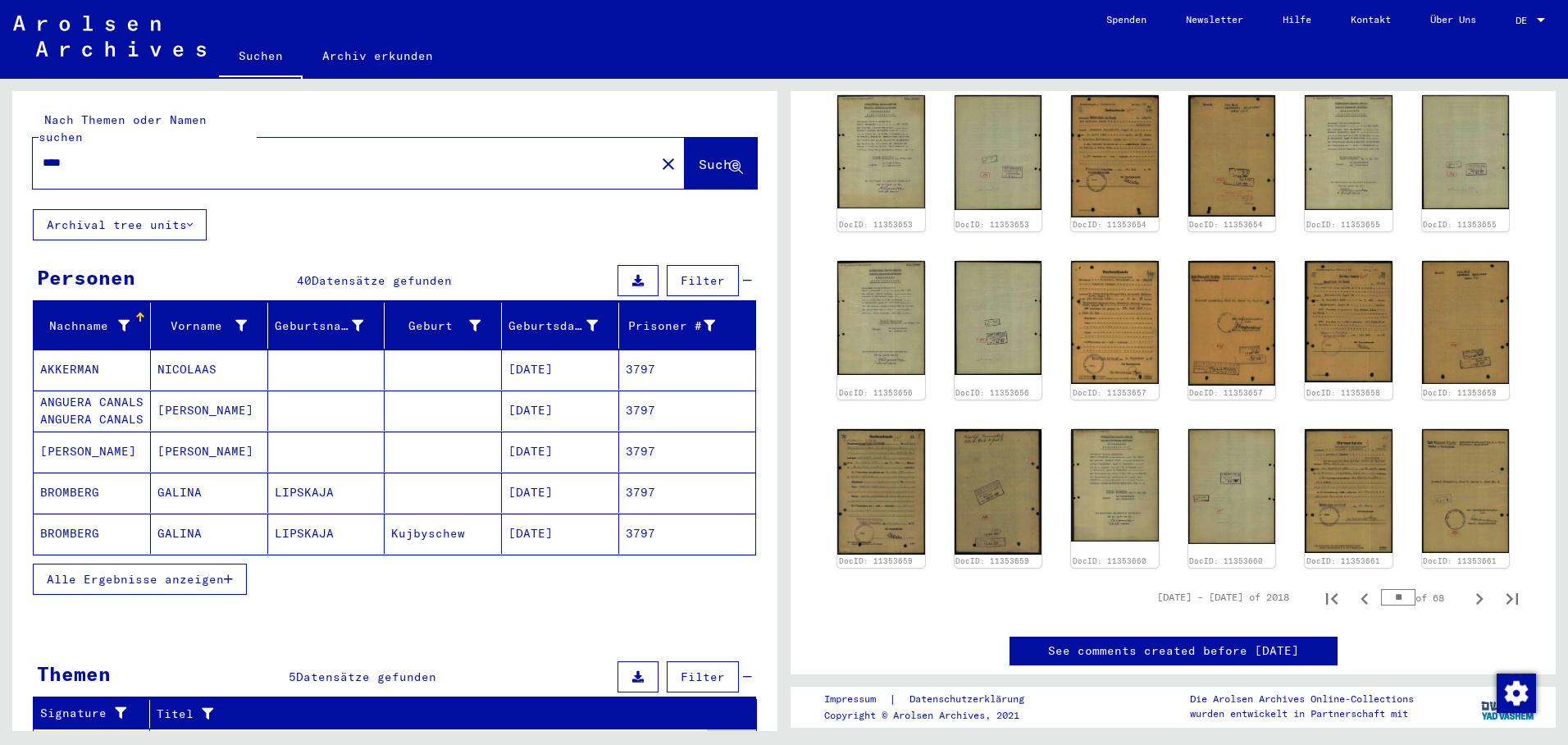
scroll to position [494, 0]
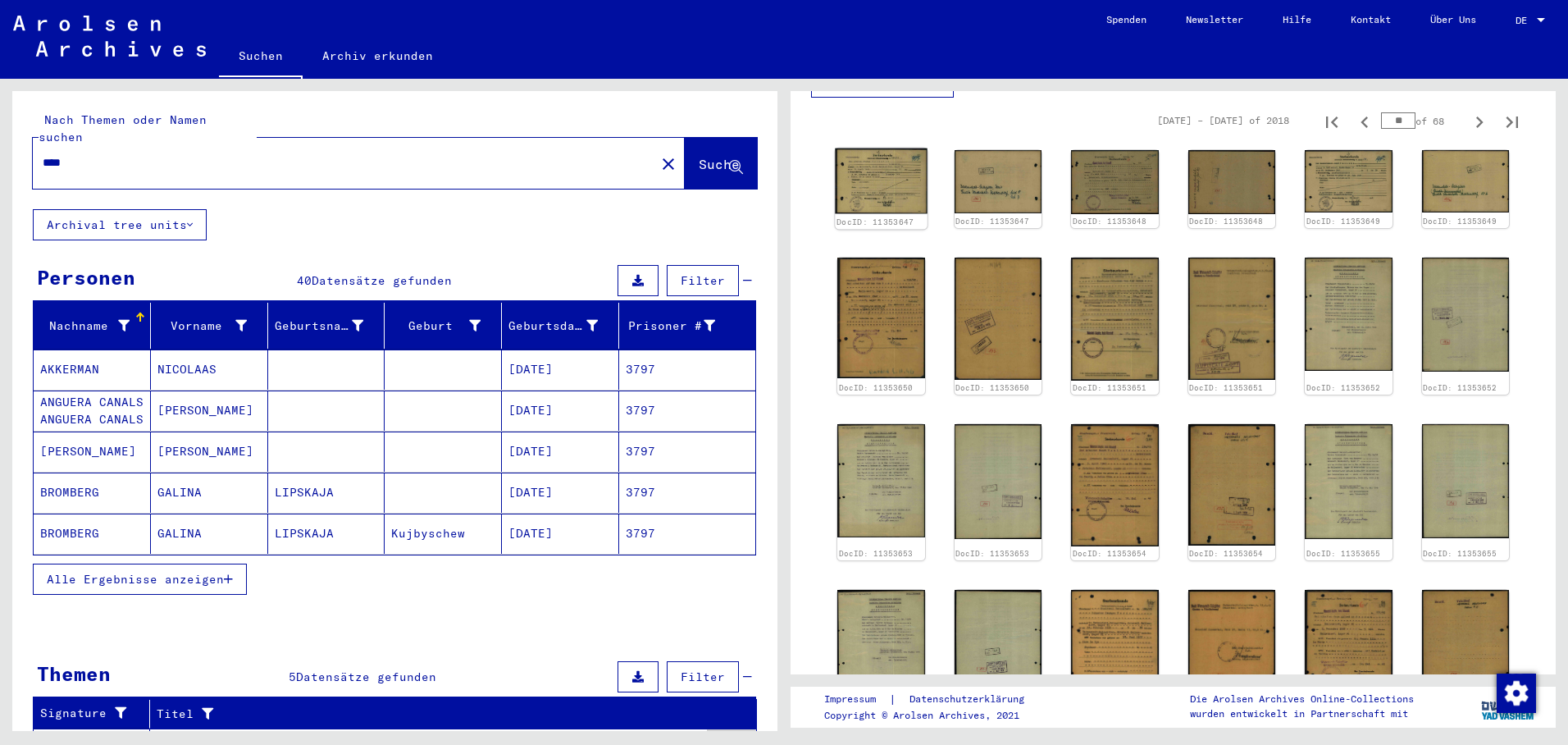
click at [905, 186] on img at bounding box center [881, 181] width 92 height 66
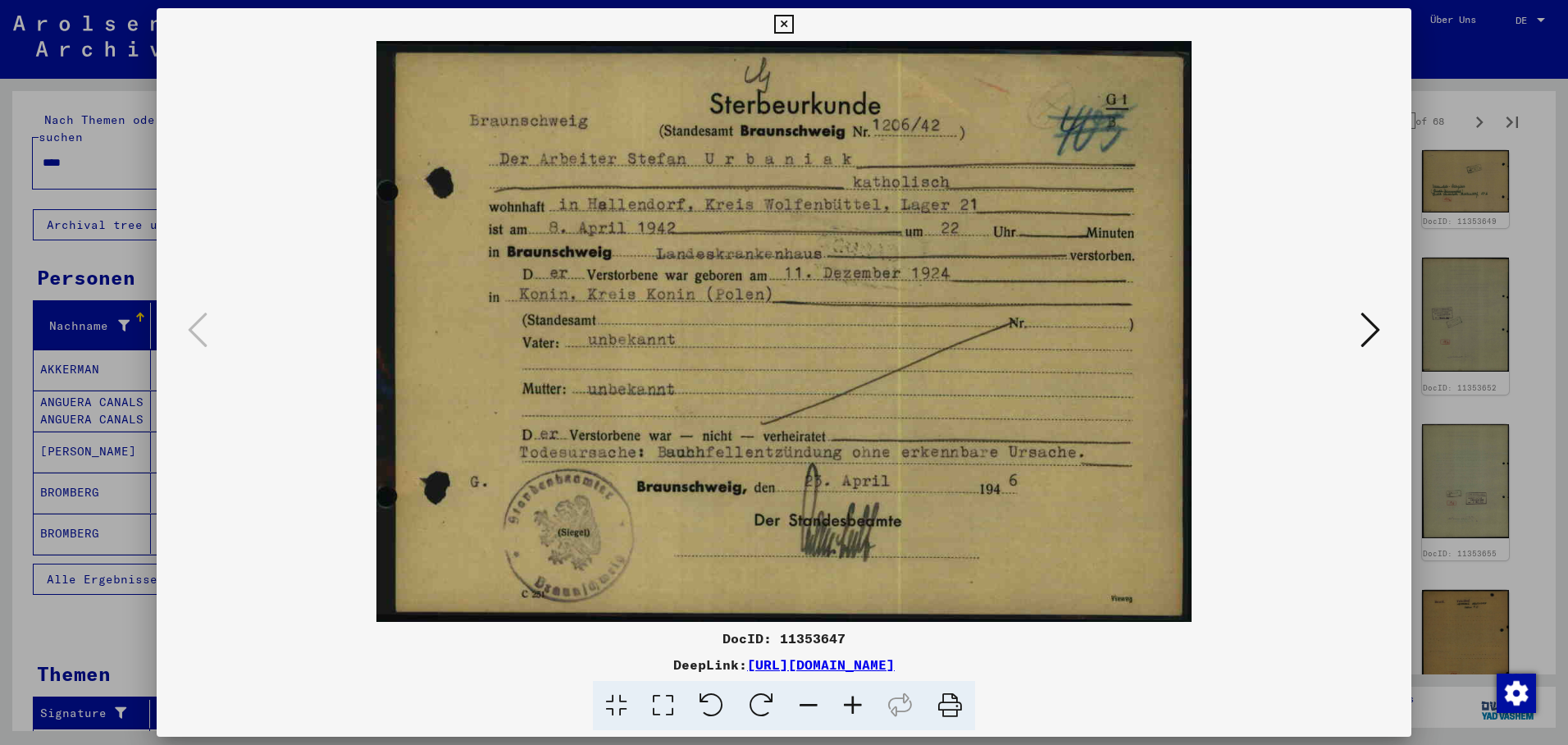
click at [1376, 324] on icon at bounding box center [1371, 329] width 20 height 39
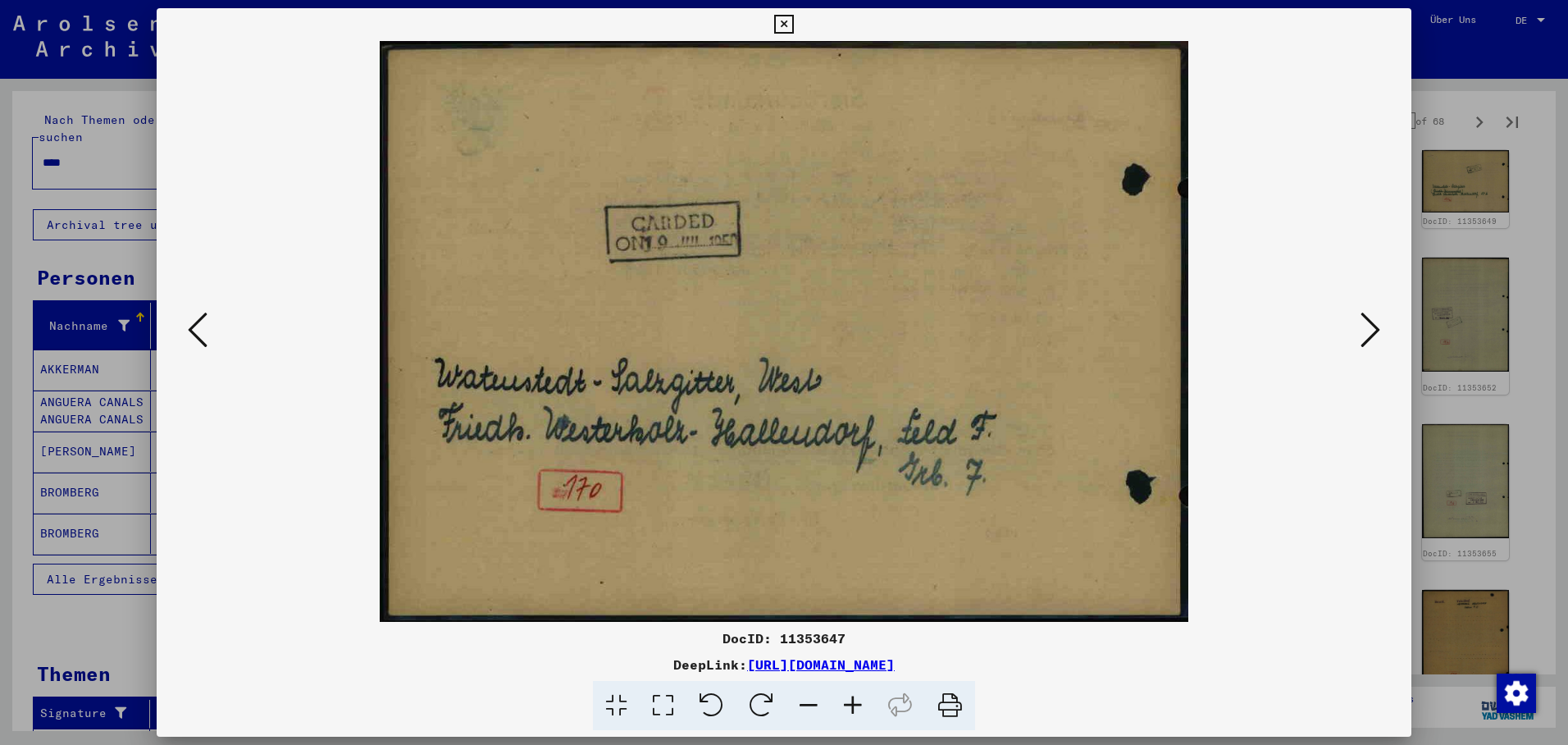
click at [1376, 324] on icon at bounding box center [1371, 329] width 20 height 39
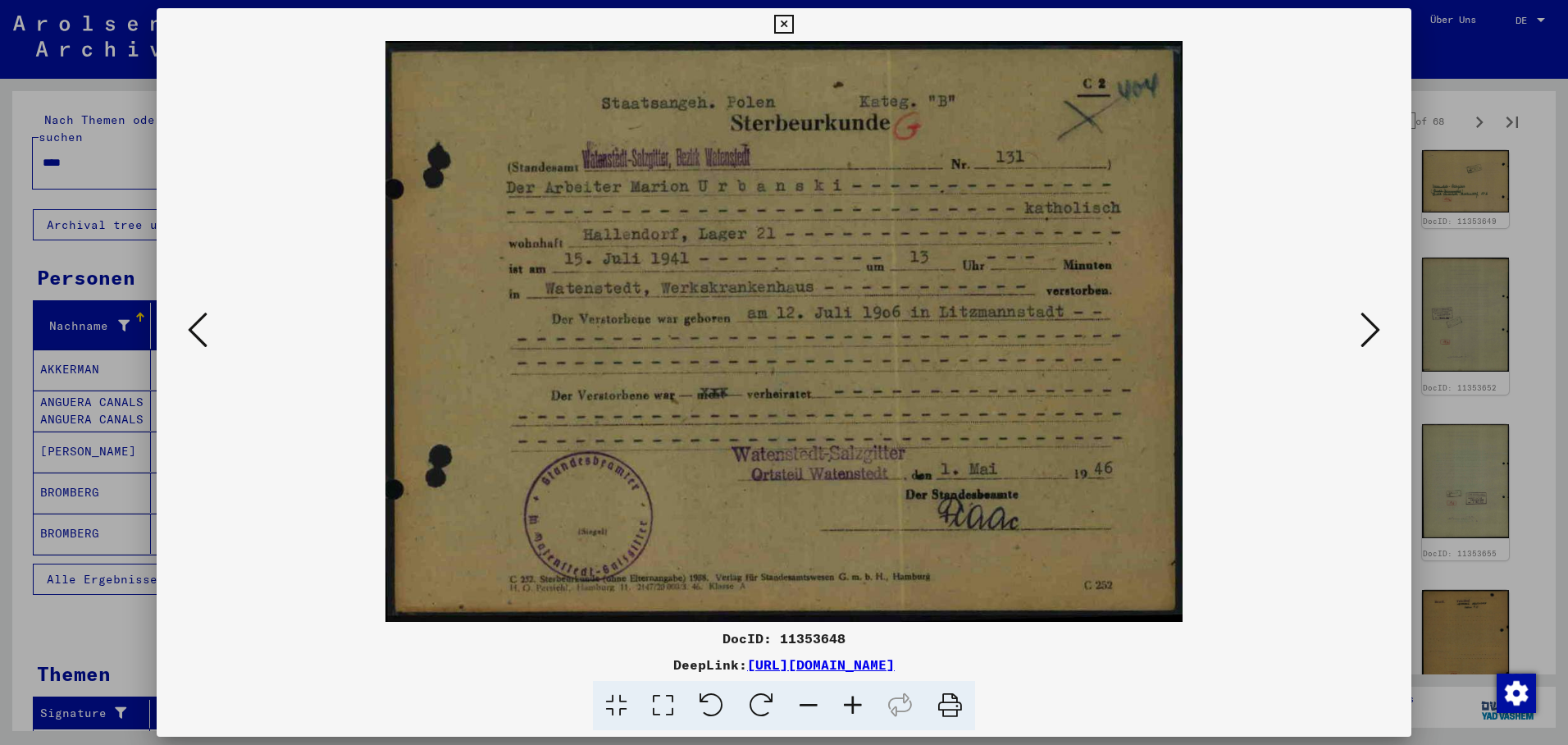
click at [1376, 322] on icon at bounding box center [1371, 329] width 20 height 39
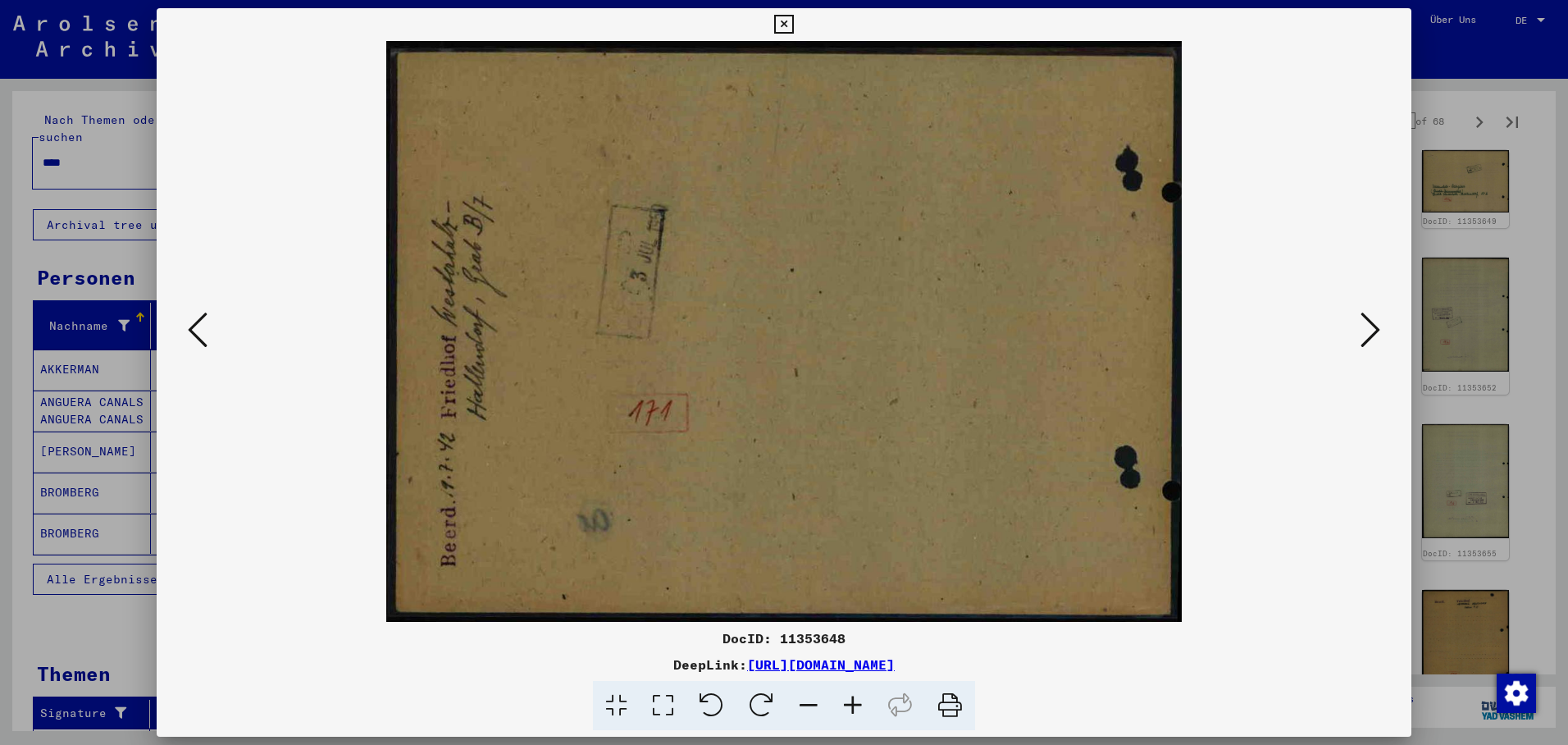
click at [1376, 322] on icon at bounding box center [1371, 329] width 20 height 39
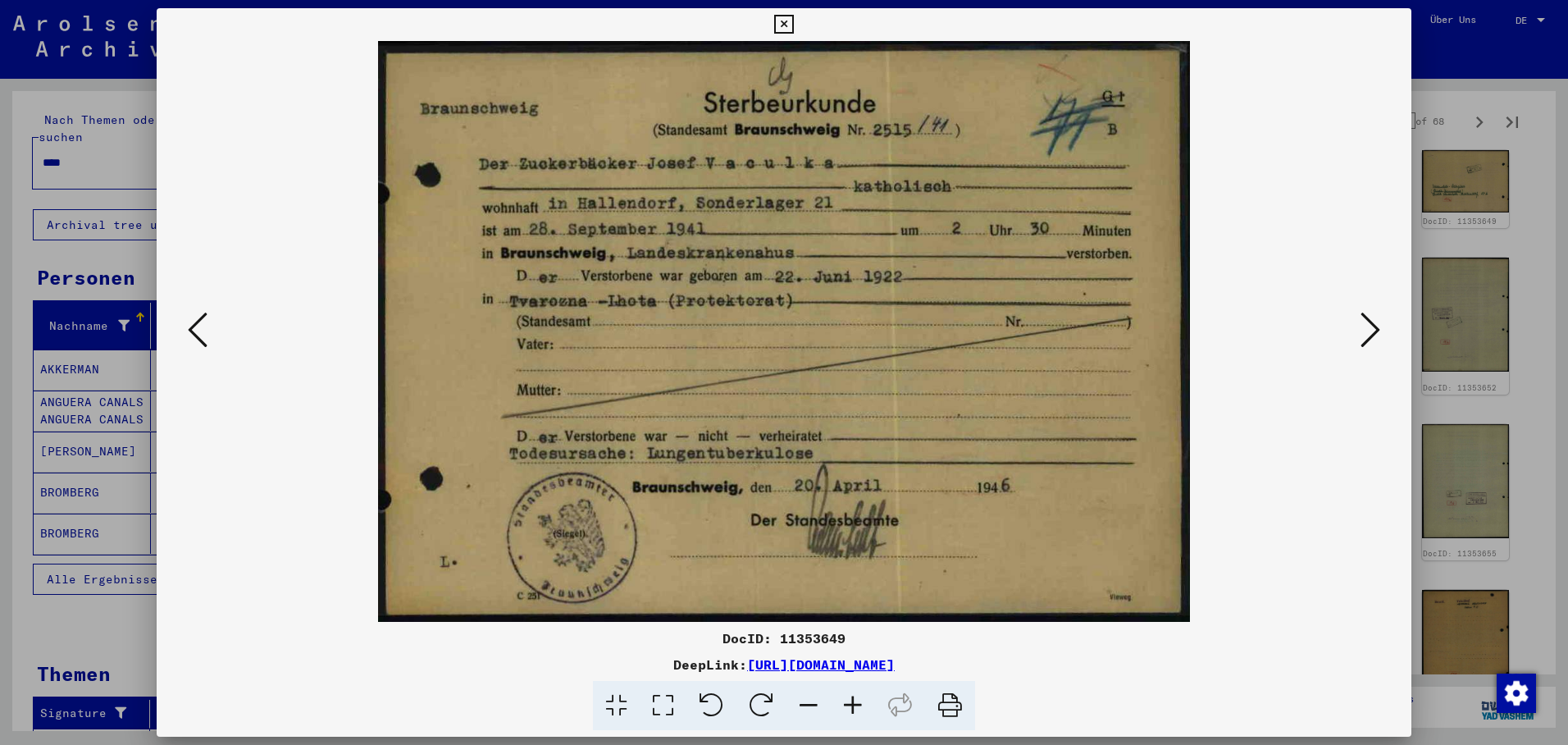
click at [1376, 320] on icon at bounding box center [1371, 329] width 20 height 39
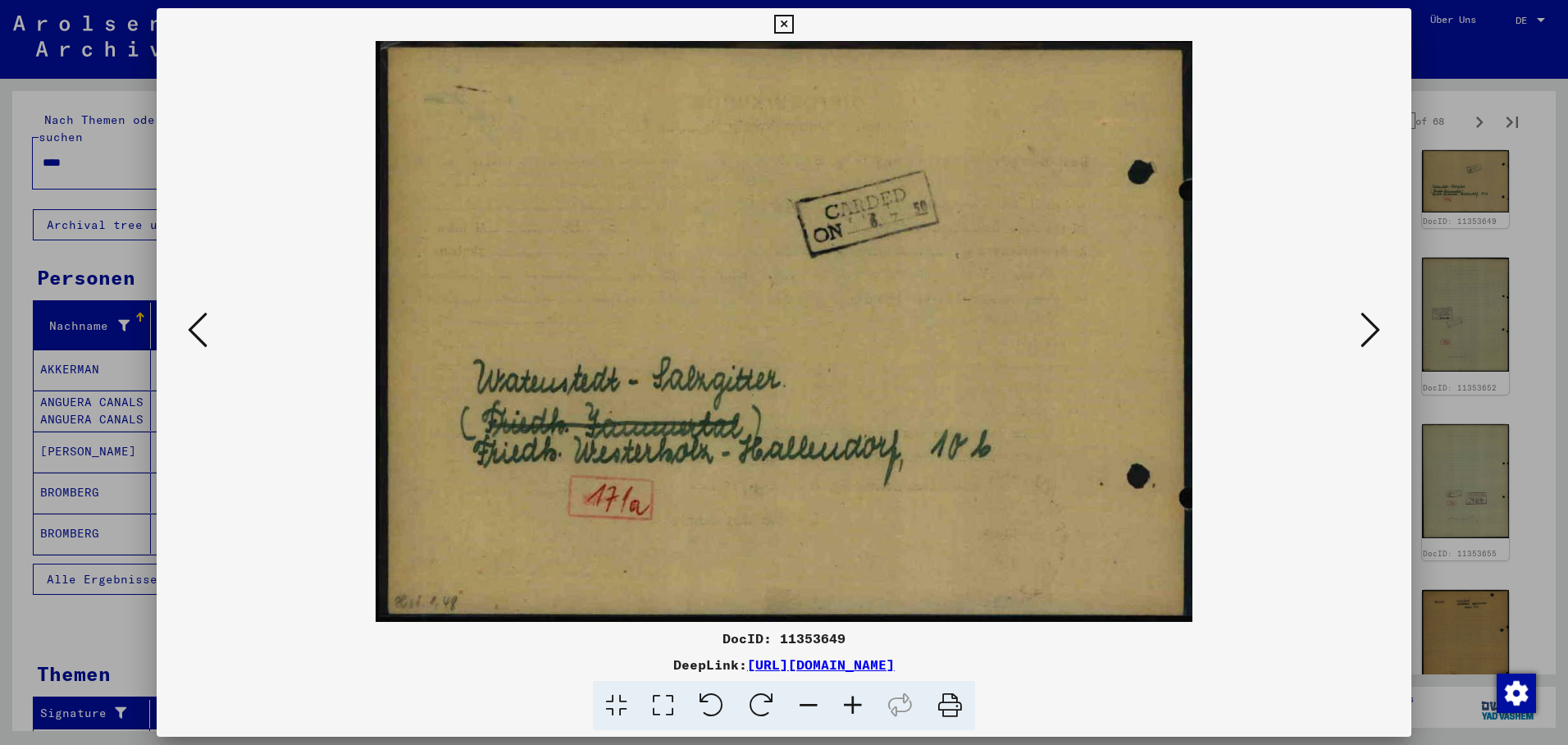
click at [1376, 320] on icon at bounding box center [1371, 329] width 20 height 39
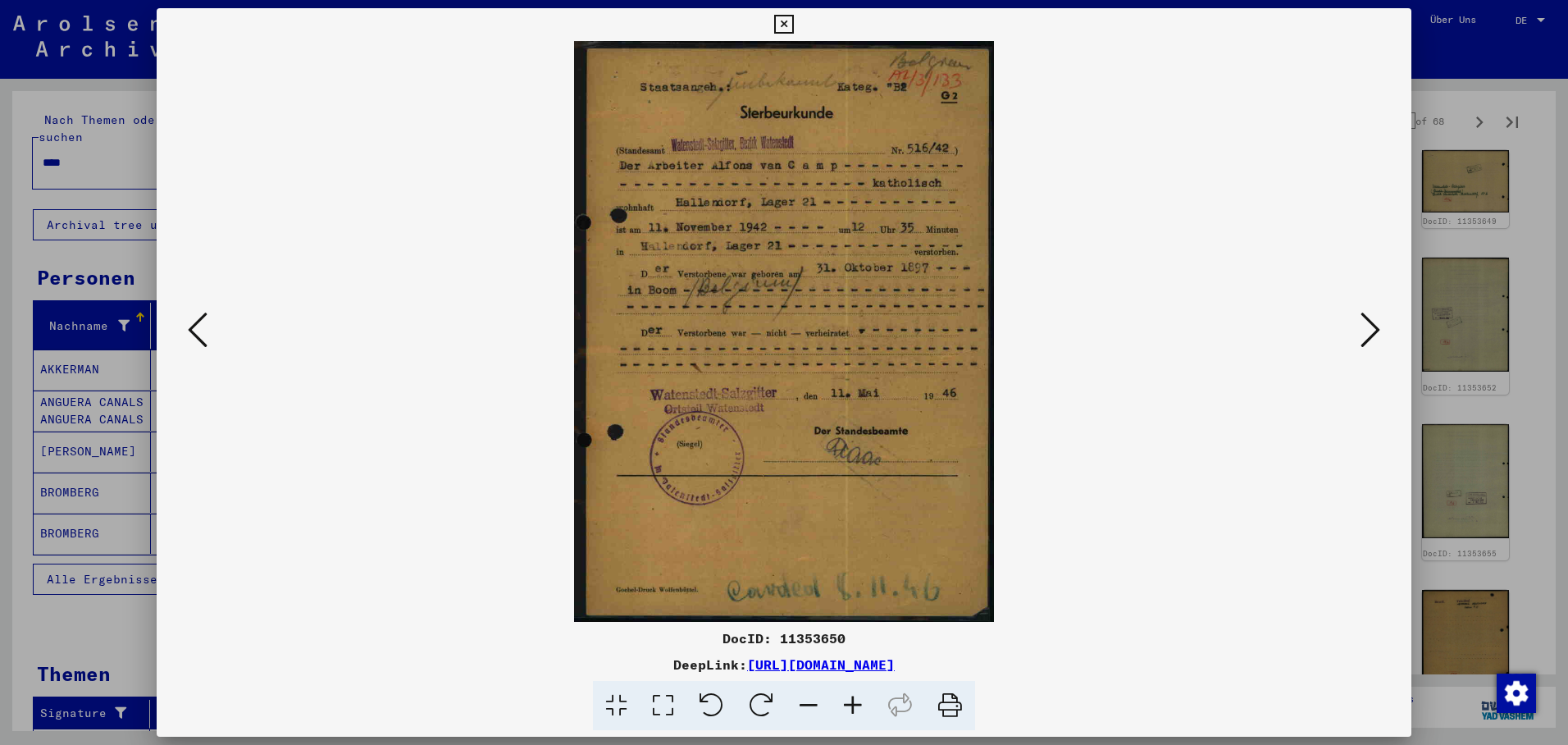
click at [793, 24] on icon at bounding box center [784, 25] width 19 height 20
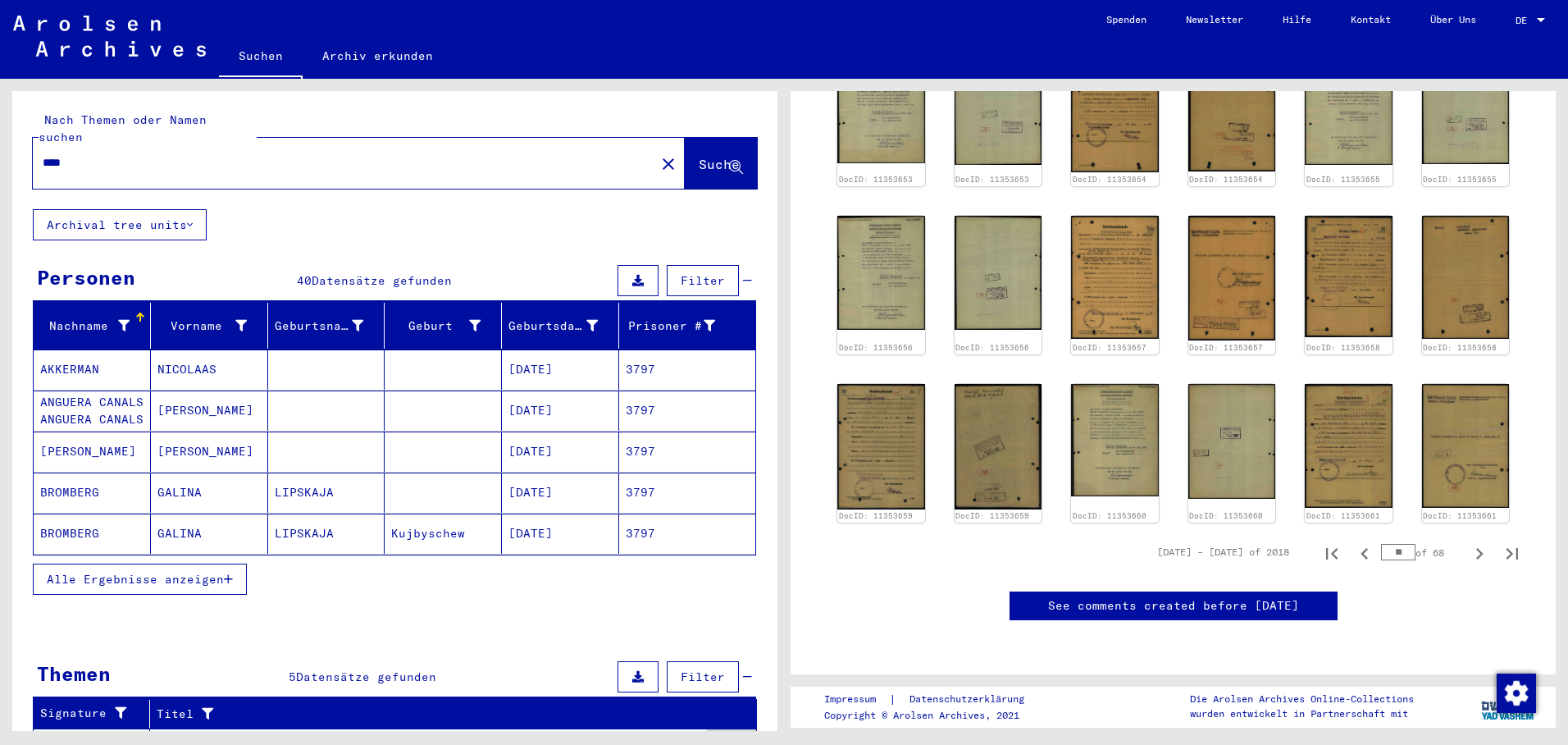
scroll to position [1377, 0]
click at [235, 565] on button "Alle Ergebnisse anzeigen" at bounding box center [140, 580] width 214 height 32
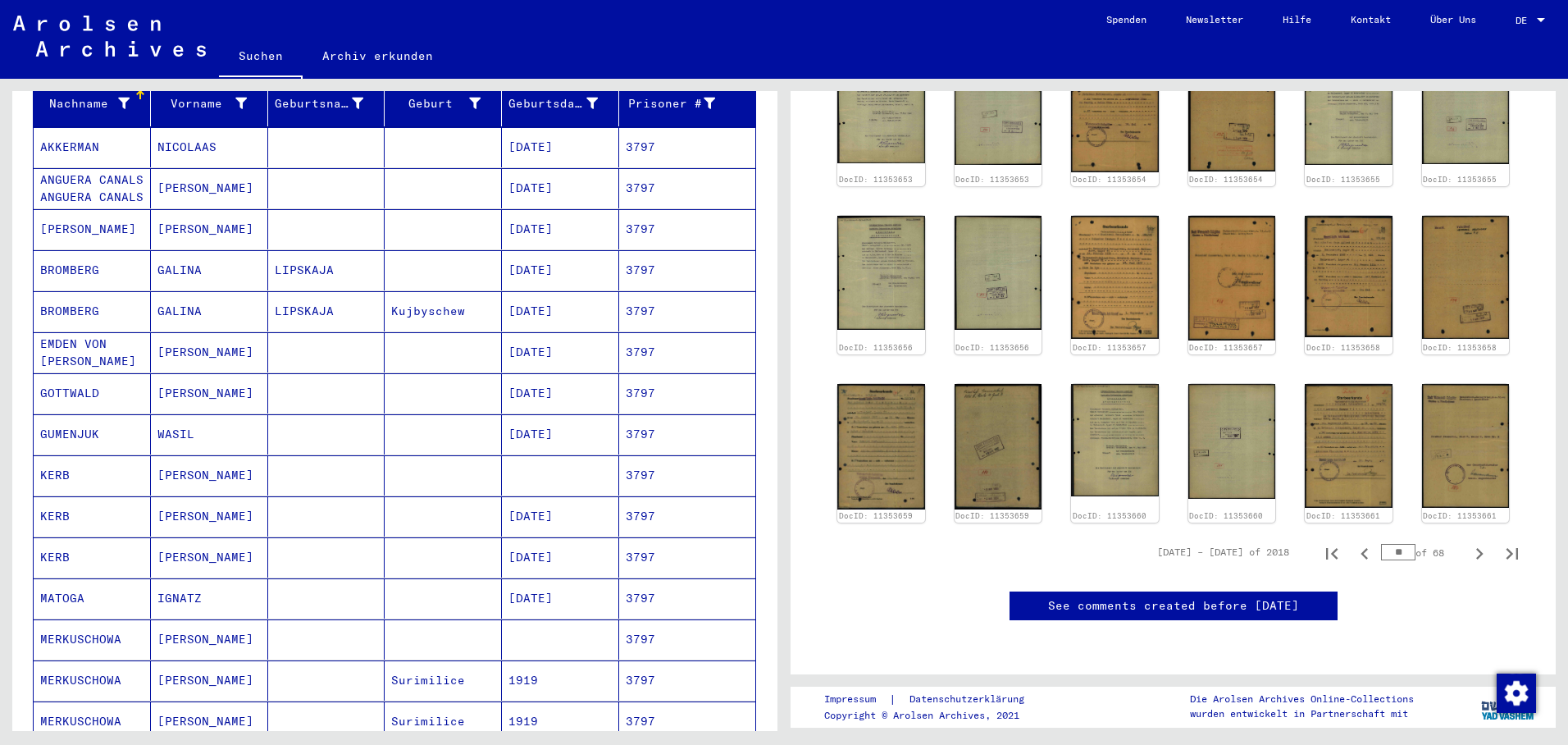
scroll to position [246, 0]
